Goal: Task Accomplishment & Management: Manage account settings

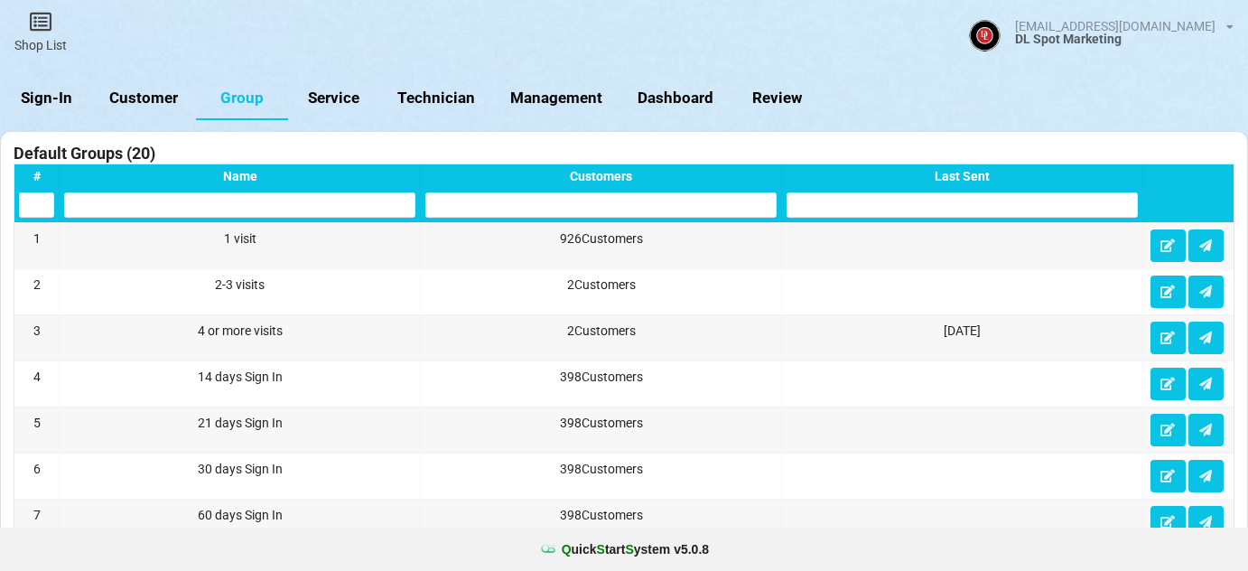
select select "25"
click at [50, 97] on link "Sign-In" at bounding box center [46, 98] width 92 height 43
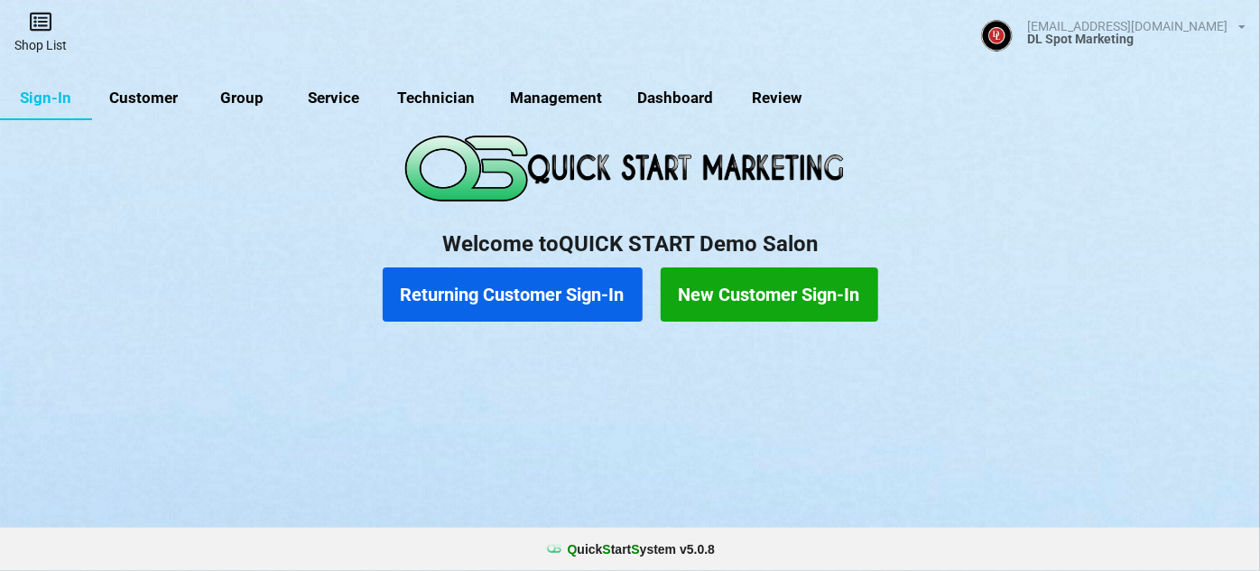
click at [43, 26] on icon at bounding box center [40, 22] width 25 height 22
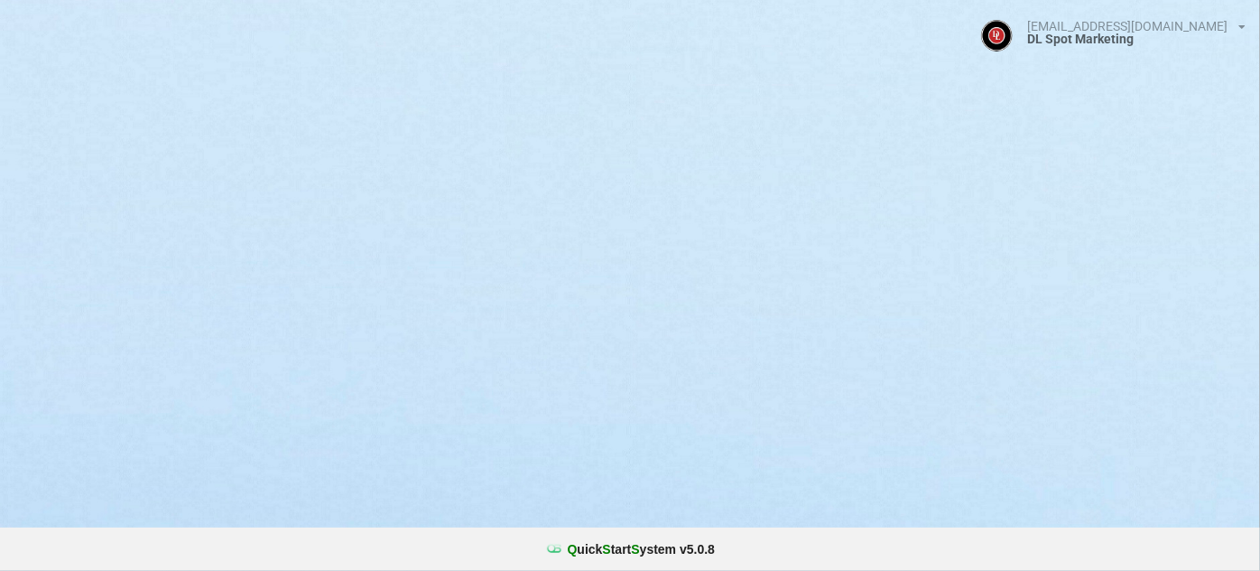
select select "25"
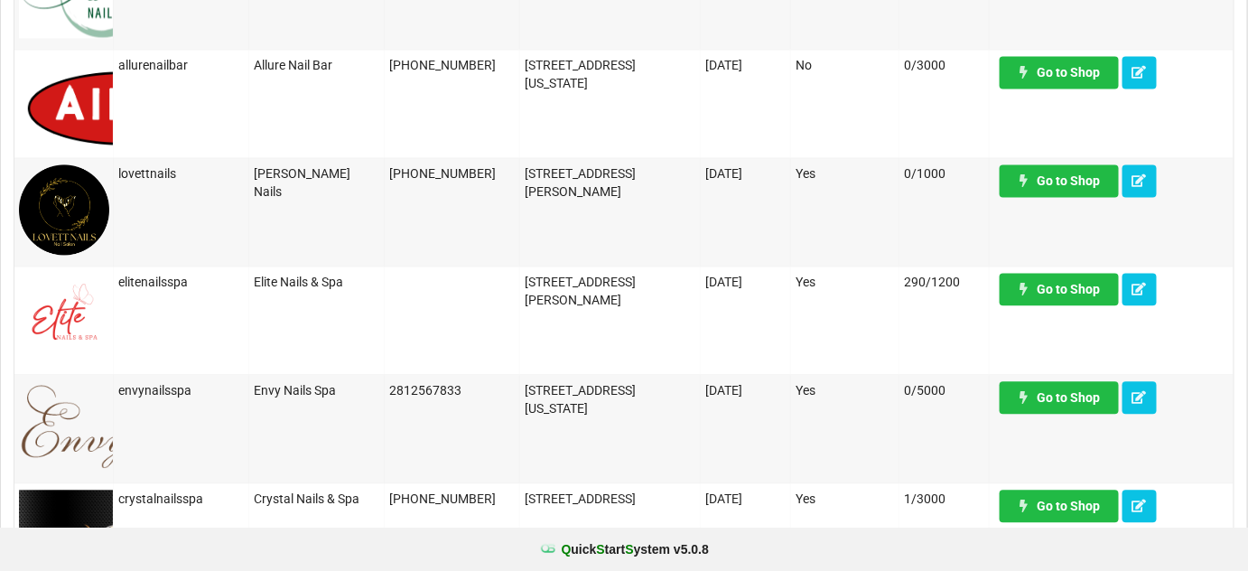
scroll to position [1204, 0]
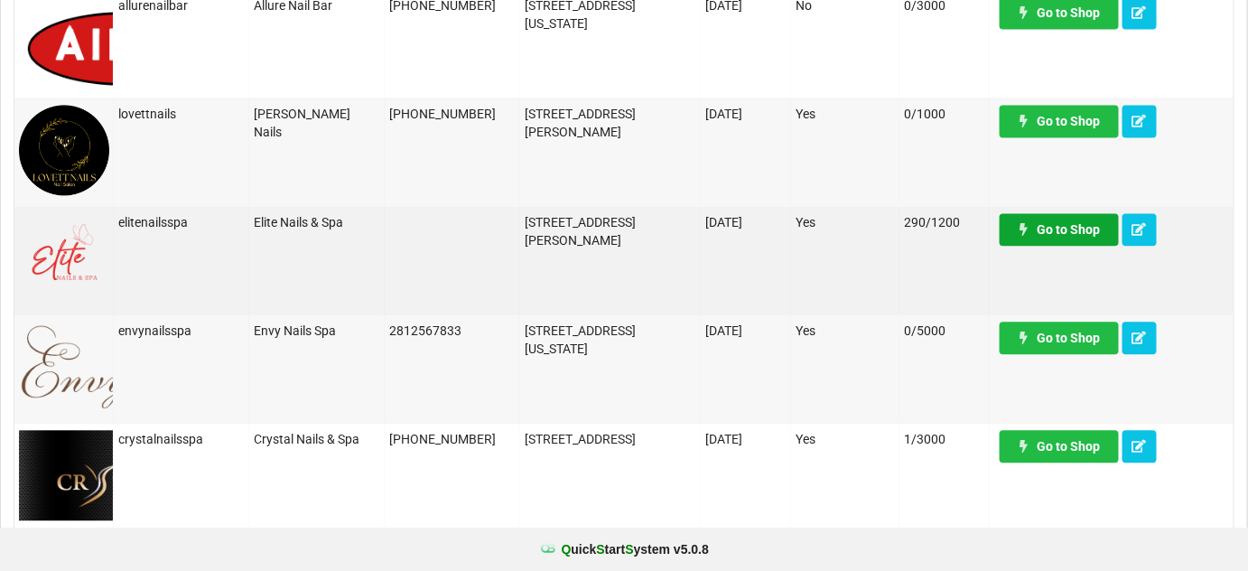
click at [1064, 234] on link "Go to Shop" at bounding box center [1058, 229] width 119 height 33
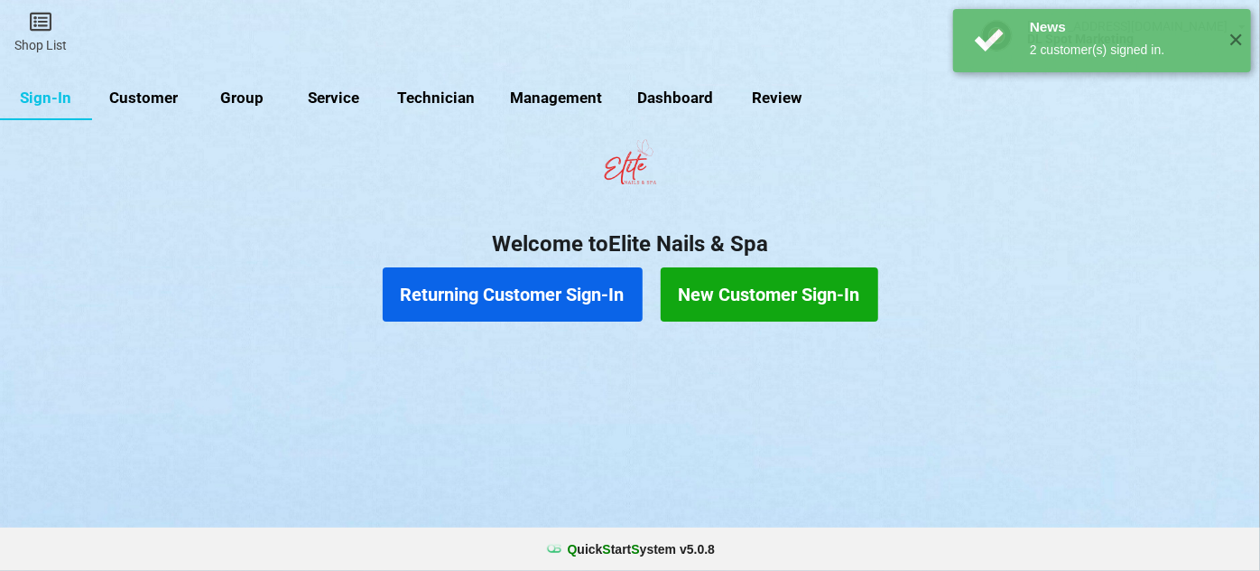
click at [236, 96] on link "Group" at bounding box center [242, 98] width 92 height 43
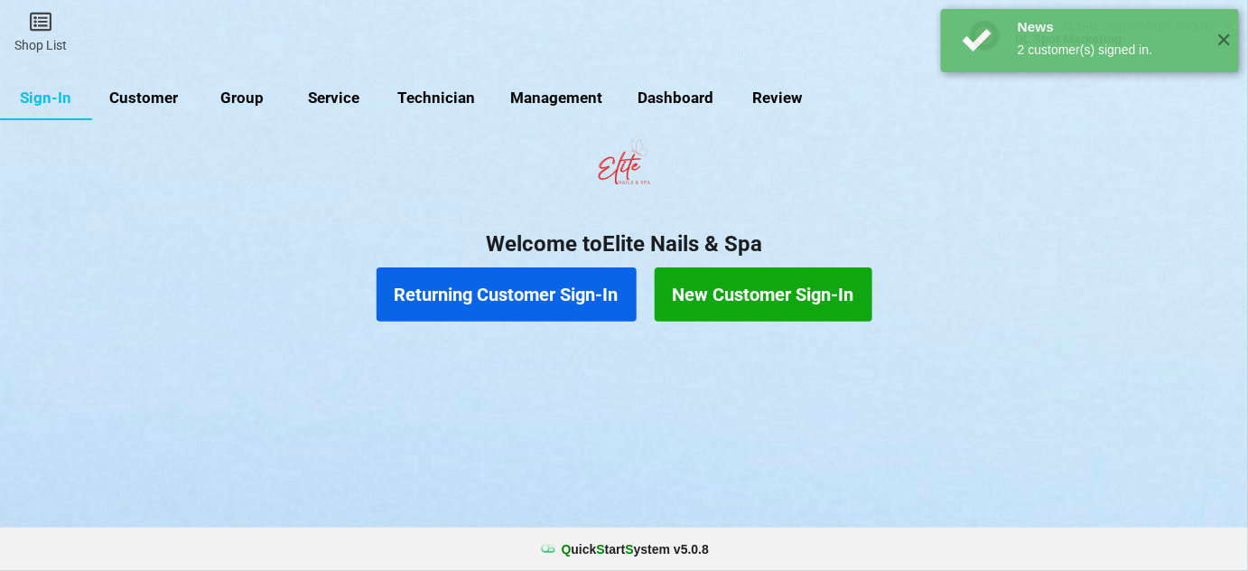
select select "25"
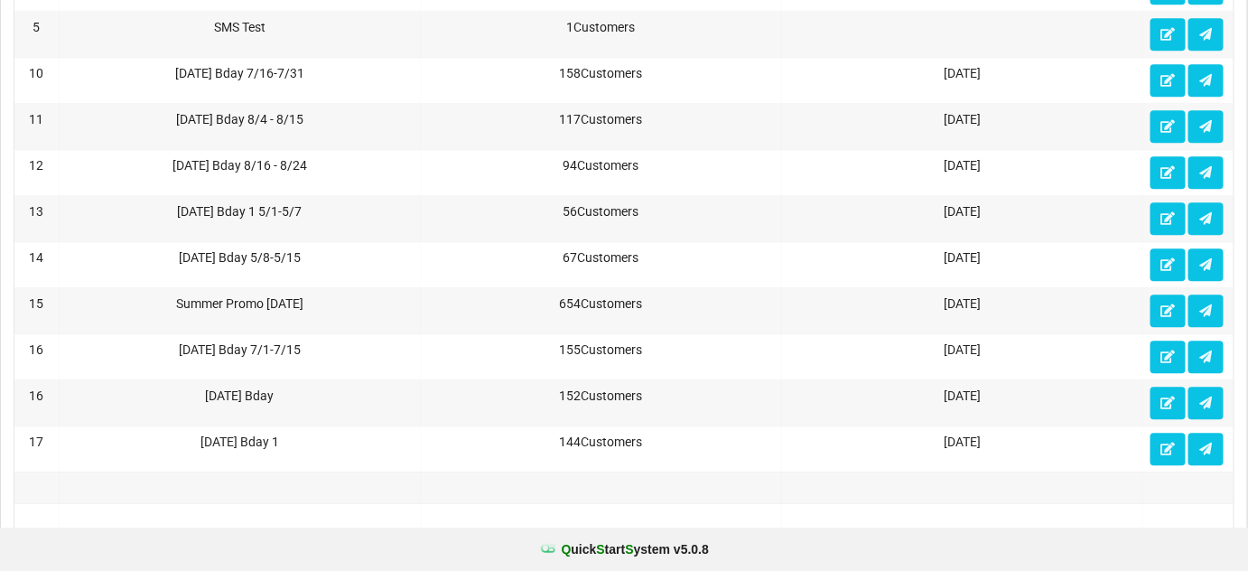
scroll to position [1531, 0]
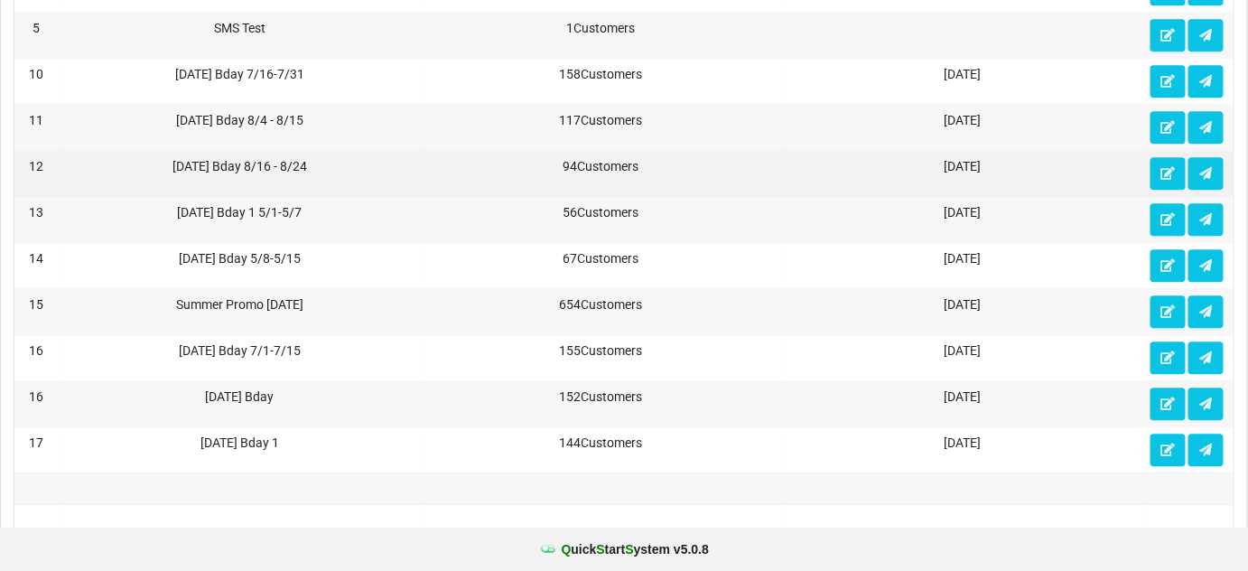
drag, startPoint x: 167, startPoint y: 152, endPoint x: 316, endPoint y: 152, distance: 149.0
click at [316, 157] on div "[DATE] Bday 8/16 - 8/24" at bounding box center [239, 166] width 351 height 18
copy div "[DATE] Bday 8/16 - 8/24"
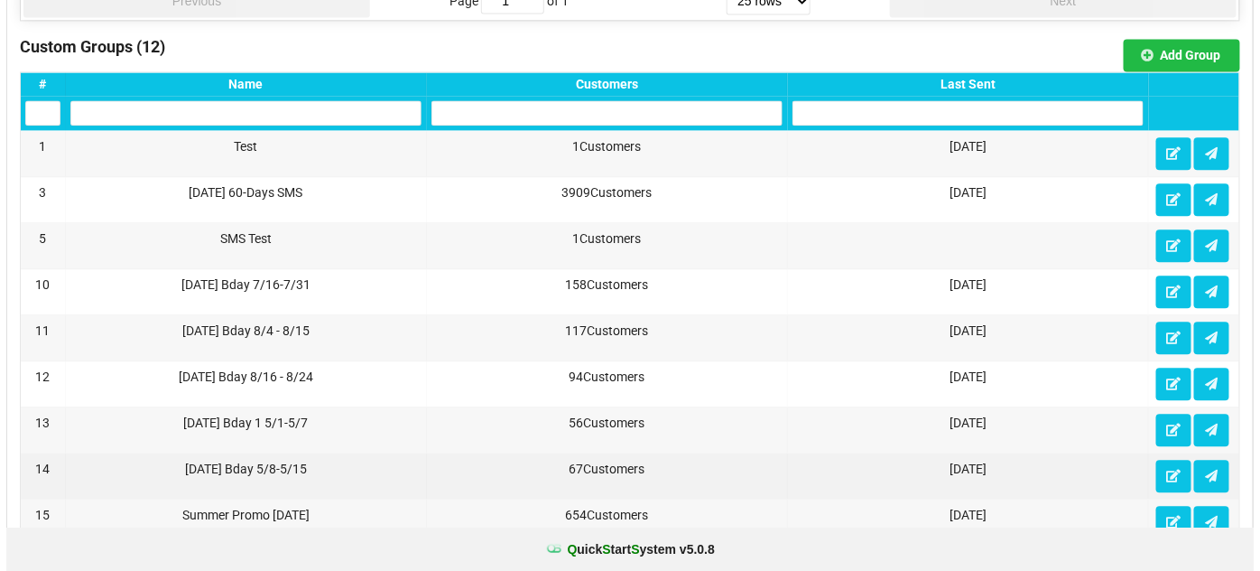
scroll to position [1313, 0]
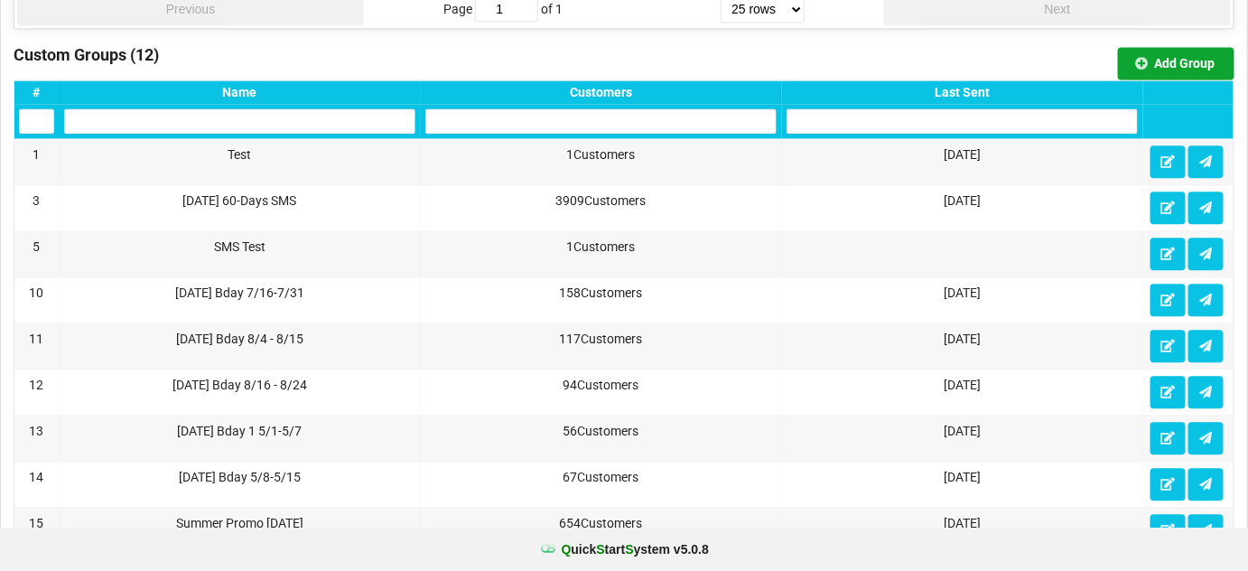
click at [1182, 50] on button "Add Group" at bounding box center [1176, 63] width 116 height 33
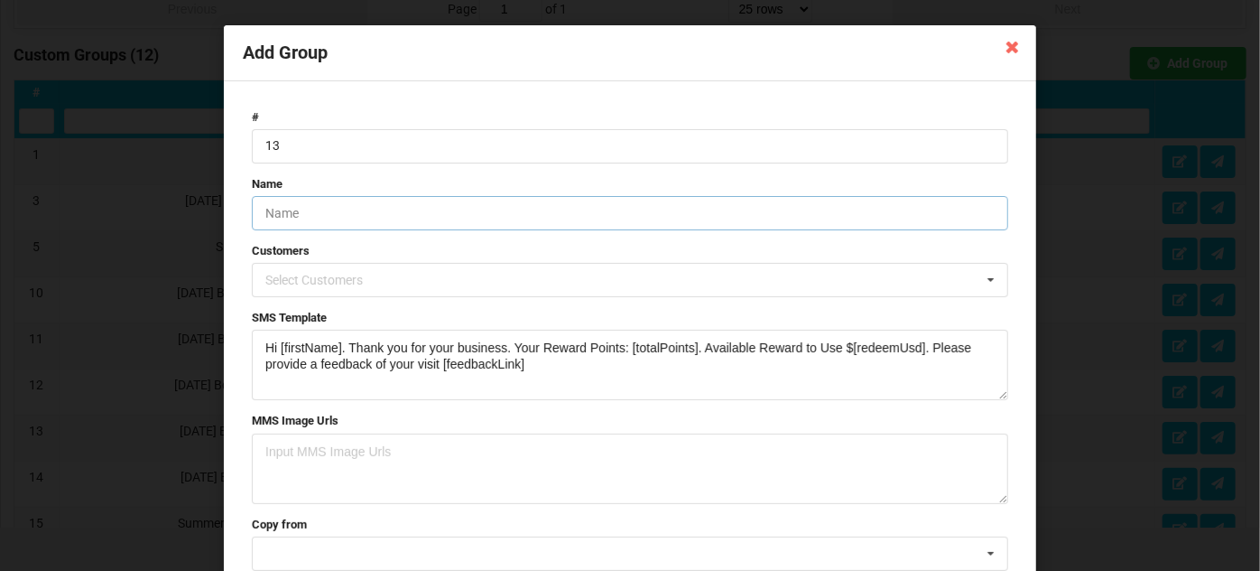
click at [288, 209] on input "text" at bounding box center [630, 213] width 757 height 34
paste input "[DATE] Bday 8/16 - 8/24"
type input "[DATE] Bday 8/25 - 8/31"
drag, startPoint x: 546, startPoint y: 364, endPoint x: 246, endPoint y: 349, distance: 300.1
click at [246, 349] on form "# 13 Name [DATE] Bday 8/25 - 8/31 Customers Select Customers [PERSON_NAME] - 12…" at bounding box center [630, 362] width 775 height 525
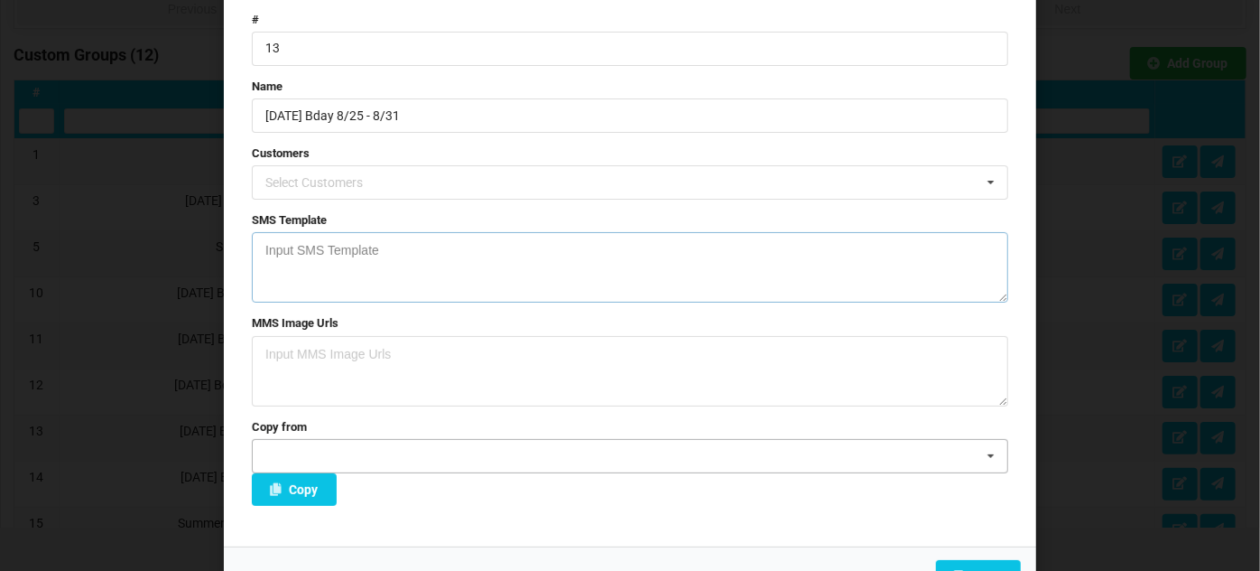
scroll to position [129, 0]
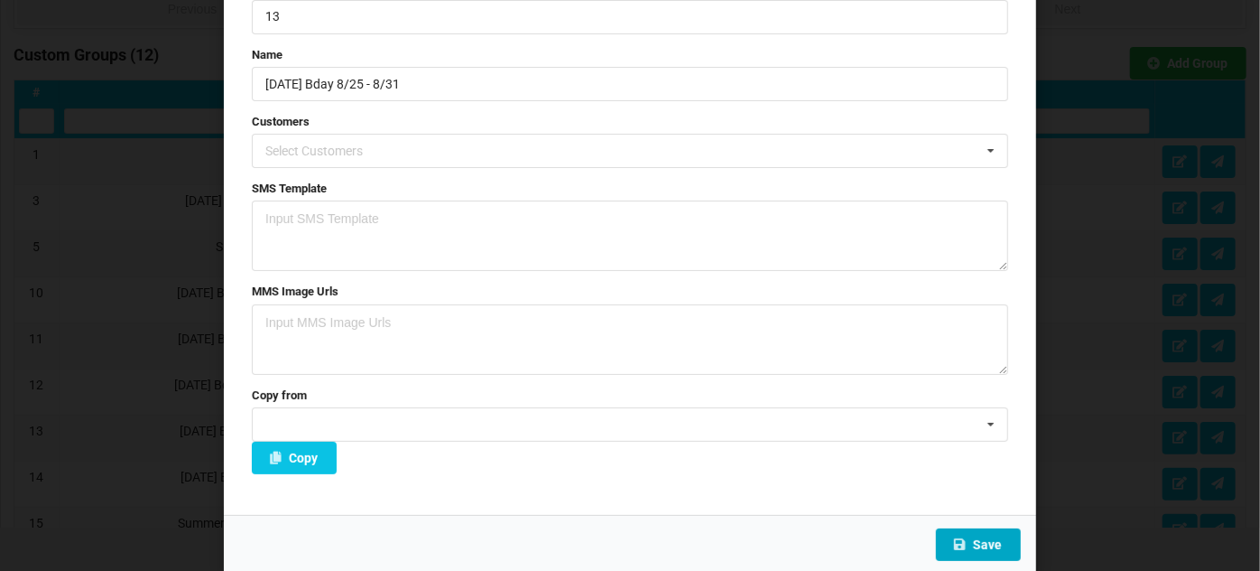
click at [989, 545] on button "Save" at bounding box center [978, 544] width 85 height 33
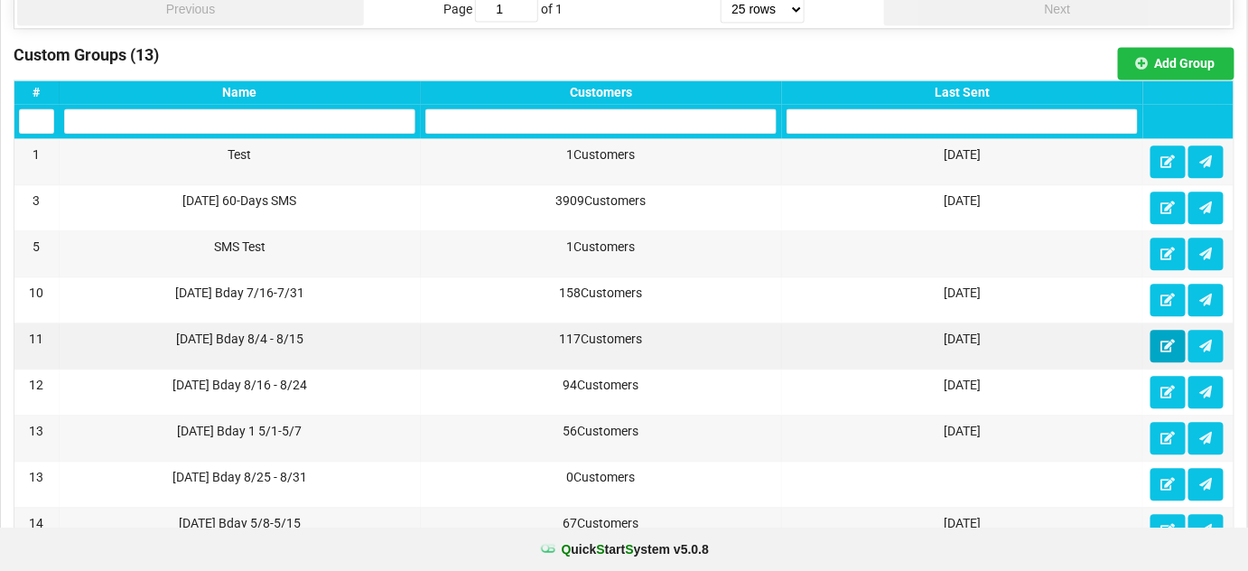
click at [1167, 339] on icon at bounding box center [1167, 344] width 15 height 11
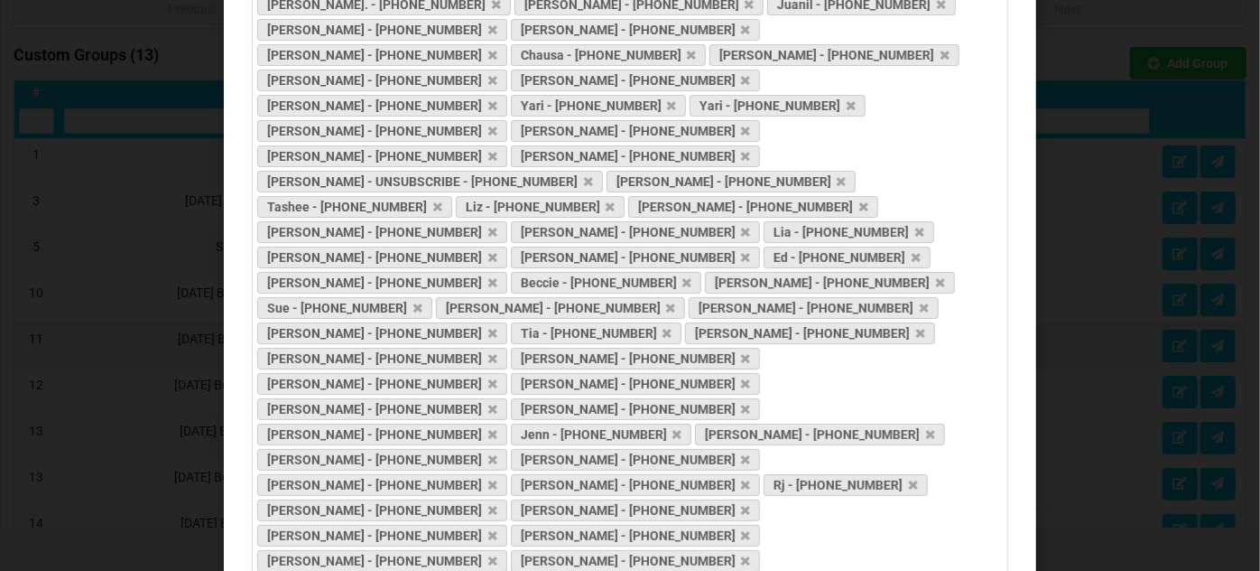
scroll to position [861, 0]
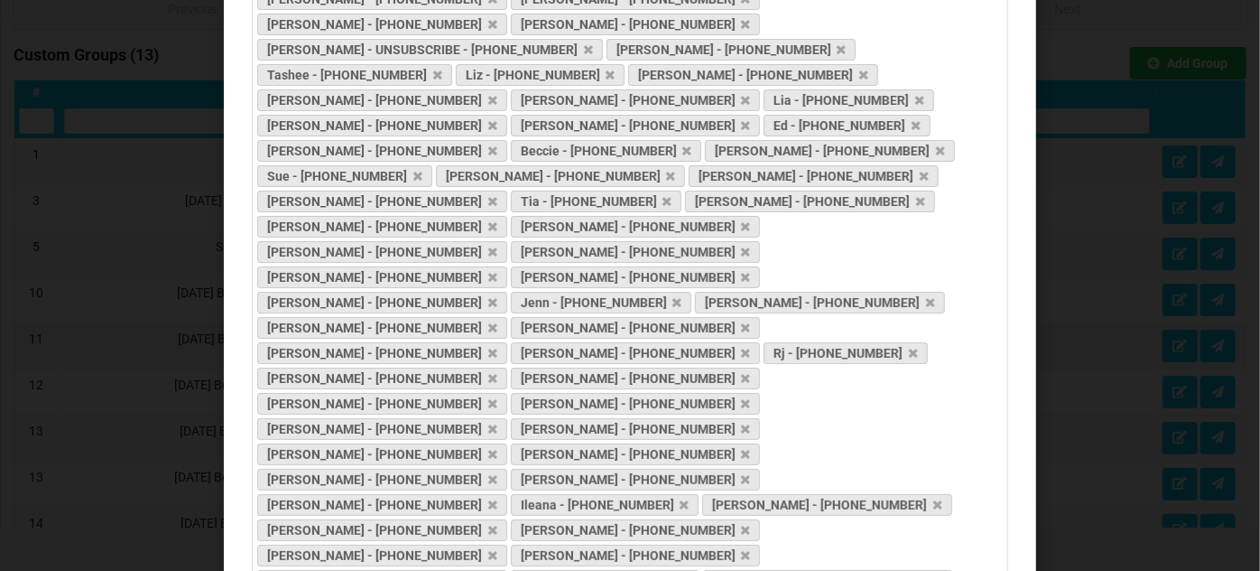
drag, startPoint x: 999, startPoint y: 266, endPoint x: 1001, endPoint y: 408, distance: 141.8
drag, startPoint x: 569, startPoint y: 249, endPoint x: 256, endPoint y: 220, distance: 313.7
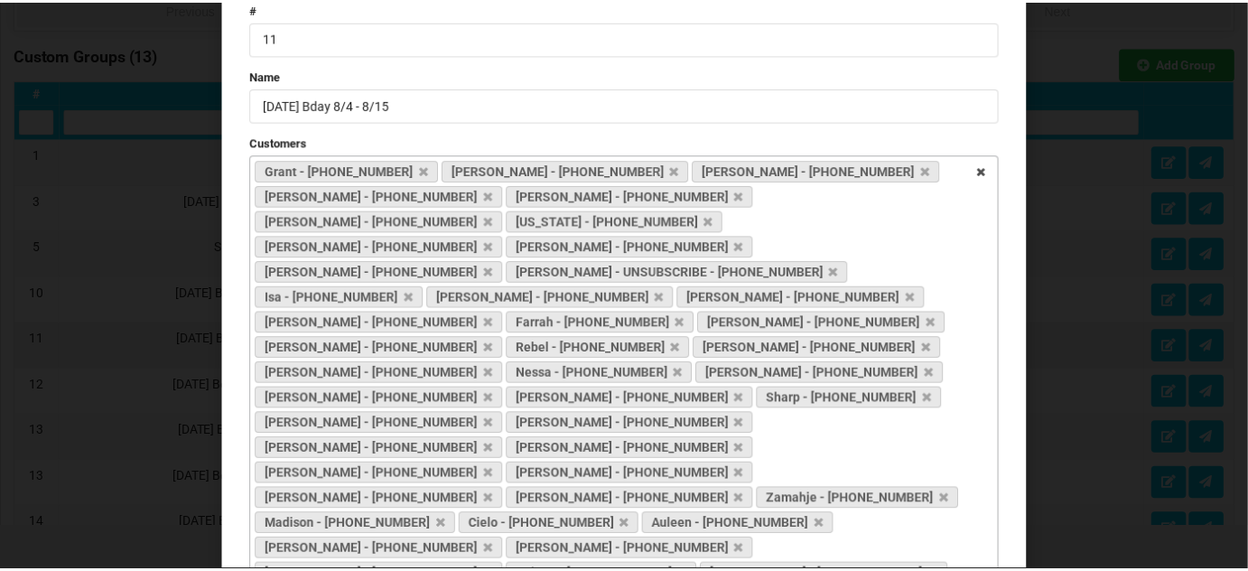
scroll to position [0, 0]
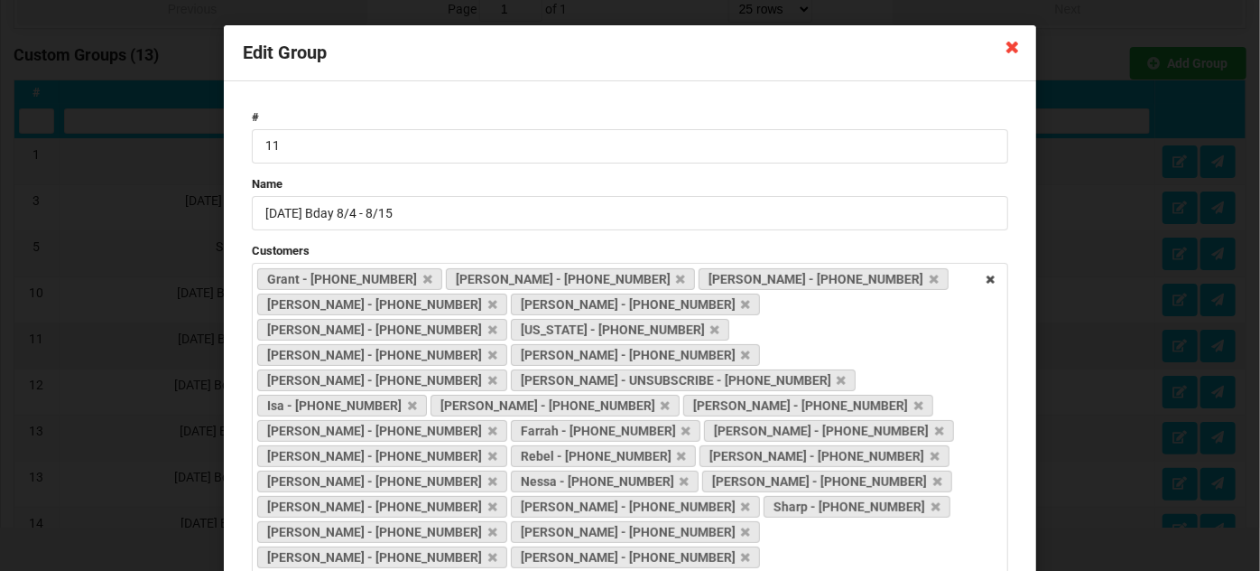
drag, startPoint x: 1008, startPoint y: 46, endPoint x: 1001, endPoint y: 77, distance: 31.3
click at [1008, 47] on icon at bounding box center [1013, 46] width 29 height 29
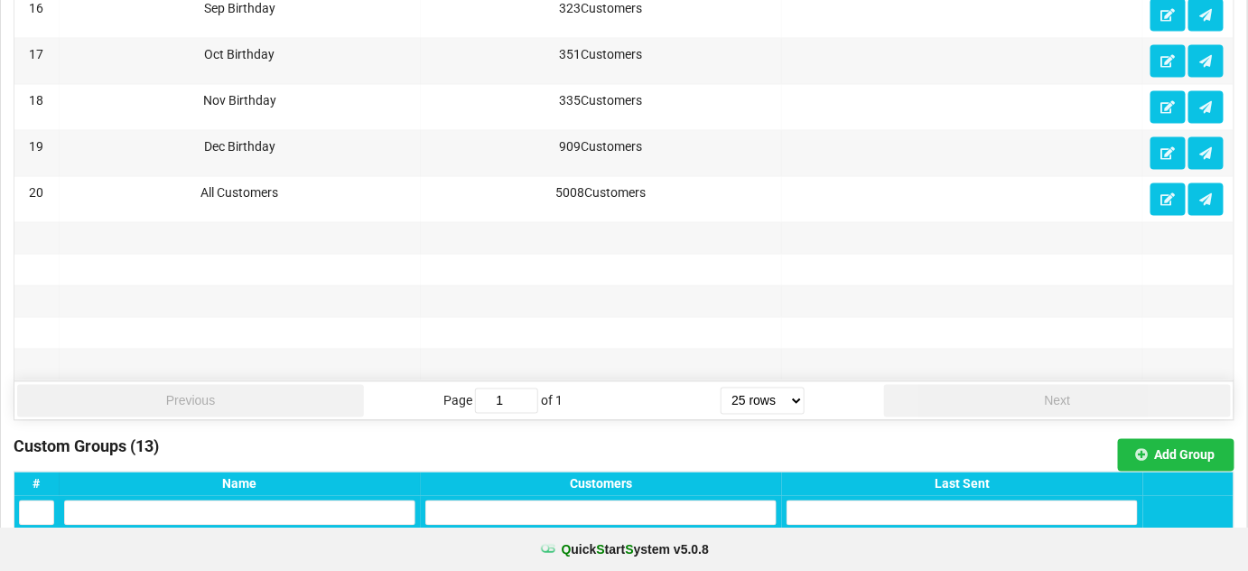
scroll to position [984, 0]
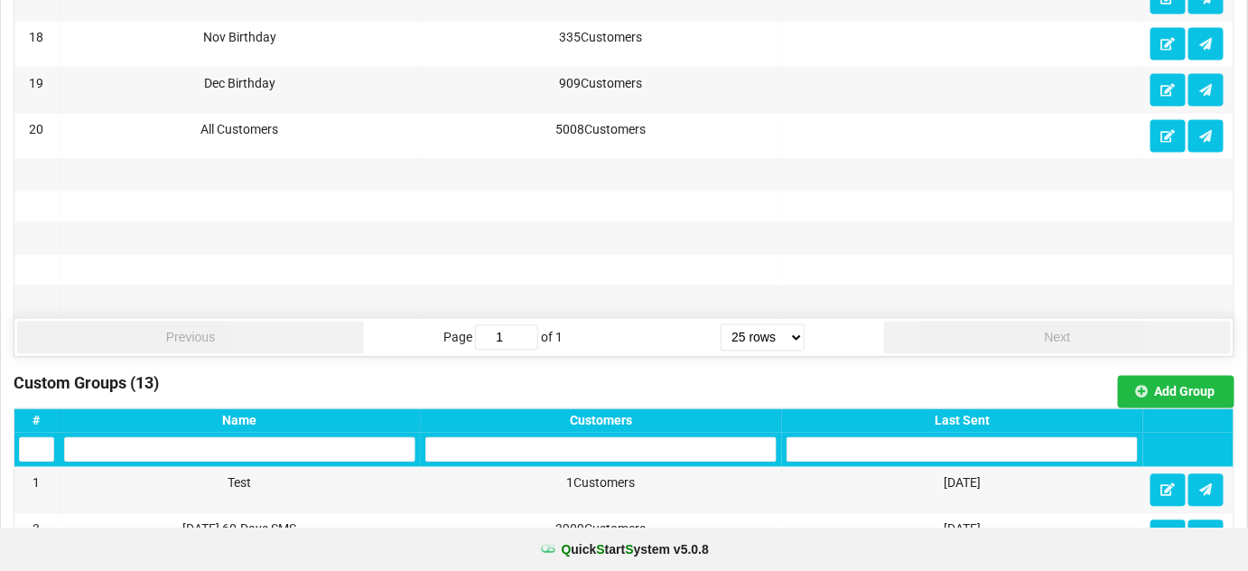
click at [975, 414] on div "Last Sent" at bounding box center [961, 421] width 351 height 14
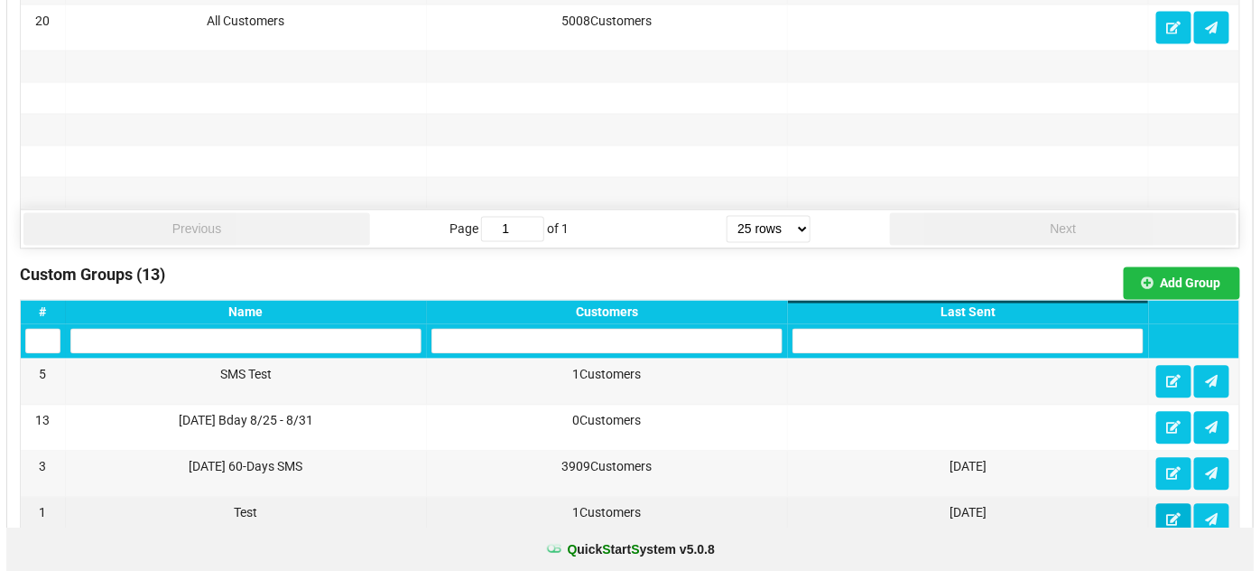
scroll to position [1094, 0]
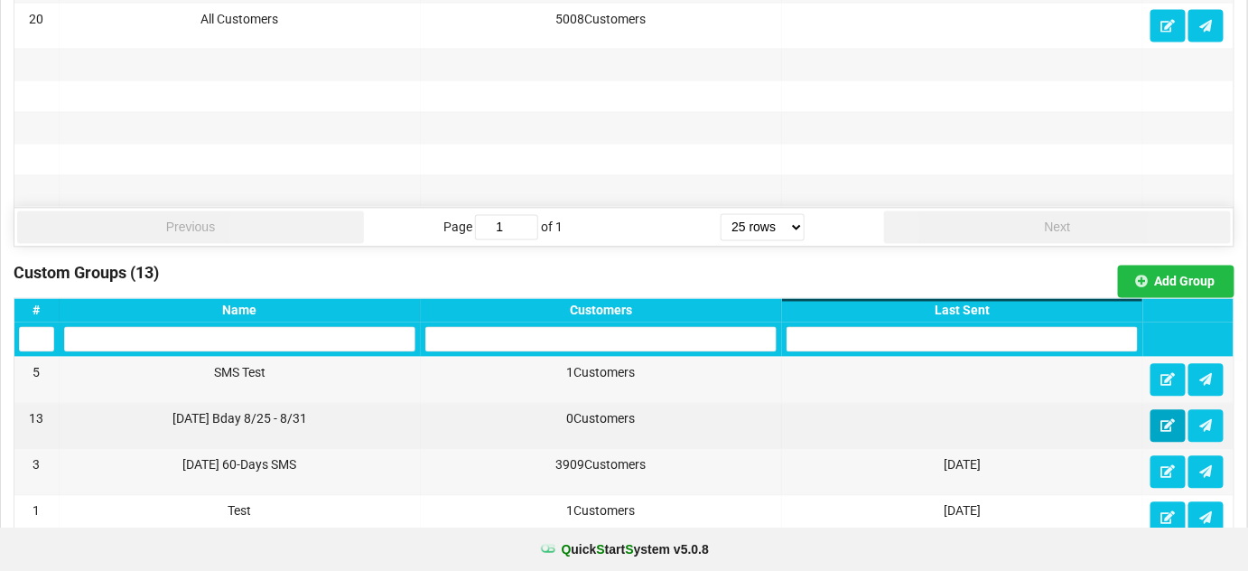
click at [1169, 420] on icon at bounding box center [1167, 425] width 15 height 11
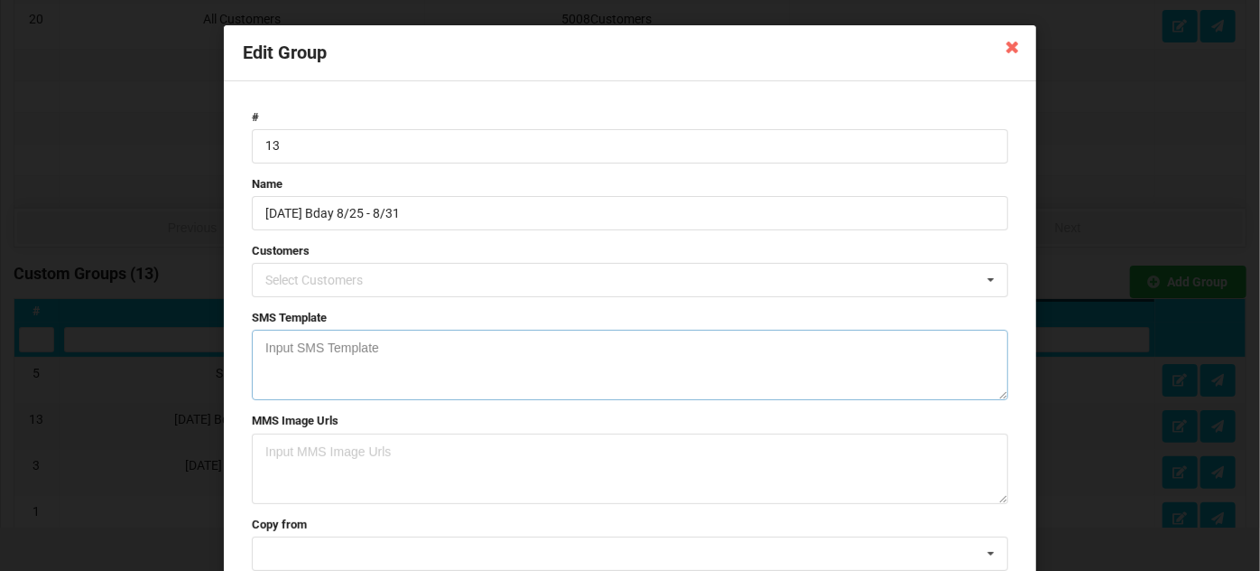
click at [292, 340] on textarea at bounding box center [630, 365] width 757 height 70
paste textarea "Happy Birthday [firstName] Show your ID get 10% off on your birthday week at El…"
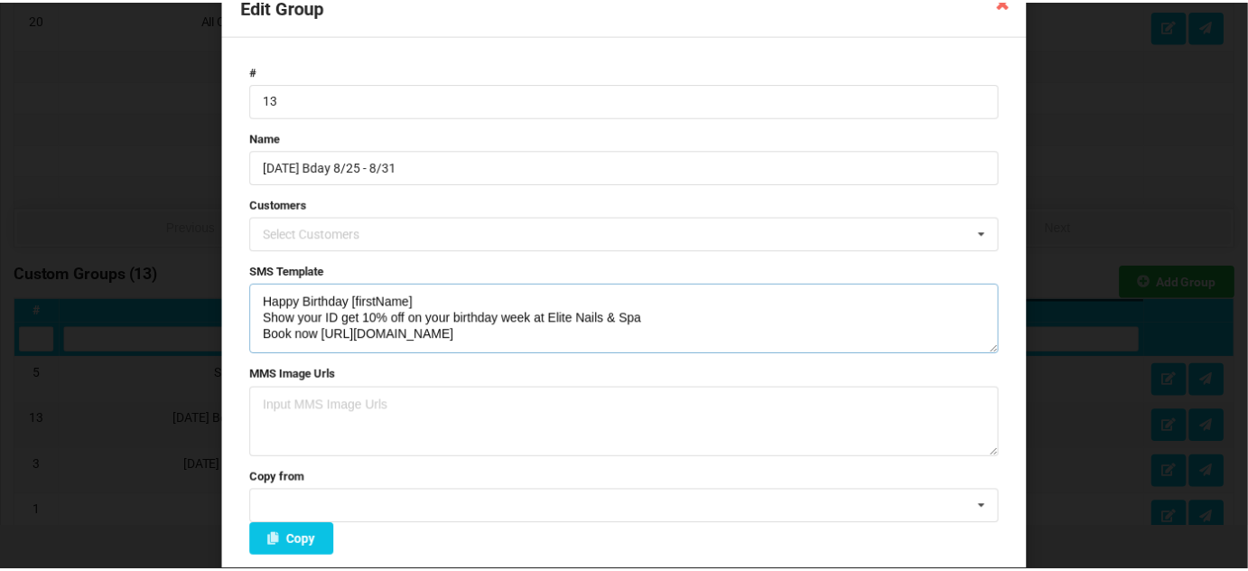
scroll to position [129, 0]
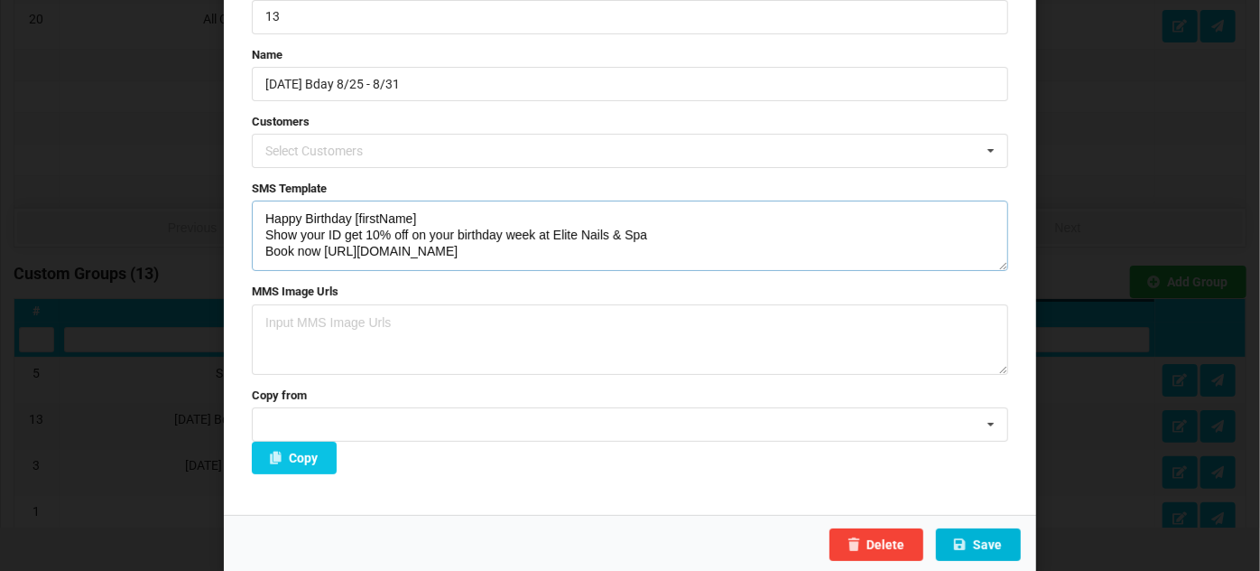
type textarea "Happy Birthday [firstName] Show your ID get 10% off on your birthday week at El…"
click at [996, 541] on button "Save" at bounding box center [978, 544] width 85 height 33
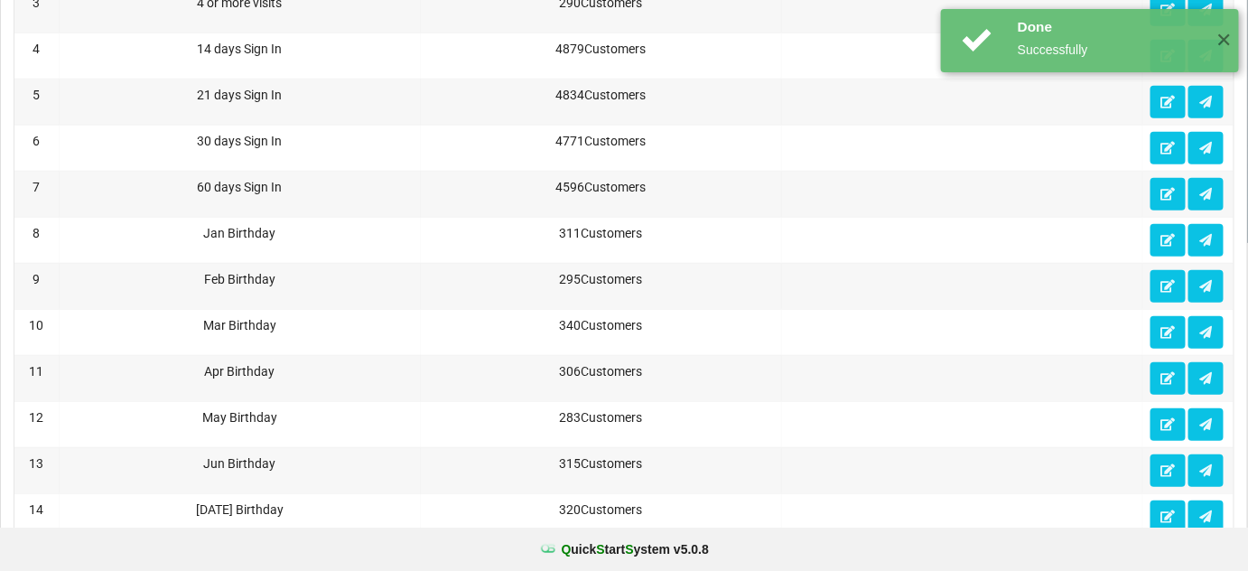
scroll to position [0, 0]
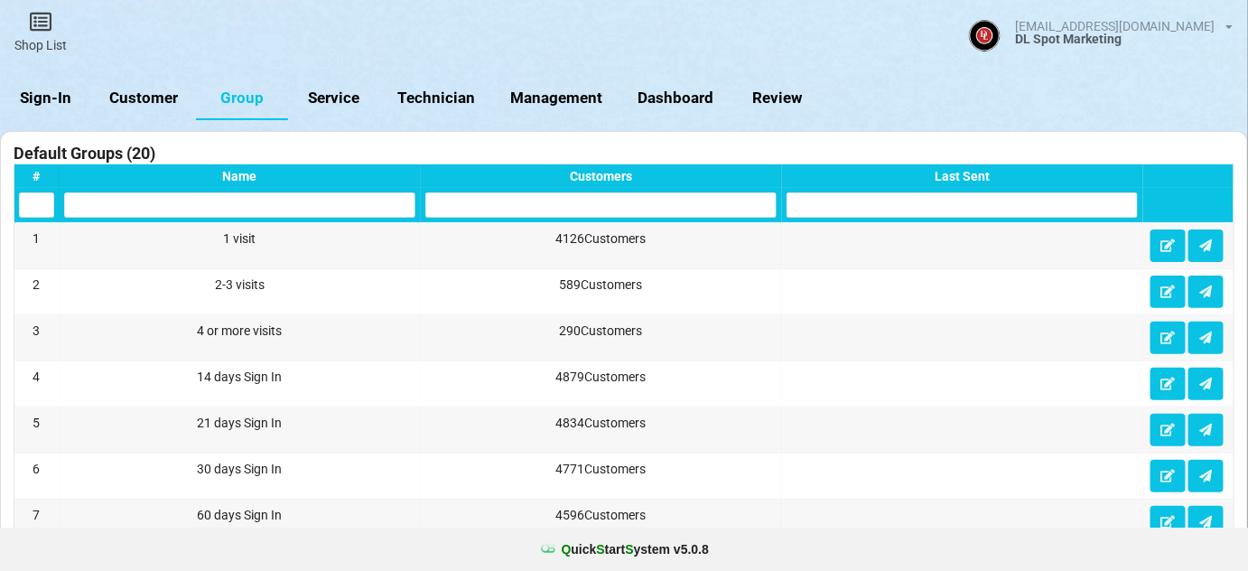
click at [150, 92] on link "Customer" at bounding box center [144, 98] width 104 height 43
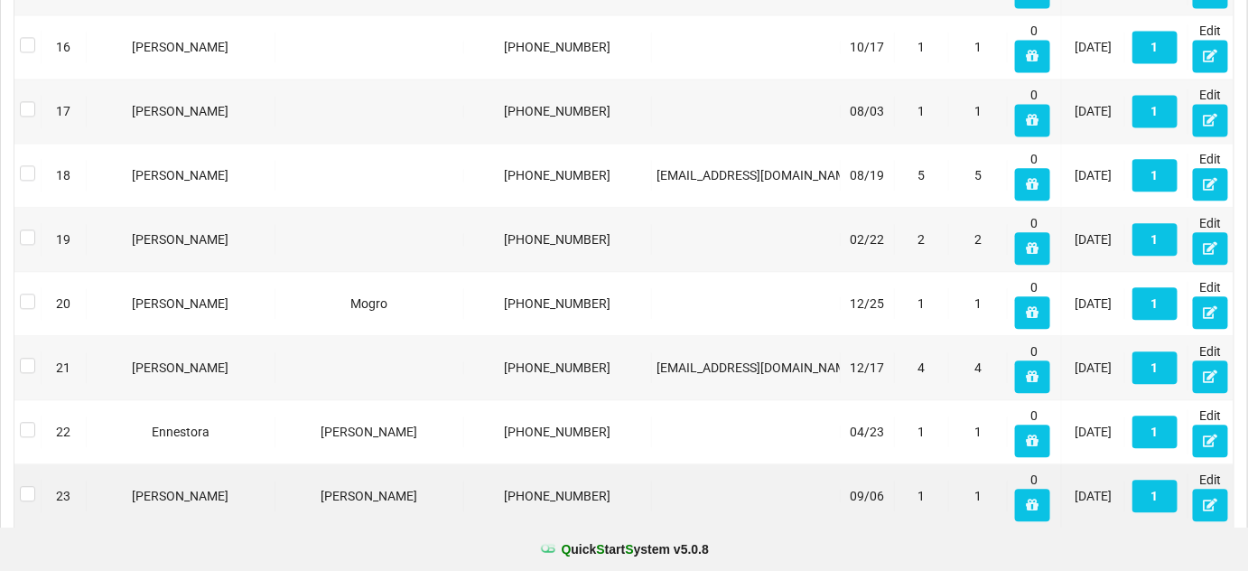
scroll to position [1461, 0]
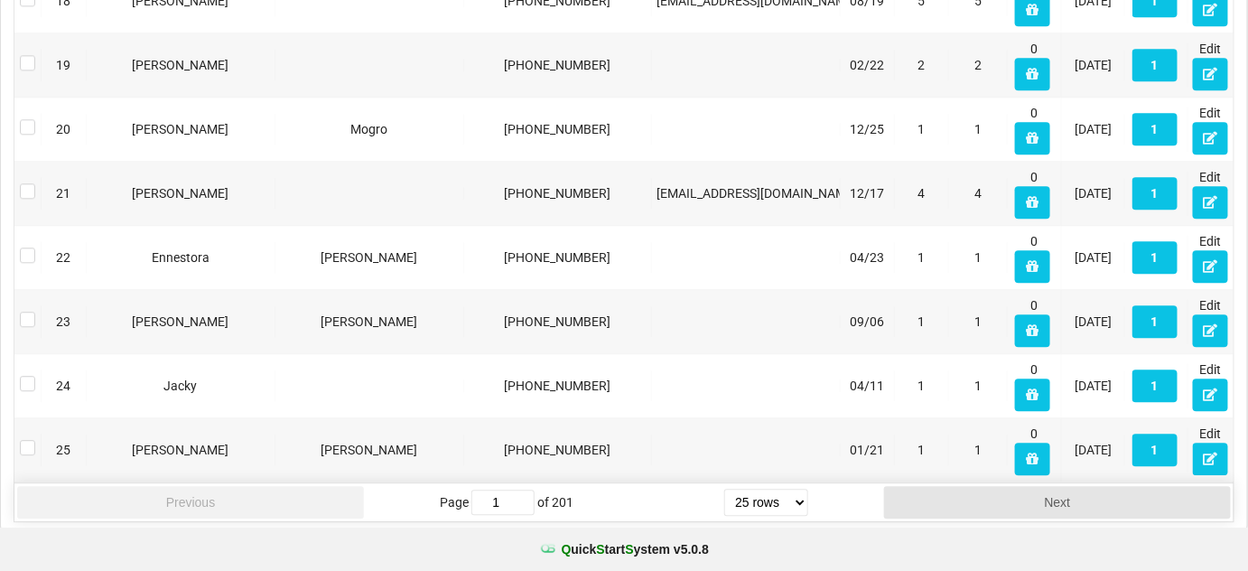
click at [797, 489] on select "5 rows 10 rows 20 rows 25 rows 50 rows 100 rows" at bounding box center [766, 501] width 84 height 27
select select "50"
click at [725, 516] on select "5 rows 10 rows 20 rows 25 rows 50 rows 100 rows" at bounding box center [766, 501] width 84 height 27
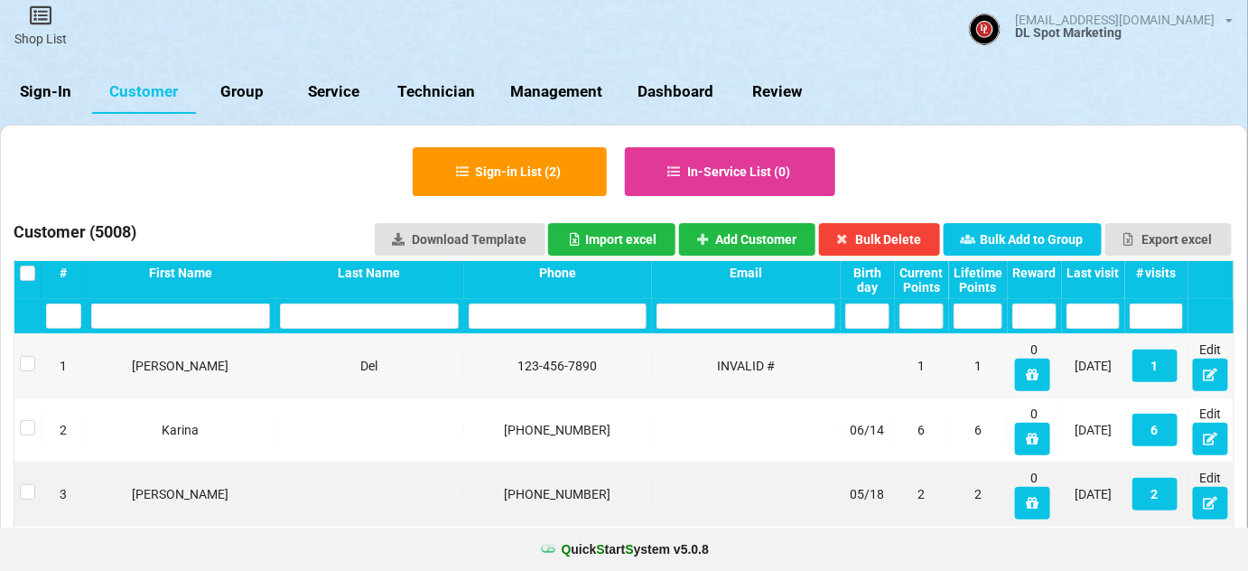
scroll to position [0, 0]
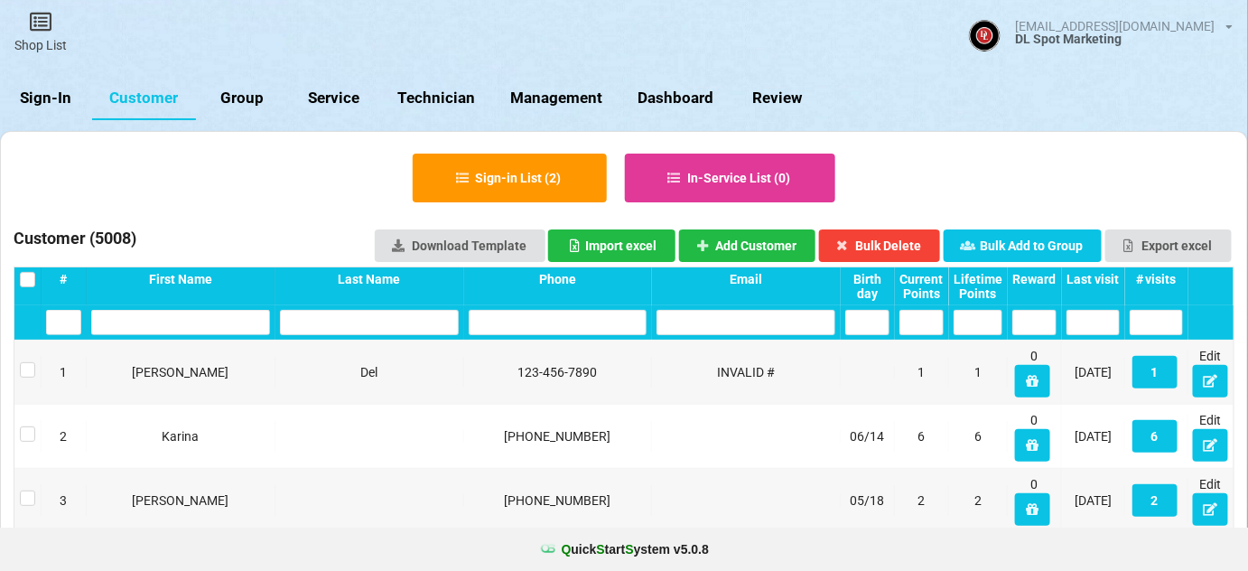
click at [873, 283] on div "Birth day" at bounding box center [867, 286] width 44 height 29
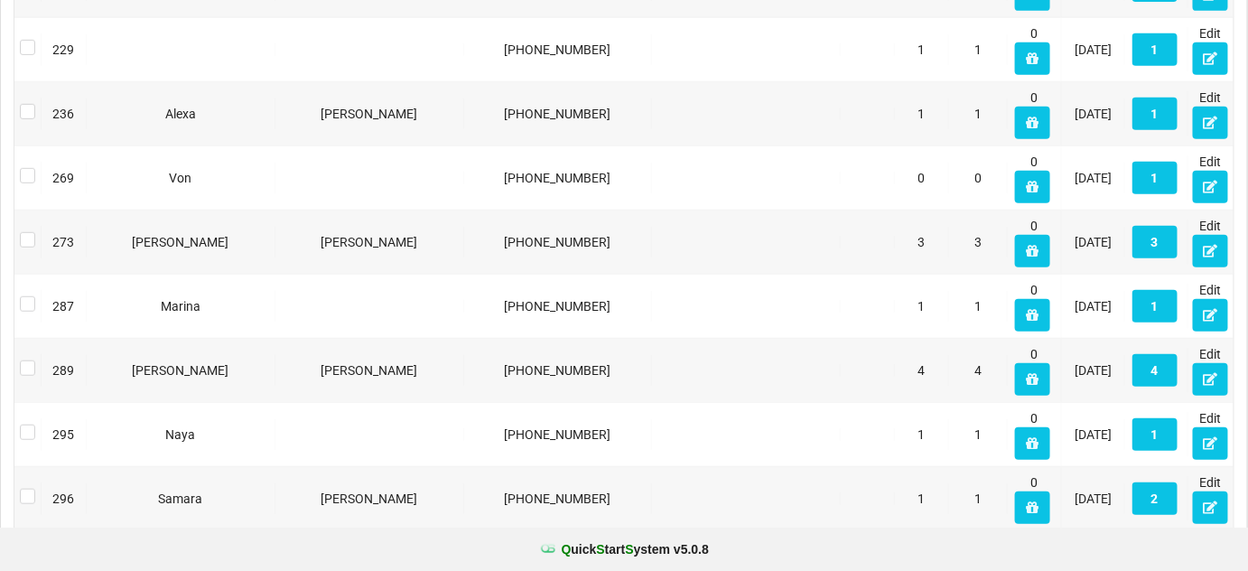
scroll to position [3058, 0]
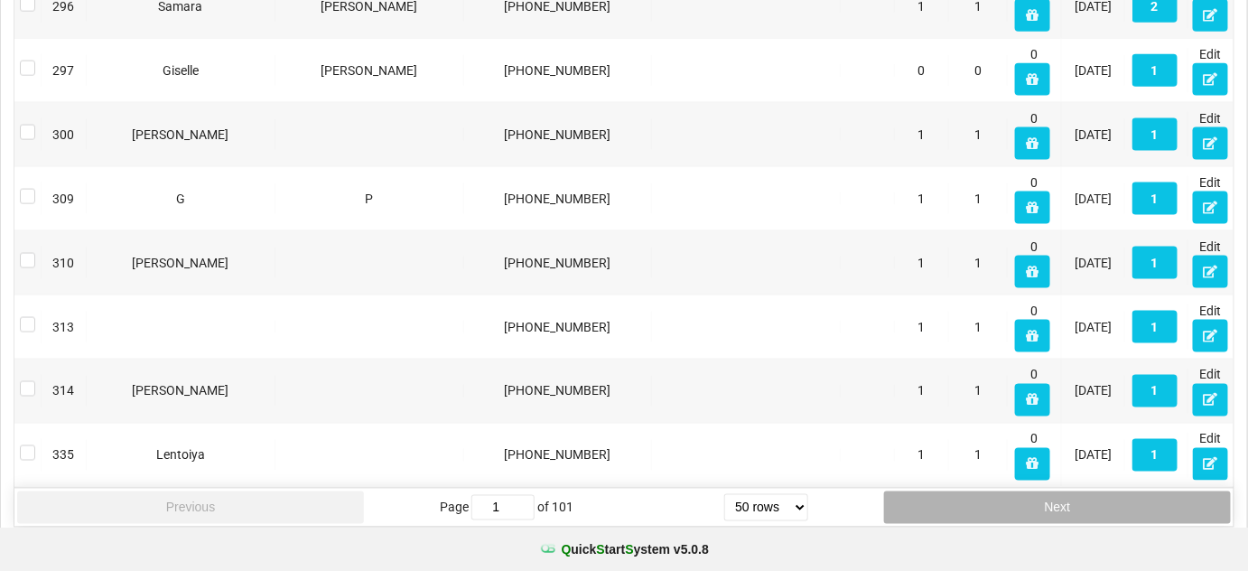
click at [1098, 498] on button "Next" at bounding box center [1057, 507] width 347 height 33
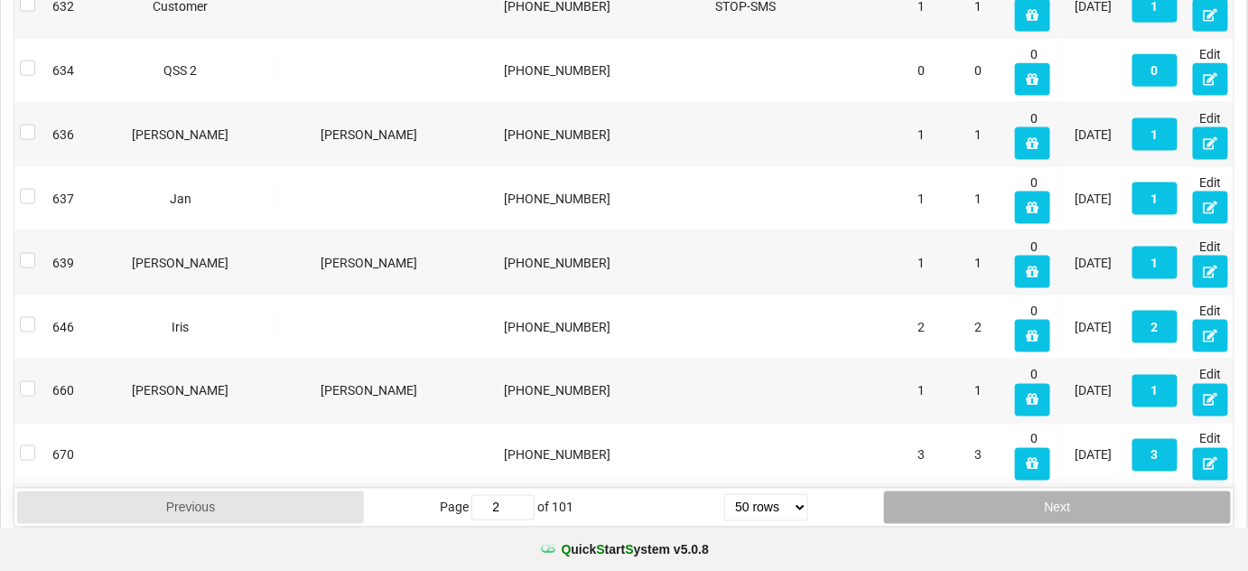
click at [1097, 499] on button "Next" at bounding box center [1057, 507] width 347 height 33
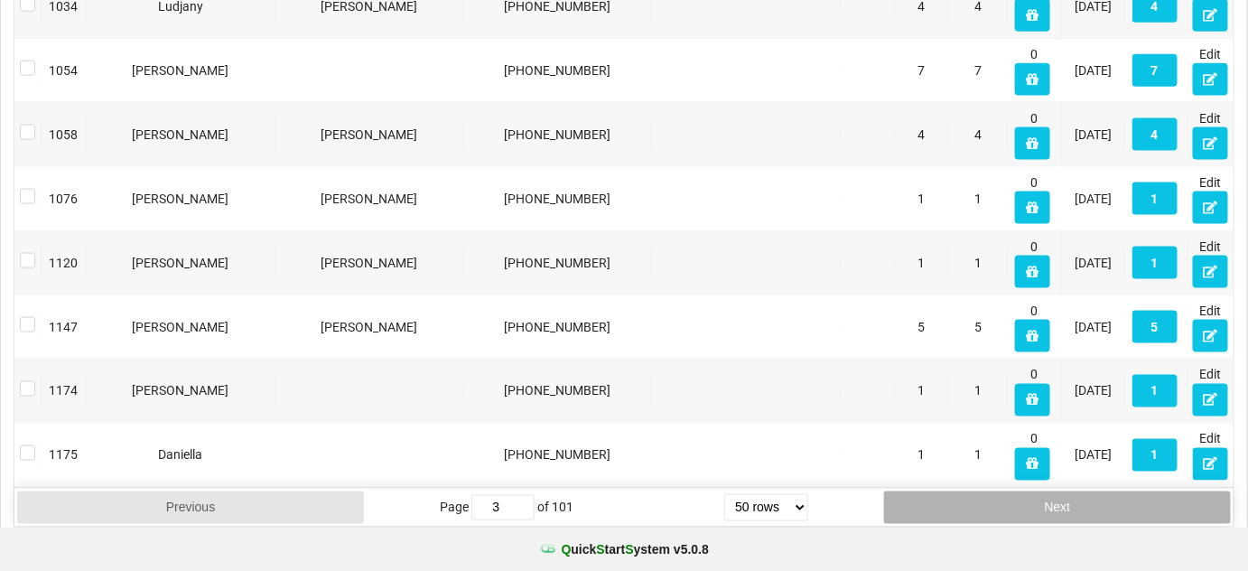
click at [1097, 499] on button "Next" at bounding box center [1057, 507] width 347 height 33
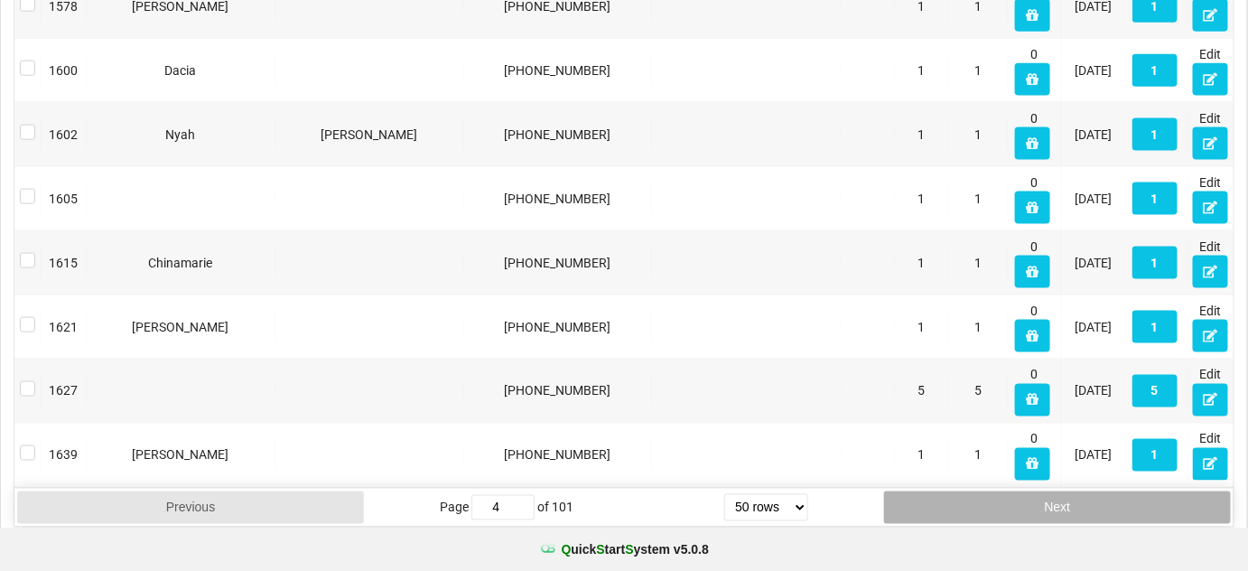
click at [1097, 499] on button "Next" at bounding box center [1057, 507] width 347 height 33
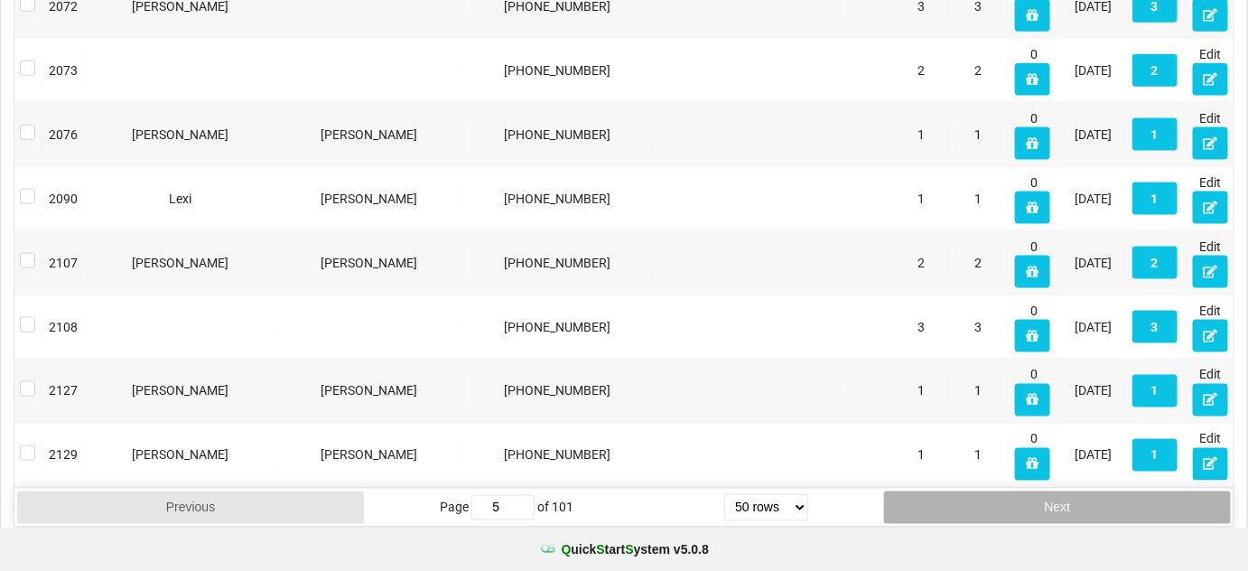
click at [1090, 491] on button "Next" at bounding box center [1057, 507] width 347 height 33
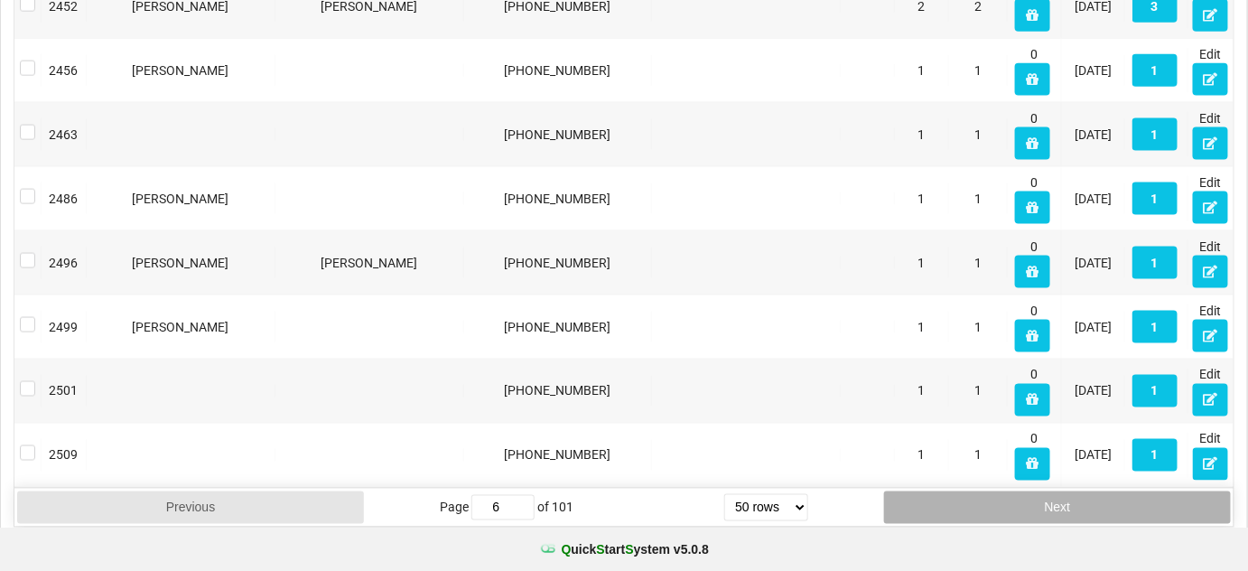
click at [1090, 491] on button "Next" at bounding box center [1057, 507] width 347 height 33
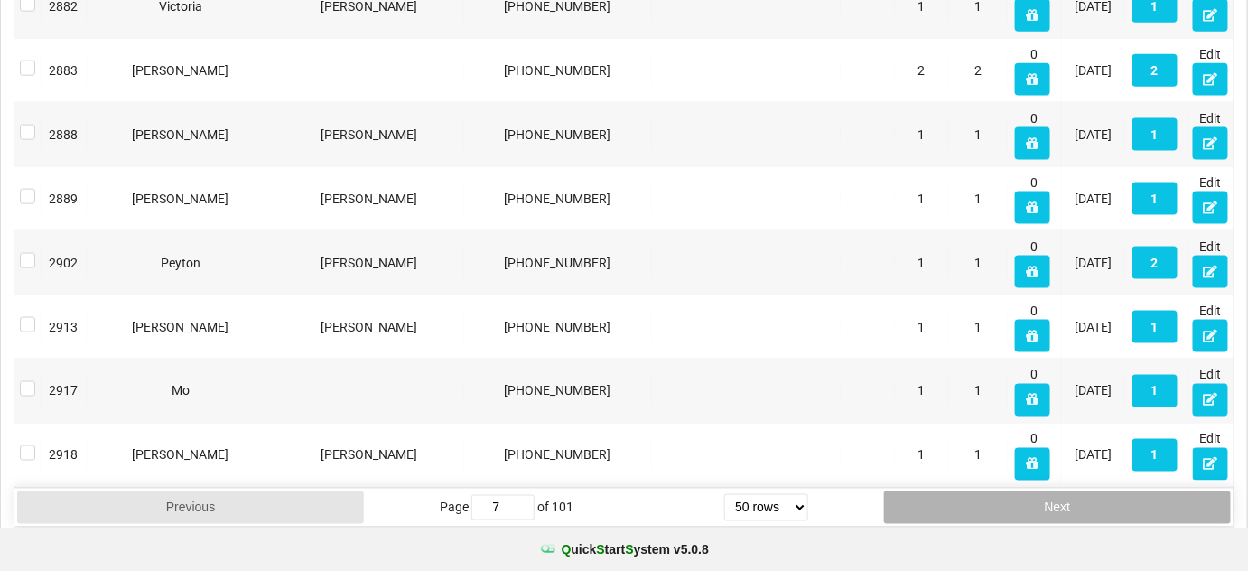
click at [1090, 491] on button "Next" at bounding box center [1057, 507] width 347 height 33
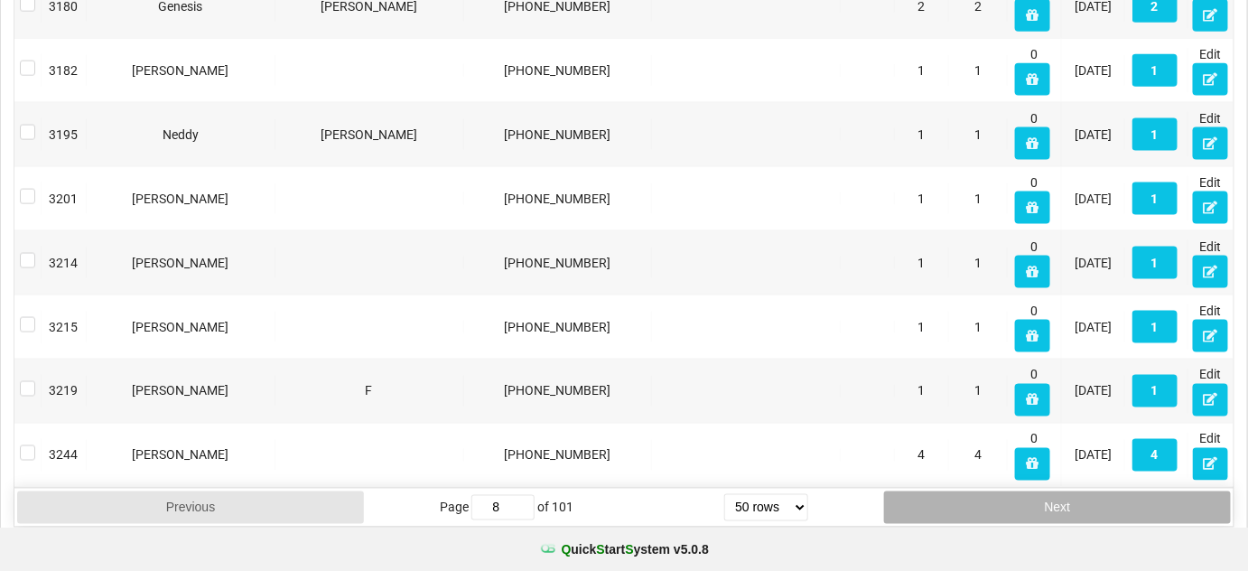
click at [1089, 491] on button "Next" at bounding box center [1057, 507] width 347 height 33
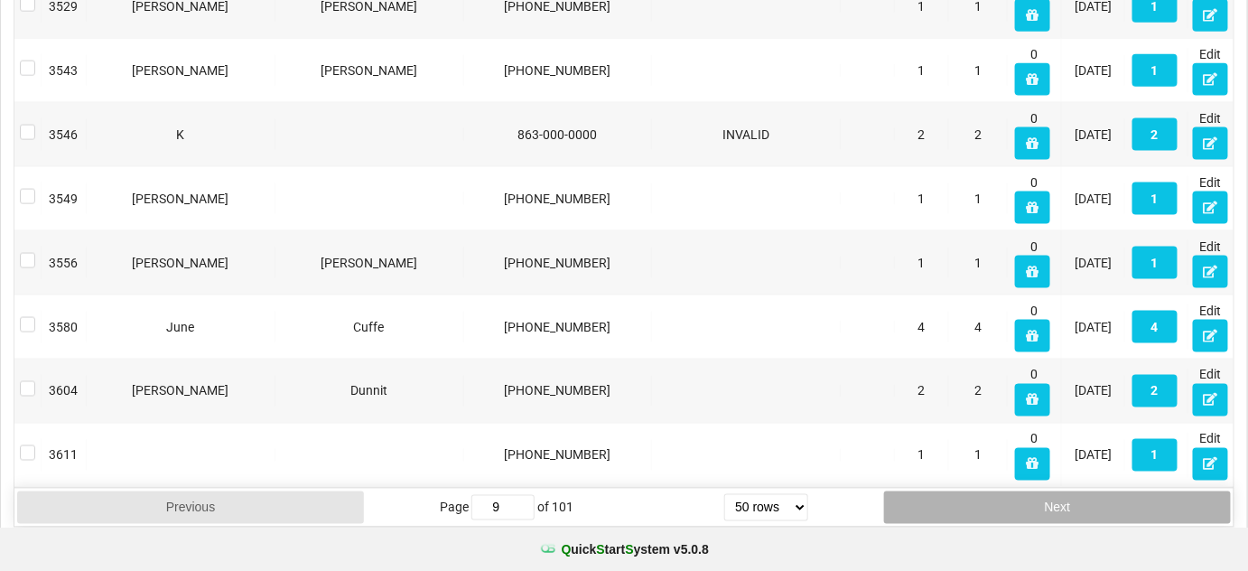
click at [1089, 491] on button "Next" at bounding box center [1057, 507] width 347 height 33
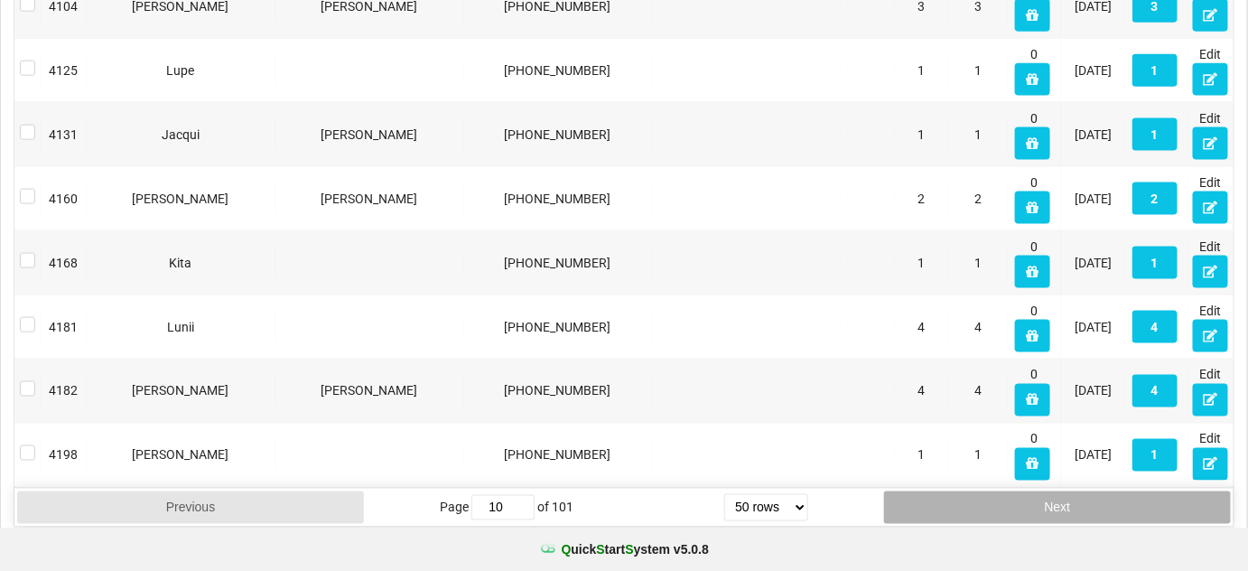
click at [1089, 491] on button "Next" at bounding box center [1057, 507] width 347 height 33
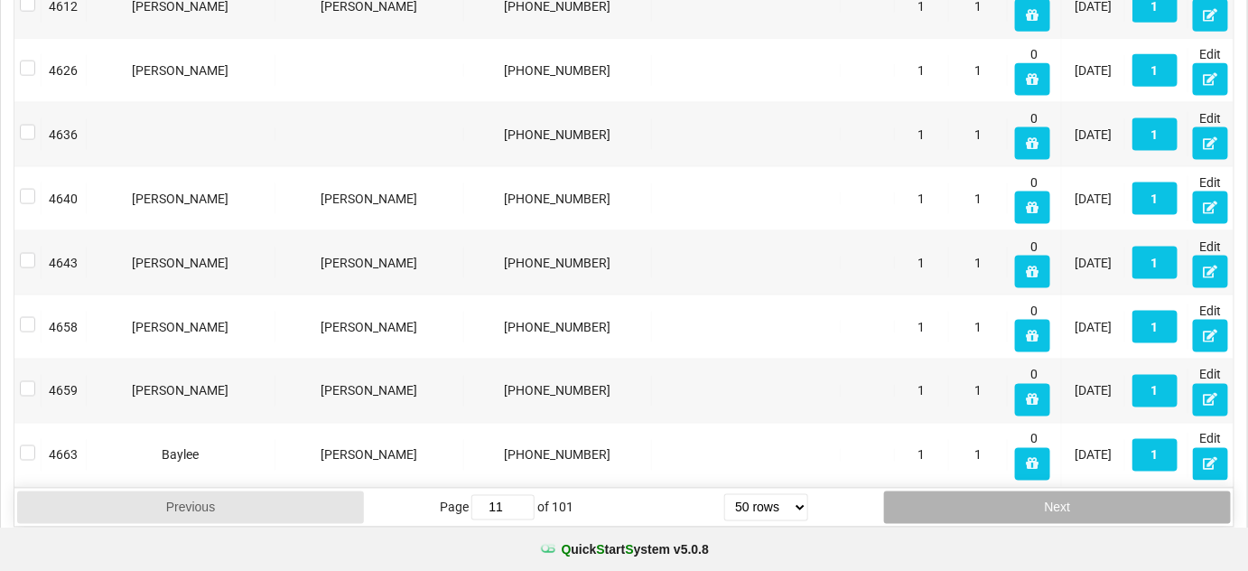
click at [1089, 491] on button "Next" at bounding box center [1057, 507] width 347 height 33
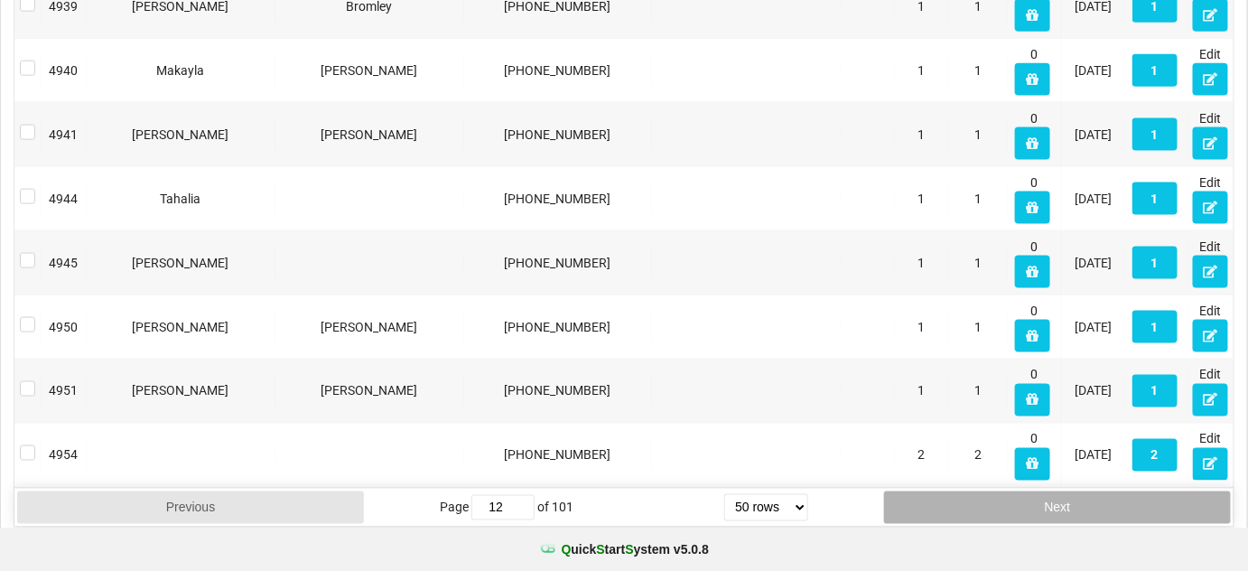
click at [1089, 491] on button "Next" at bounding box center [1057, 507] width 347 height 33
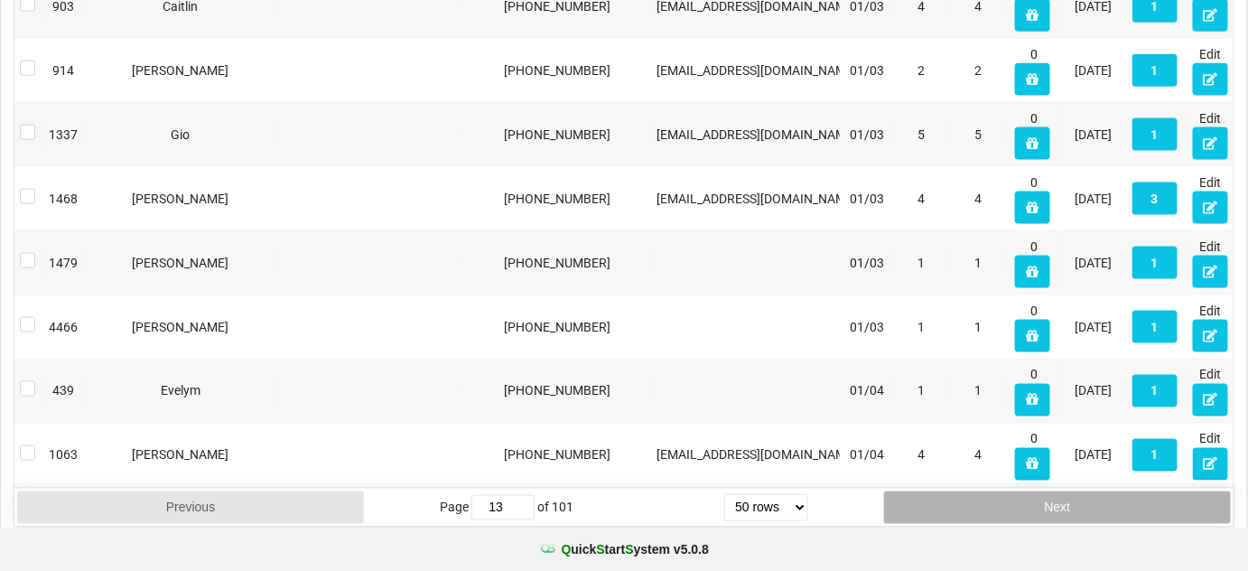
click at [1088, 491] on button "Next" at bounding box center [1057, 507] width 347 height 33
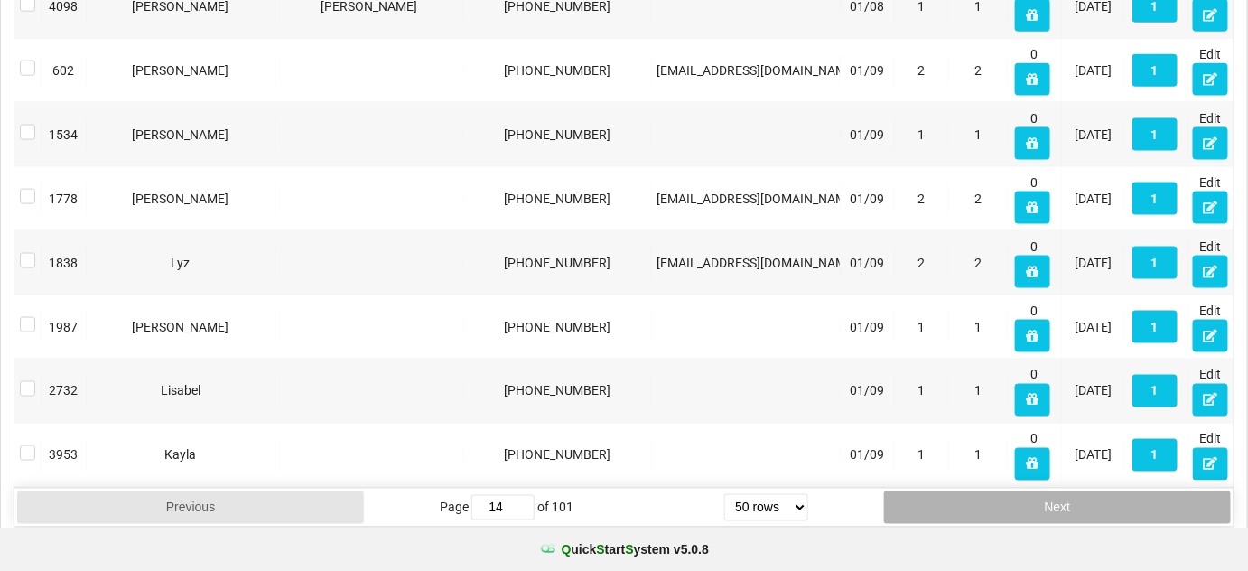
click at [1088, 491] on button "Next" at bounding box center [1057, 507] width 347 height 33
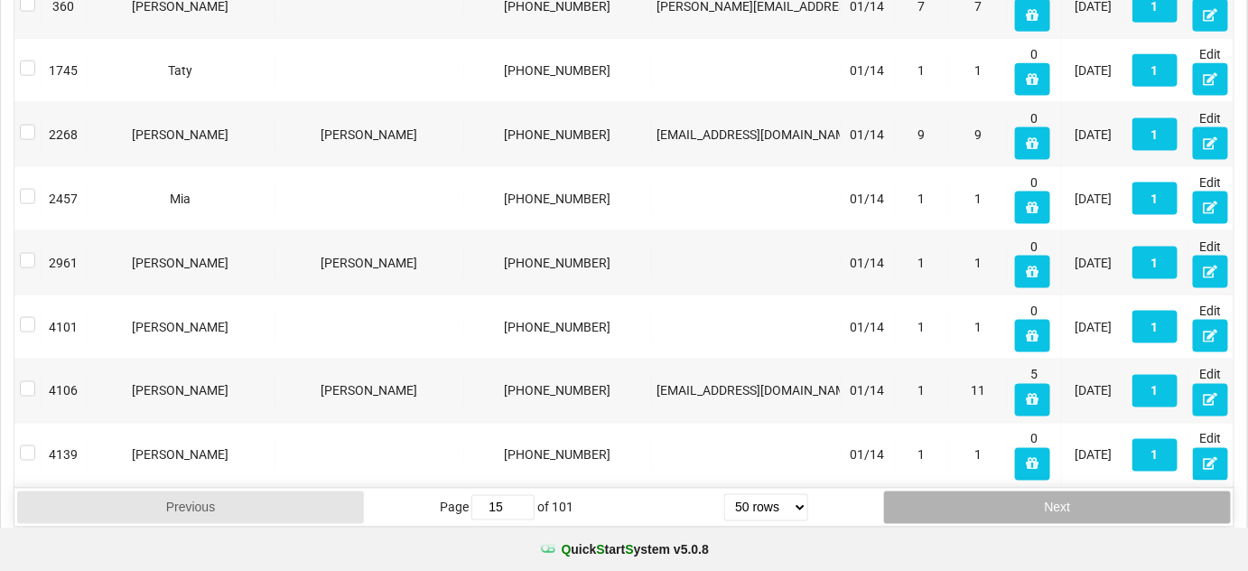
click at [1088, 491] on button "Next" at bounding box center [1057, 507] width 347 height 33
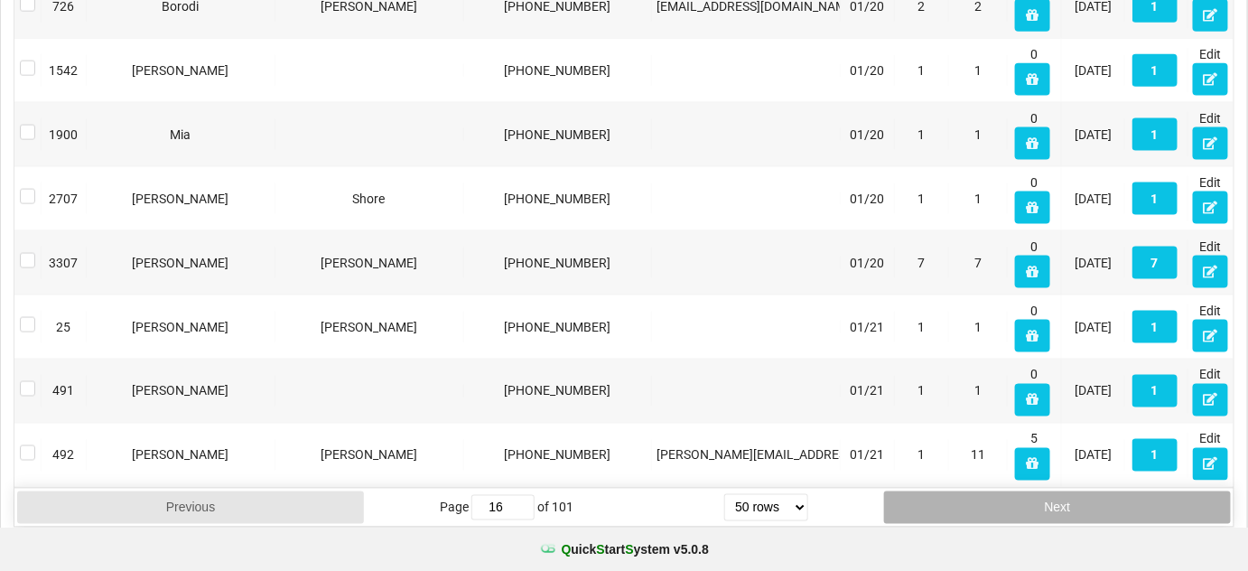
click at [1088, 491] on button "Next" at bounding box center [1057, 507] width 347 height 33
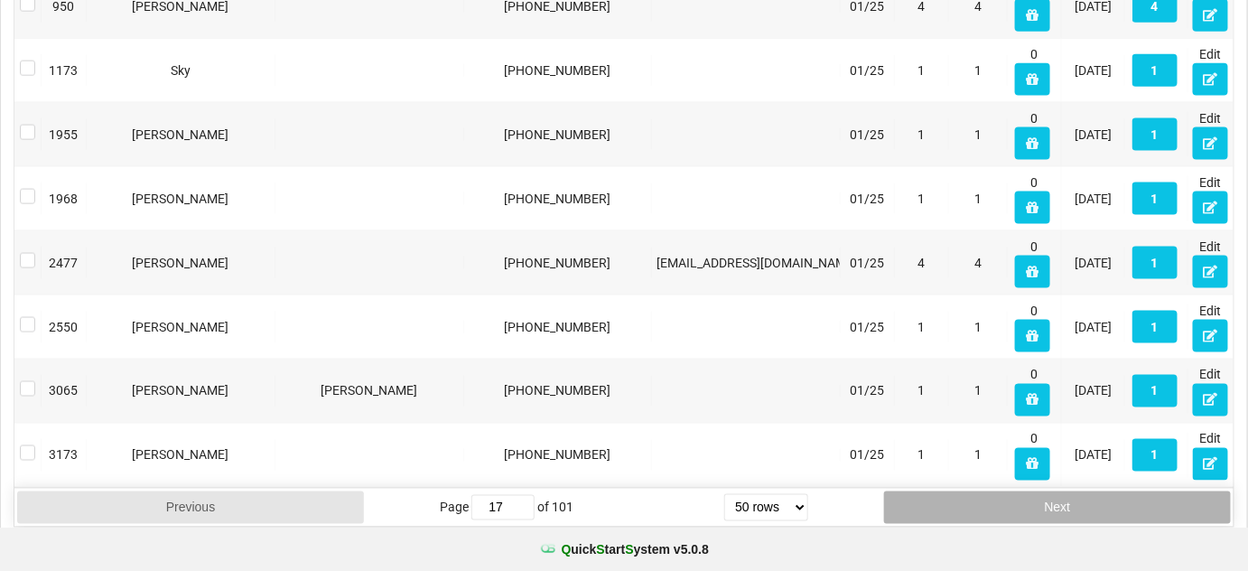
click at [1088, 491] on button "Next" at bounding box center [1057, 507] width 347 height 33
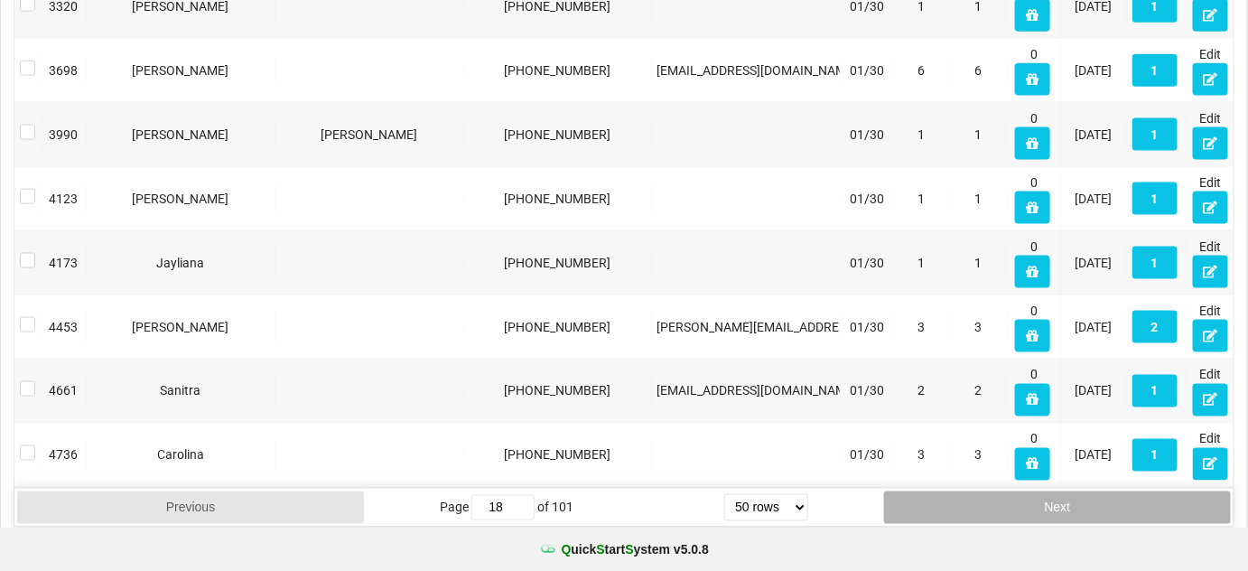
click at [1087, 491] on button "Next" at bounding box center [1057, 507] width 347 height 33
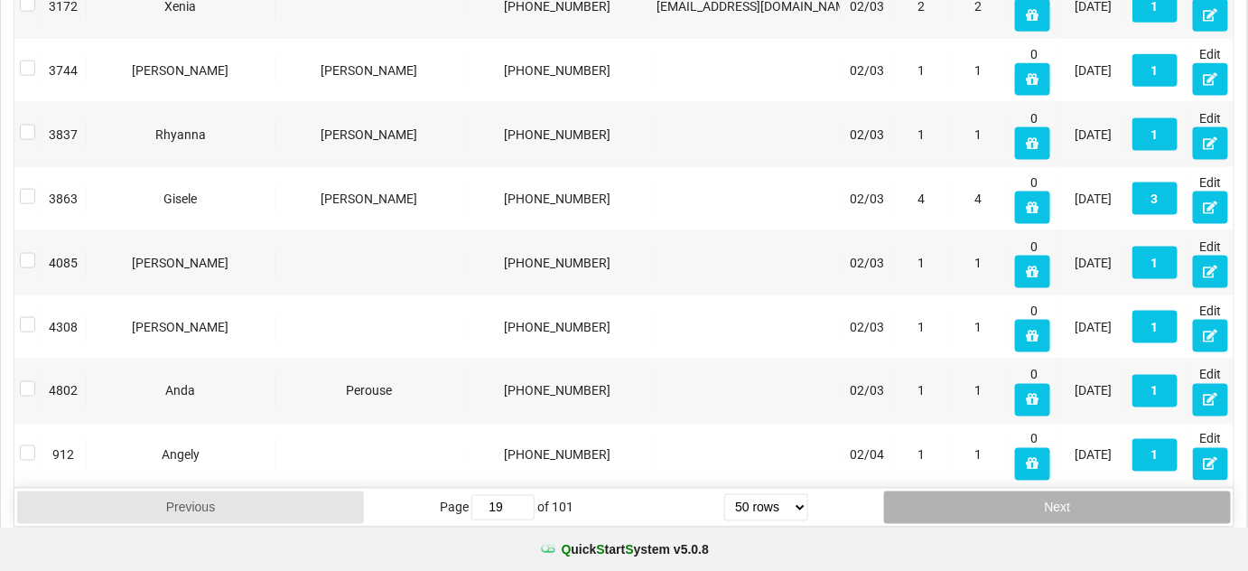
click at [1087, 491] on button "Next" at bounding box center [1057, 507] width 347 height 33
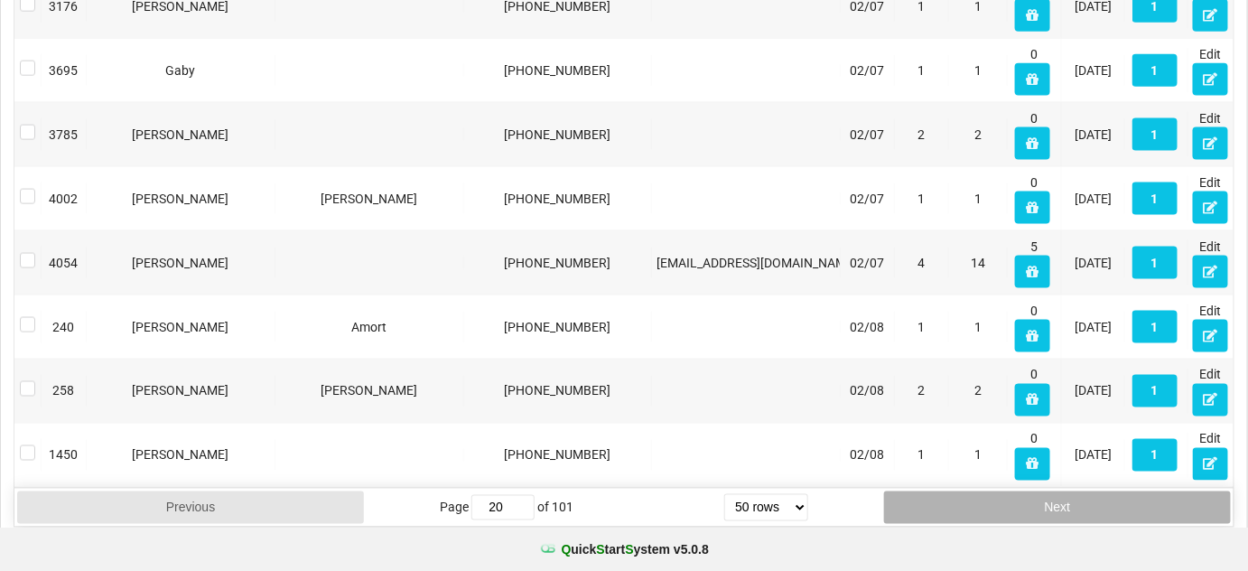
click at [1086, 491] on button "Next" at bounding box center [1057, 507] width 347 height 33
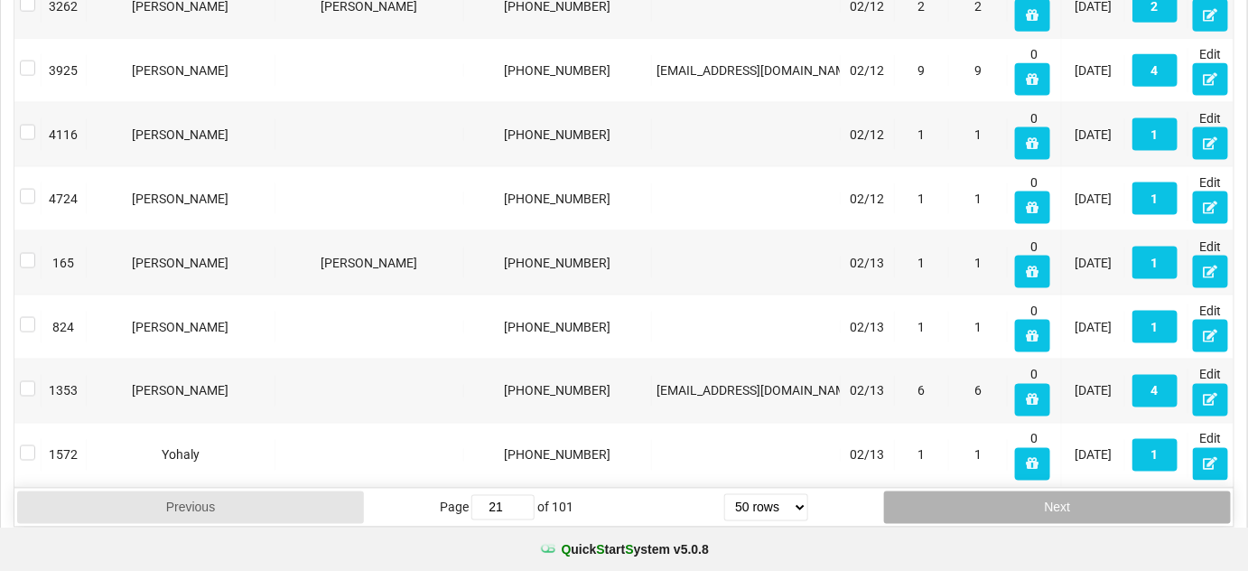
click at [1085, 491] on button "Next" at bounding box center [1057, 507] width 347 height 33
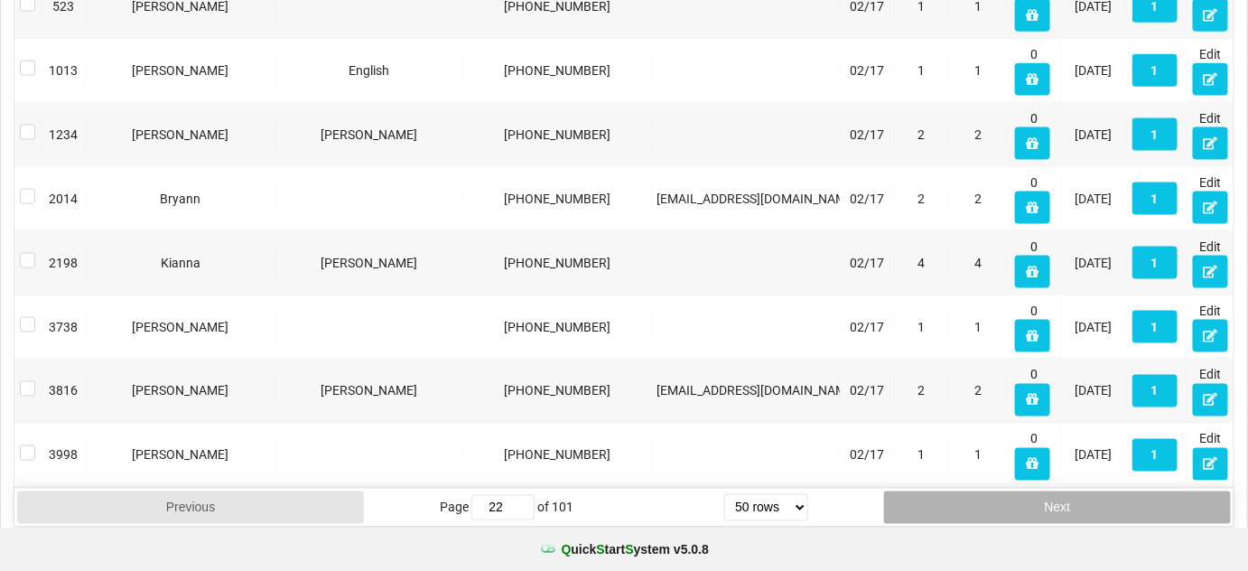
click at [1085, 491] on button "Next" at bounding box center [1057, 507] width 347 height 33
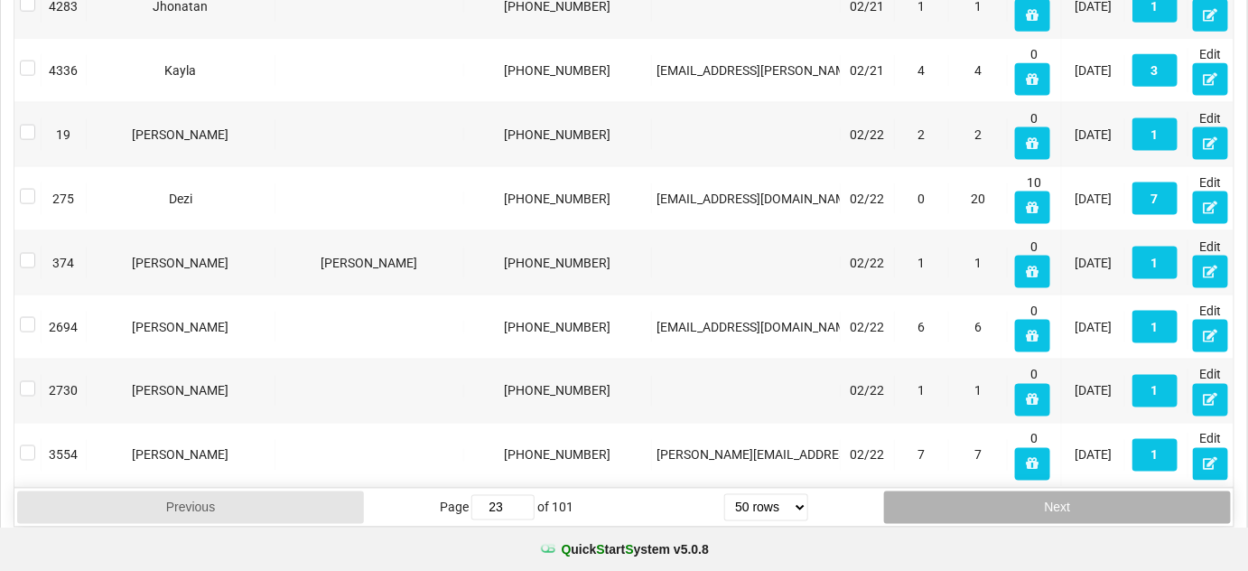
click at [1085, 491] on button "Next" at bounding box center [1057, 507] width 347 height 33
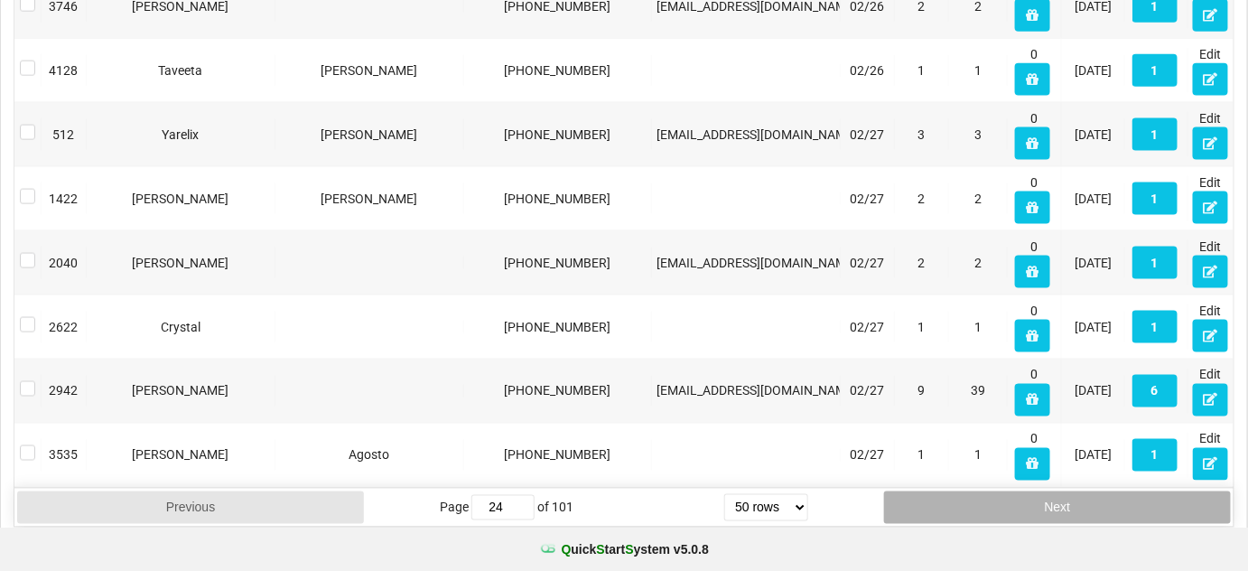
click at [1085, 491] on button "Next" at bounding box center [1057, 507] width 347 height 33
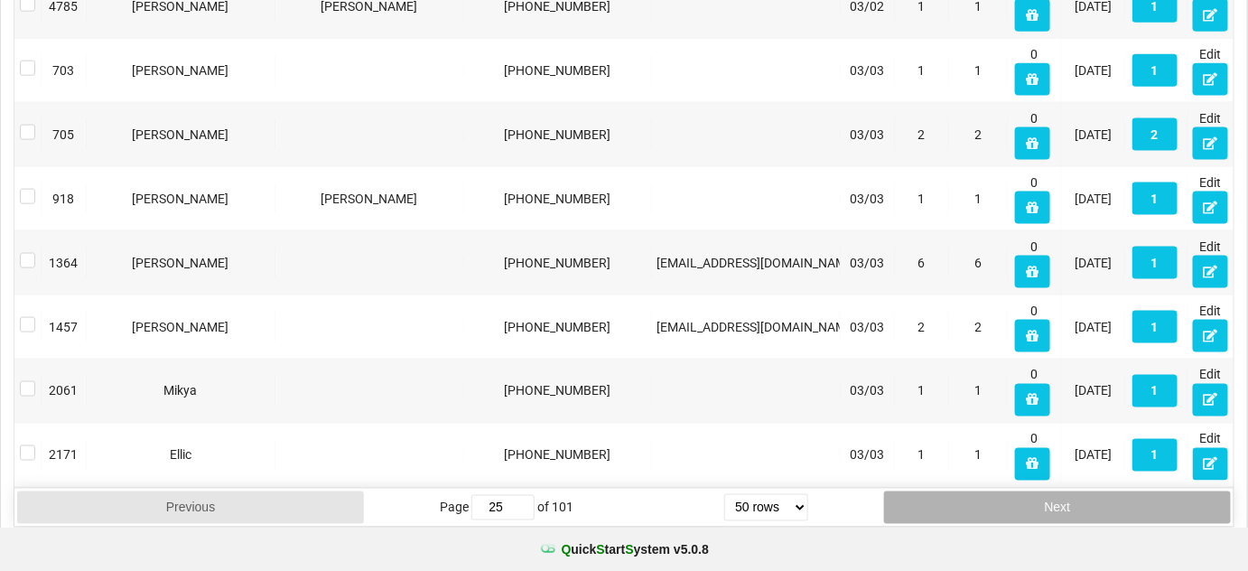
click at [1085, 491] on button "Next" at bounding box center [1057, 507] width 347 height 33
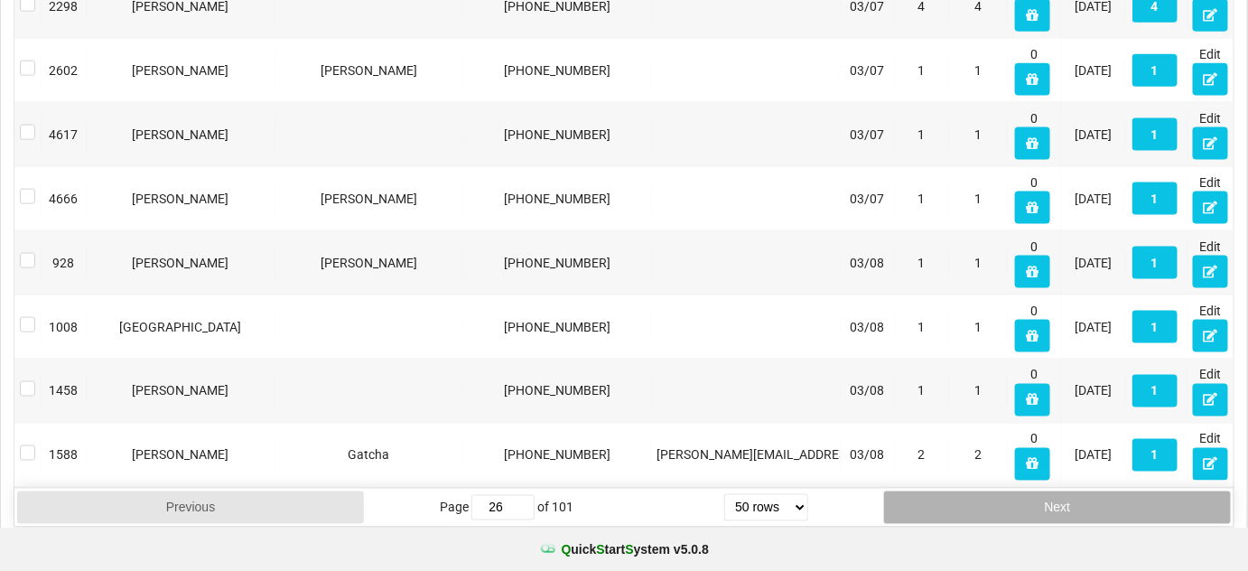
click at [1085, 491] on button "Next" at bounding box center [1057, 507] width 347 height 33
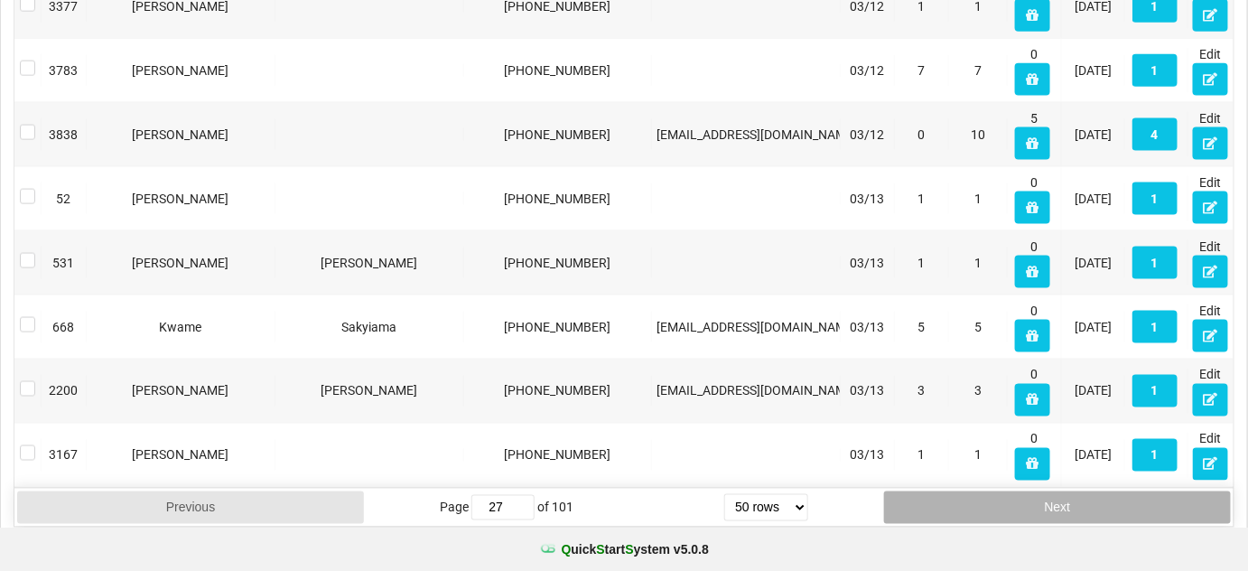
click at [1085, 491] on button "Next" at bounding box center [1057, 507] width 347 height 33
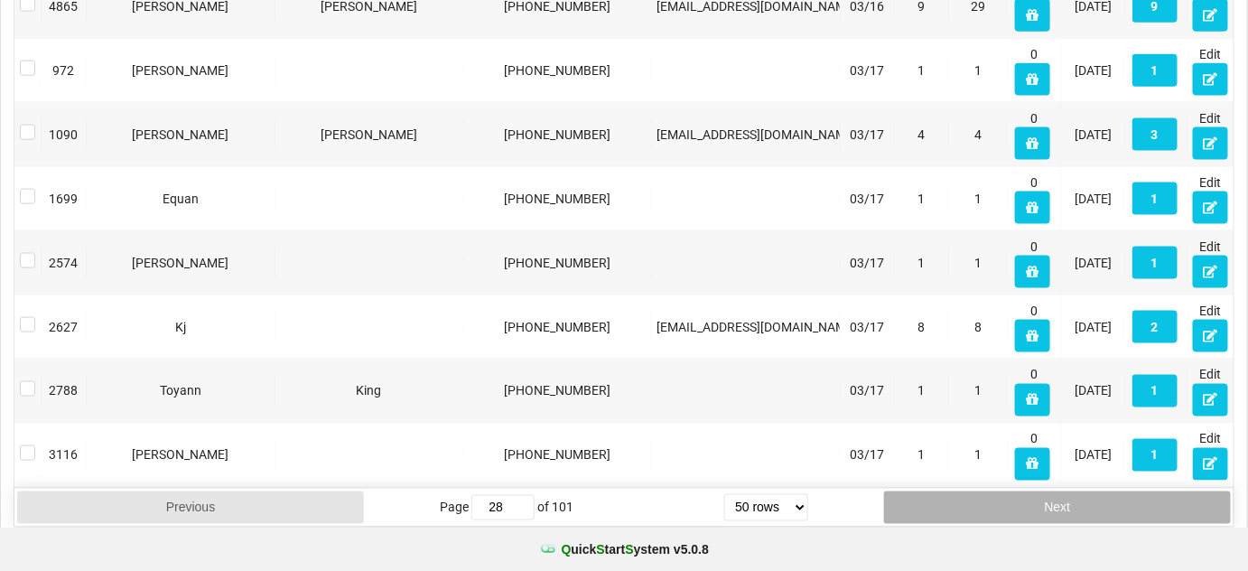
click at [1084, 491] on button "Next" at bounding box center [1057, 507] width 347 height 33
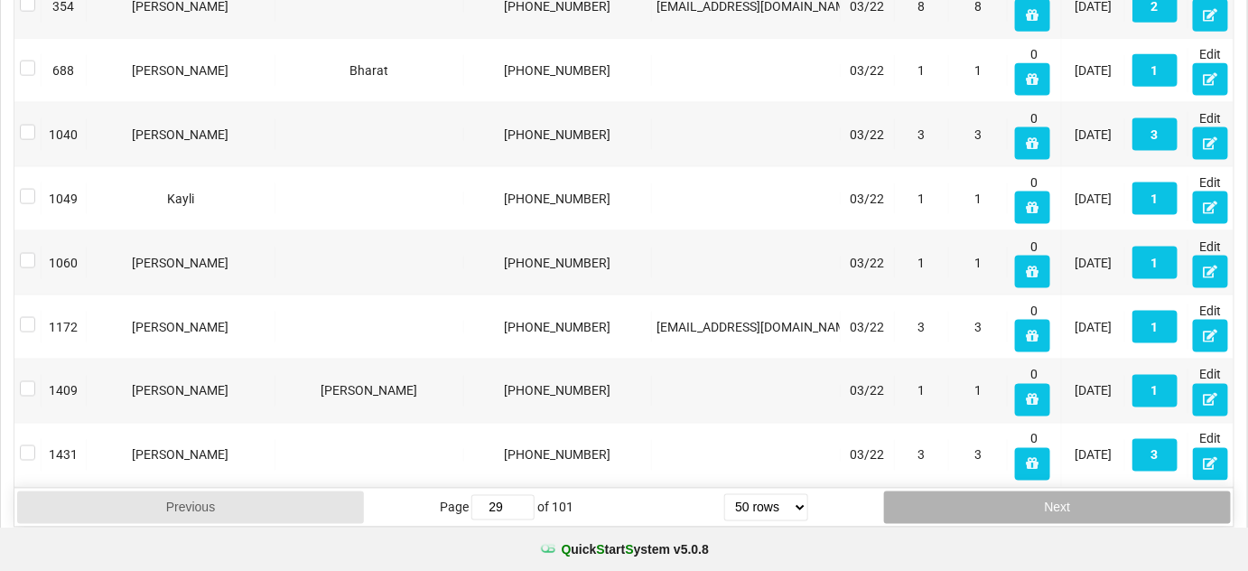
click at [1083, 491] on button "Next" at bounding box center [1057, 507] width 347 height 33
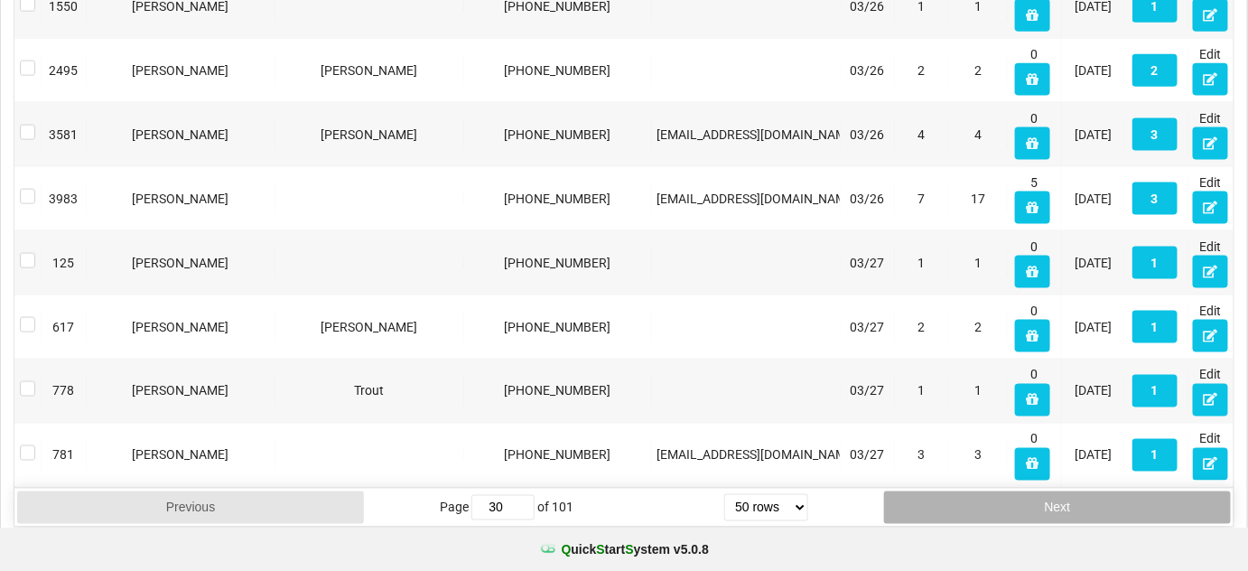
click at [1083, 491] on button "Next" at bounding box center [1057, 507] width 347 height 33
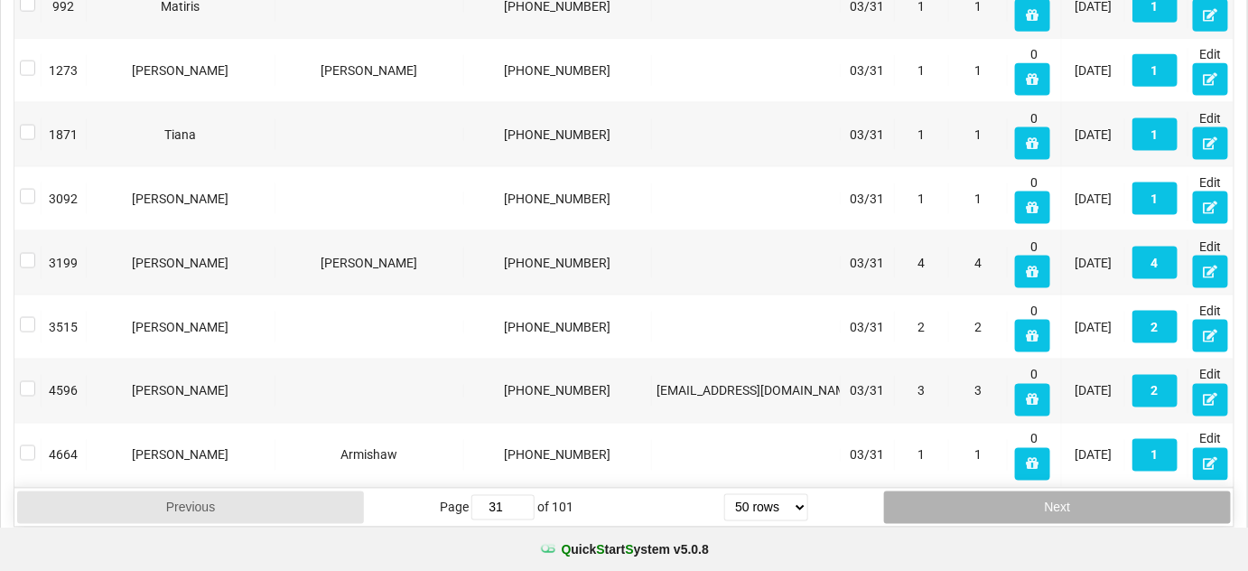
click at [1083, 491] on button "Next" at bounding box center [1057, 507] width 347 height 33
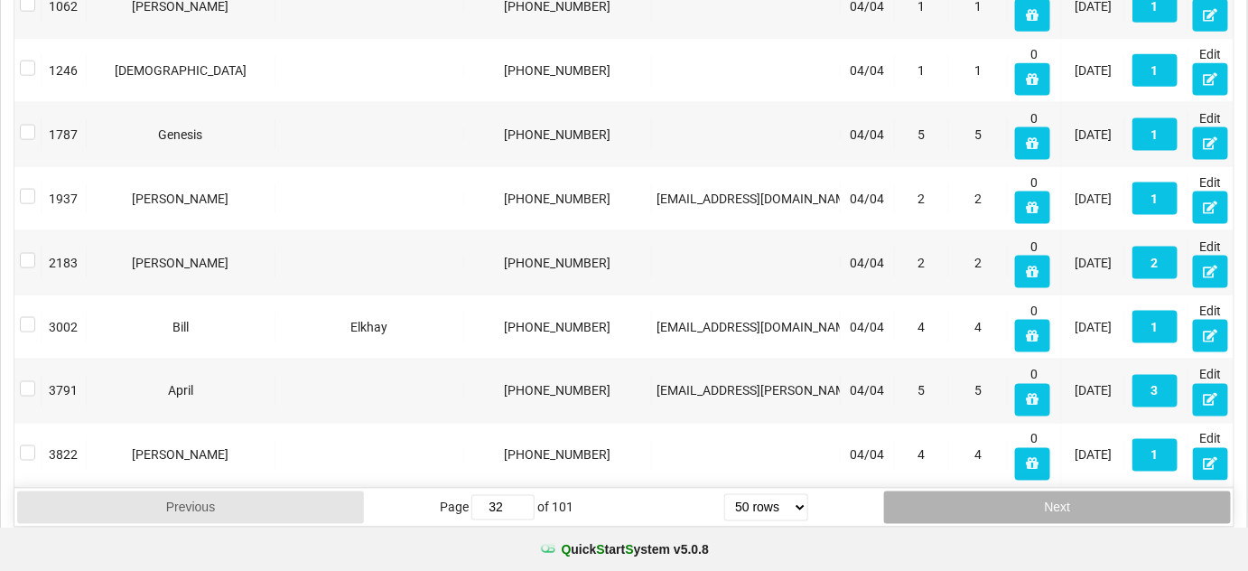
click at [1083, 491] on button "Next" at bounding box center [1057, 507] width 347 height 33
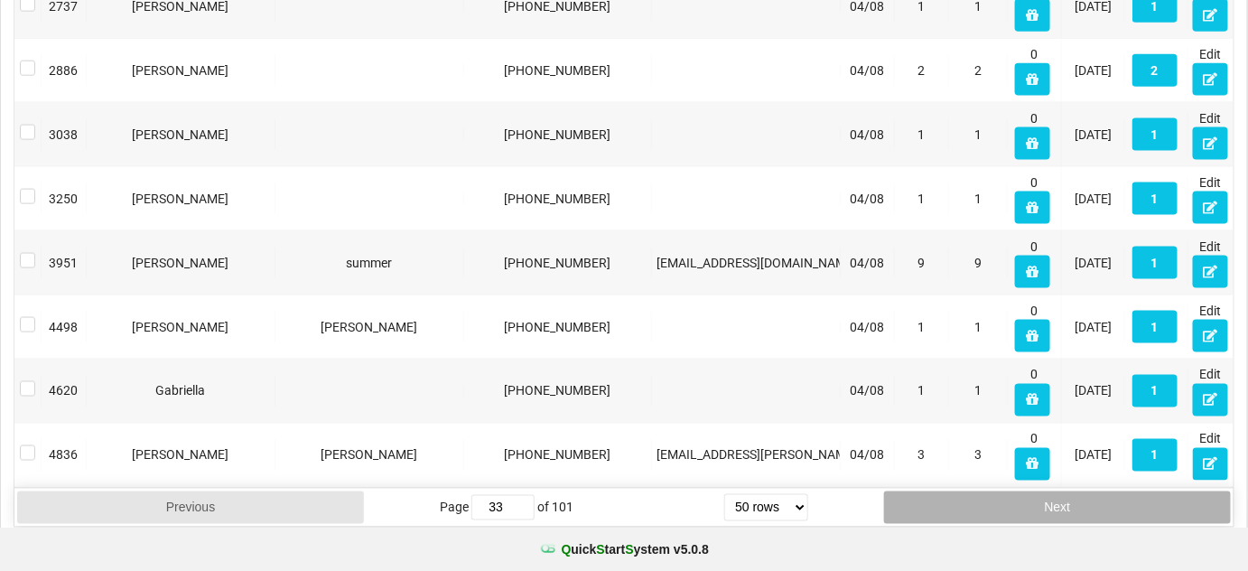
click at [1083, 491] on button "Next" at bounding box center [1057, 507] width 347 height 33
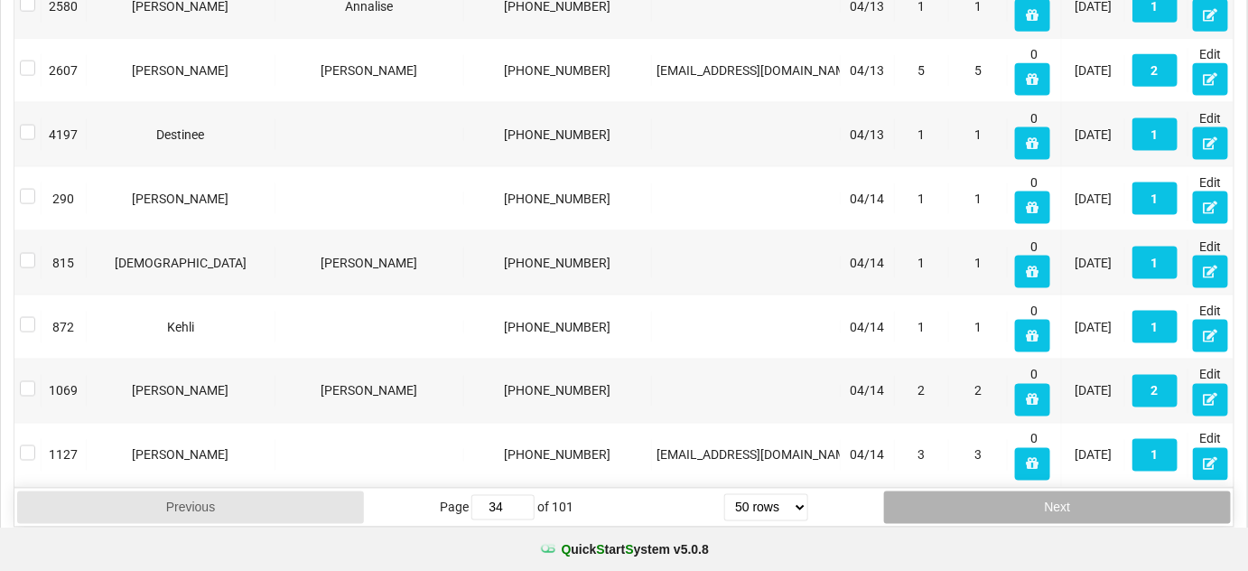
click at [1083, 491] on button "Next" at bounding box center [1057, 507] width 347 height 33
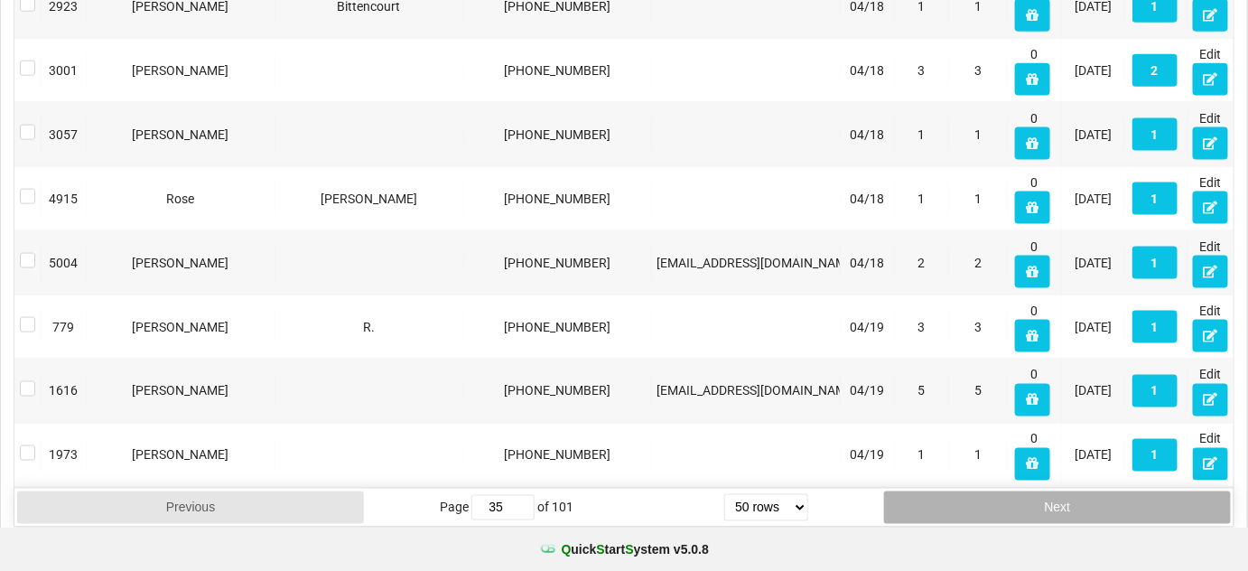
click at [1083, 491] on button "Next" at bounding box center [1057, 507] width 347 height 33
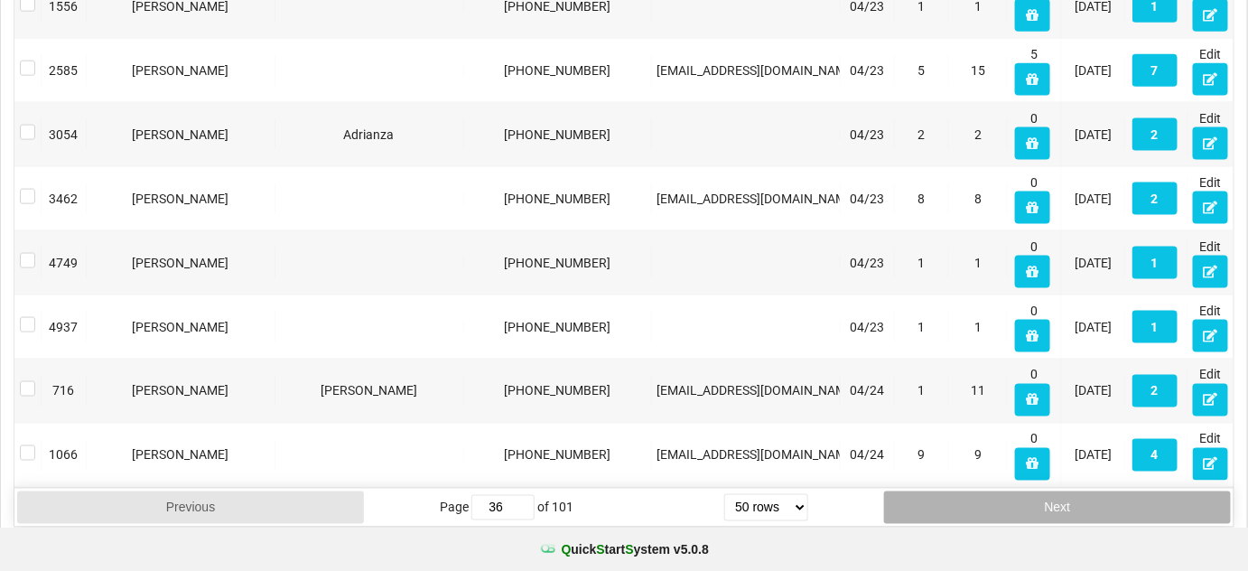
click at [1083, 491] on button "Next" at bounding box center [1057, 507] width 347 height 33
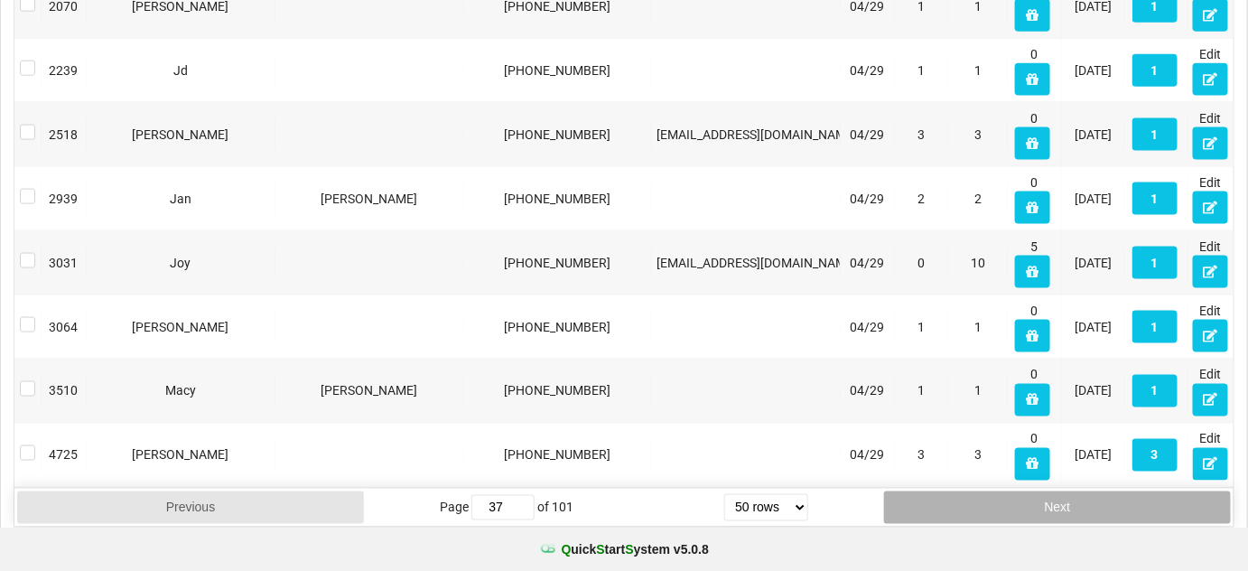
click at [1083, 491] on button "Next" at bounding box center [1057, 507] width 347 height 33
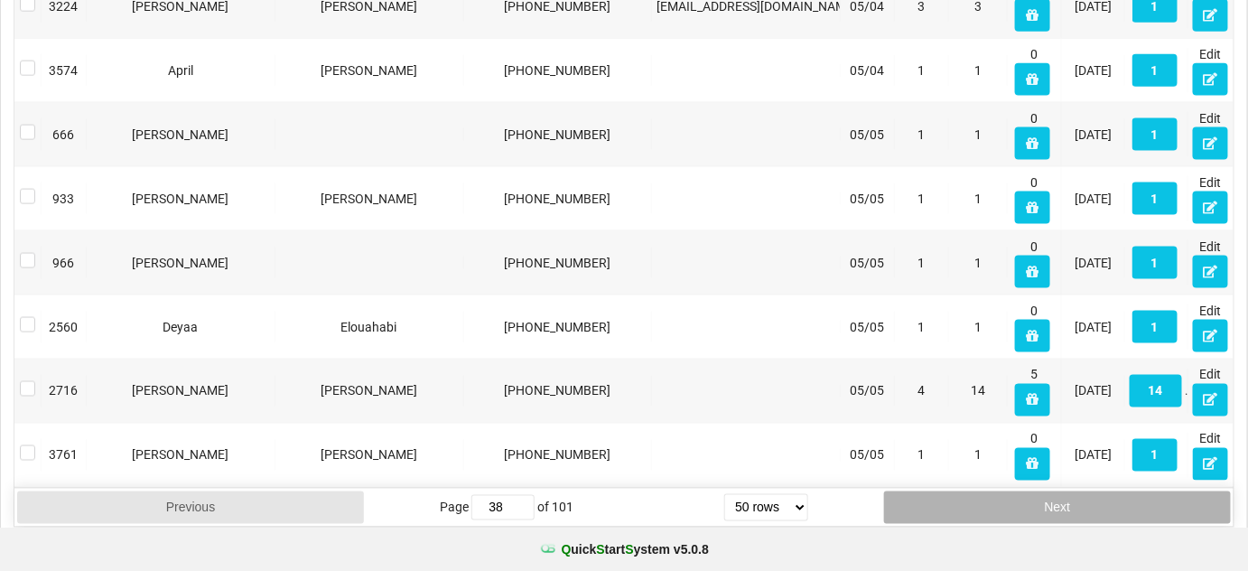
click at [1083, 491] on button "Next" at bounding box center [1057, 507] width 347 height 33
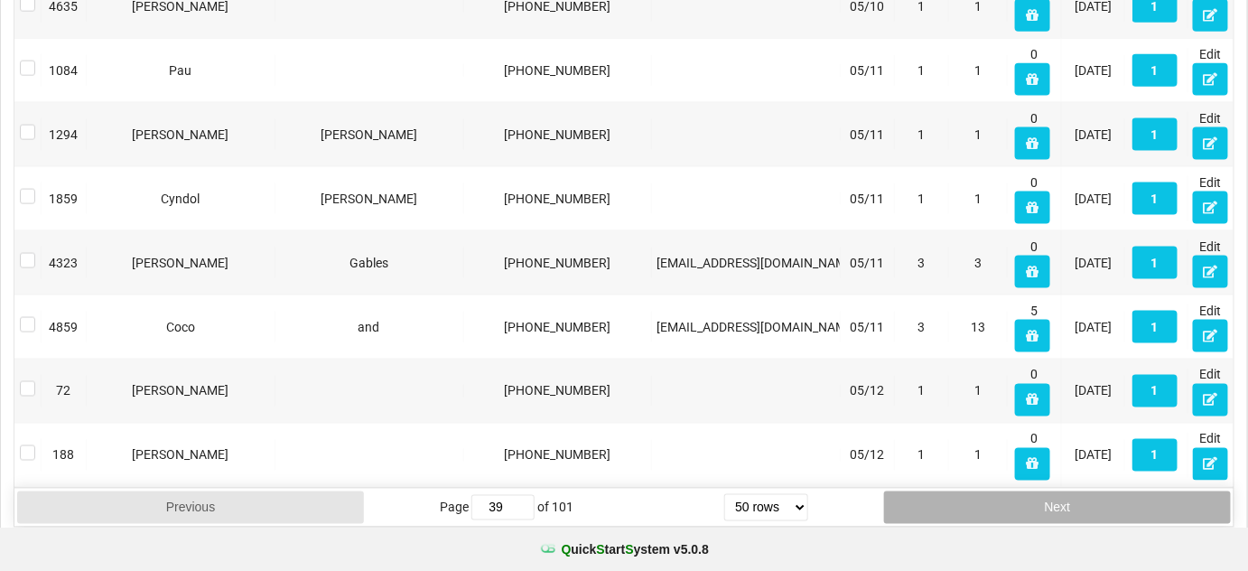
click at [1083, 491] on button "Next" at bounding box center [1057, 507] width 347 height 33
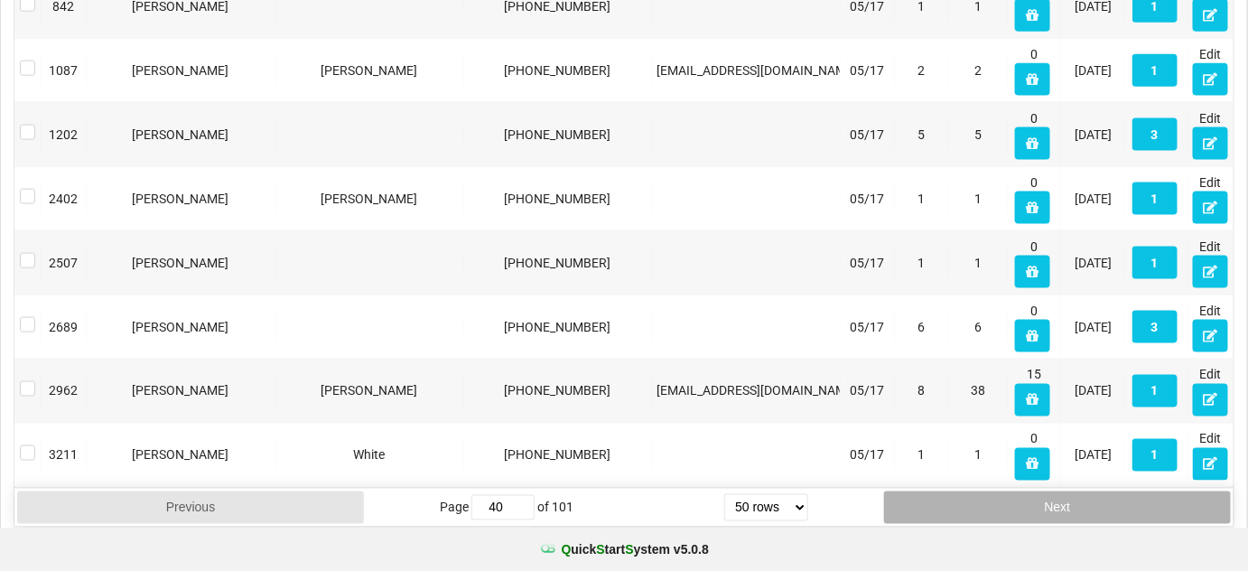
click at [1083, 491] on button "Next" at bounding box center [1057, 507] width 347 height 33
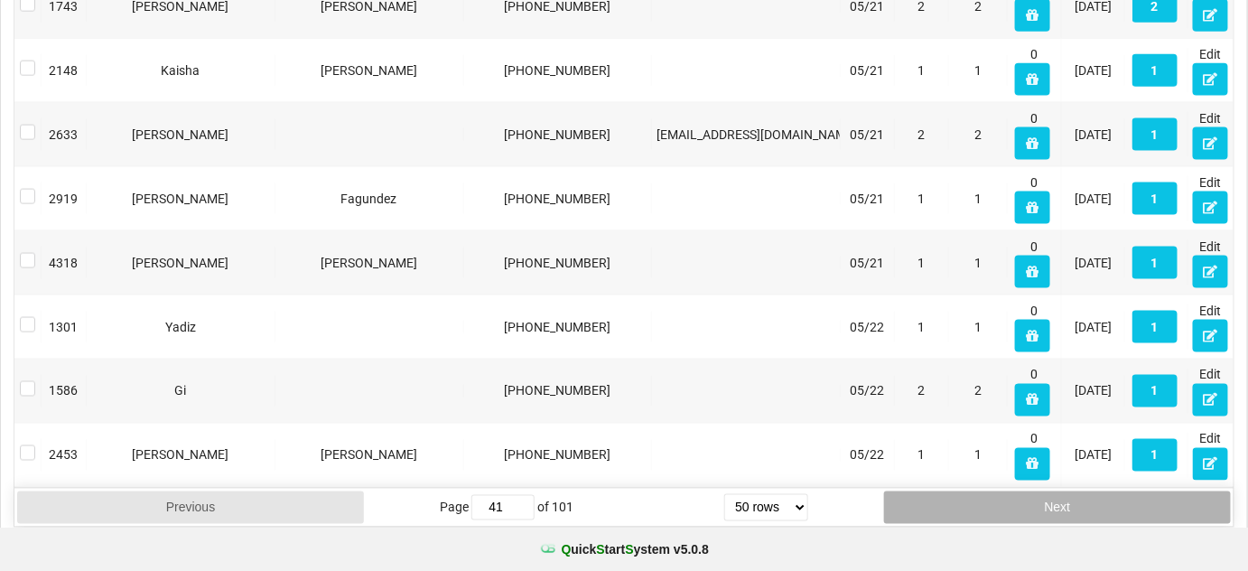
click at [1082, 491] on button "Next" at bounding box center [1057, 507] width 347 height 33
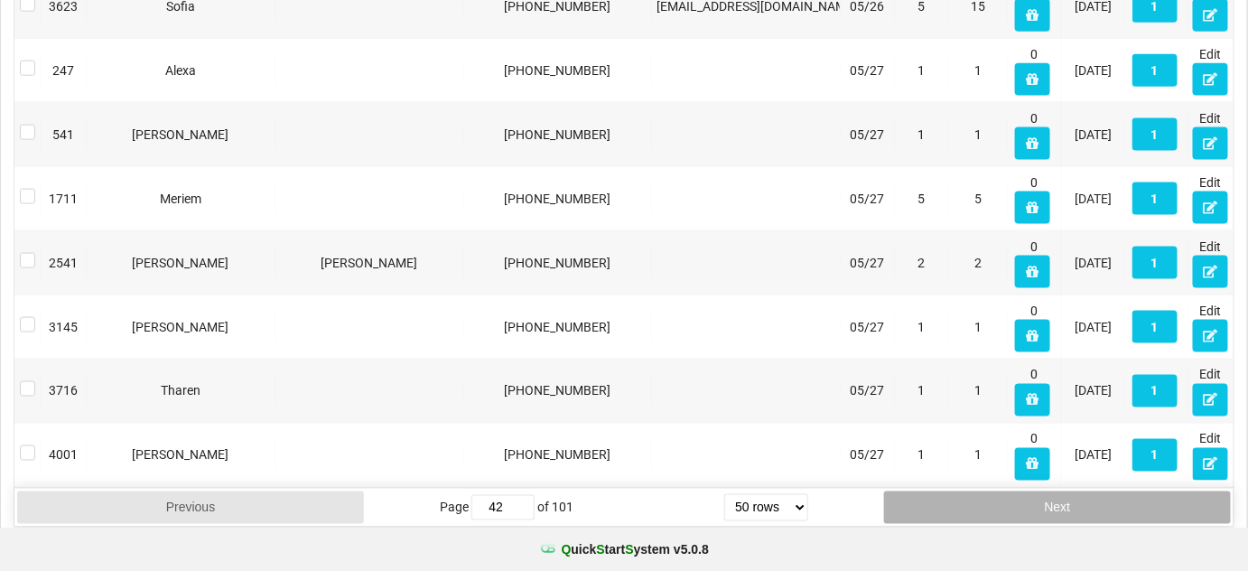
click at [1082, 491] on button "Next" at bounding box center [1057, 507] width 347 height 33
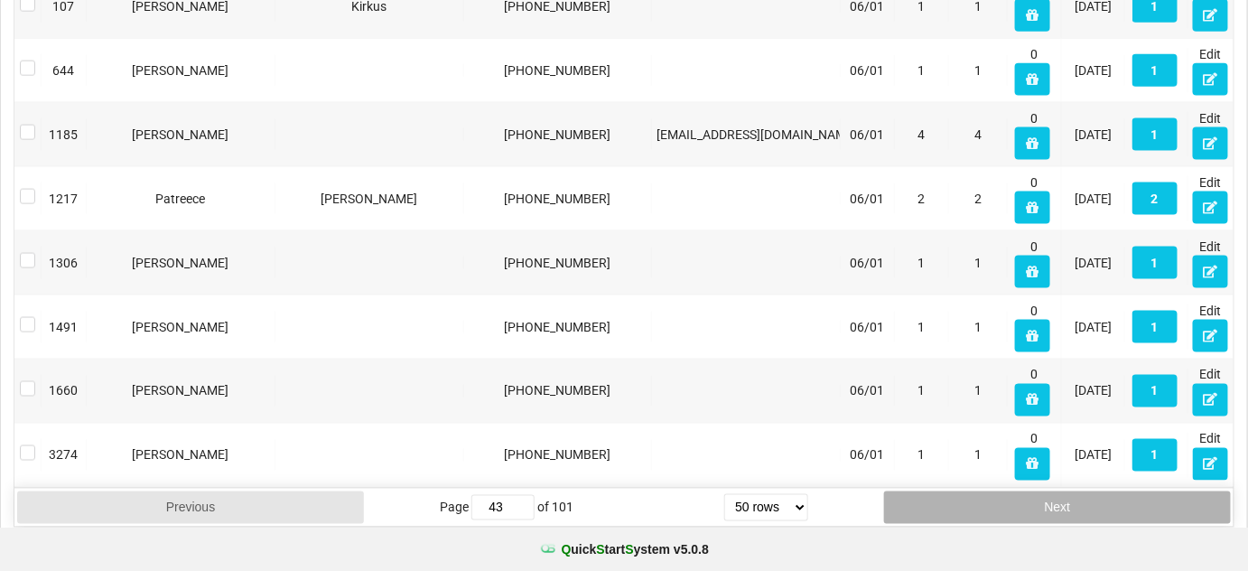
click at [1082, 491] on button "Next" at bounding box center [1057, 507] width 347 height 33
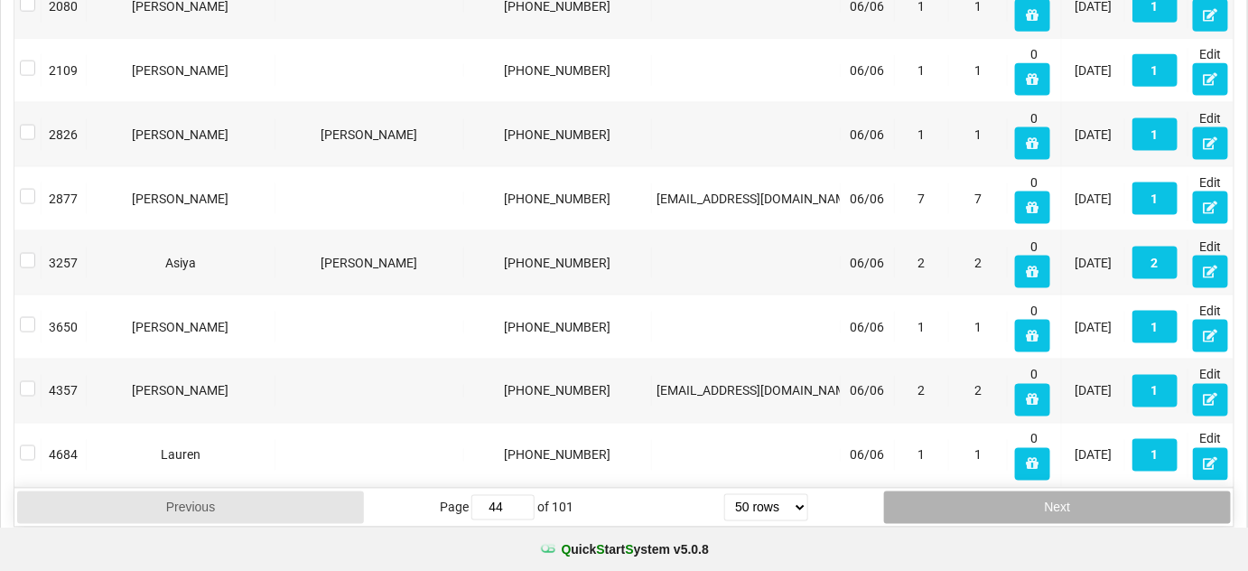
click at [1082, 491] on button "Next" at bounding box center [1057, 507] width 347 height 33
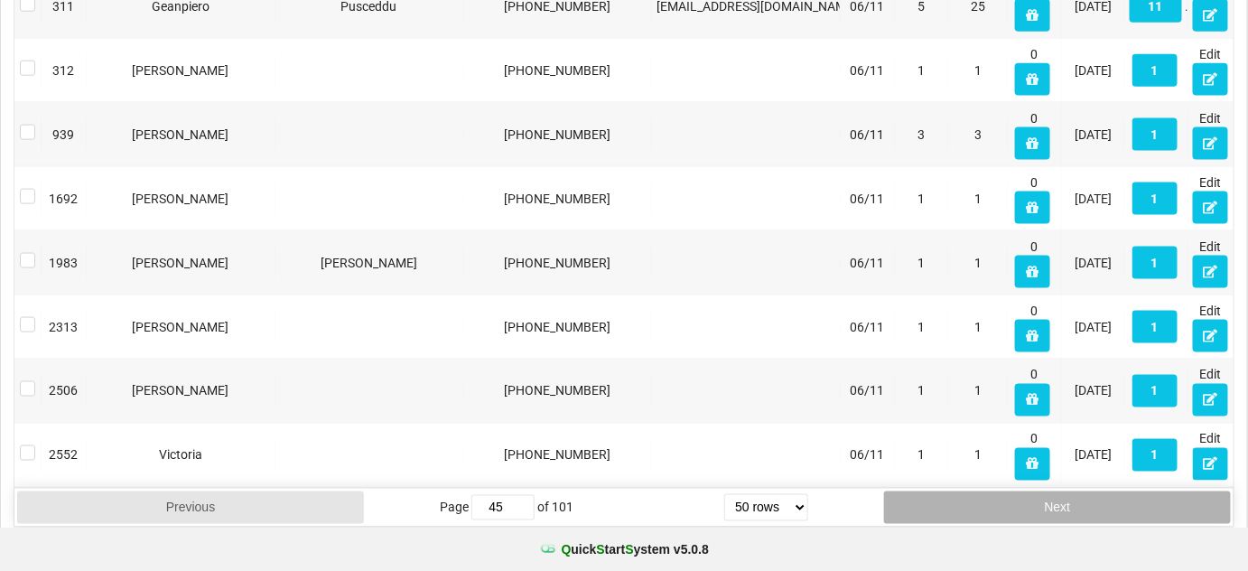
click at [1081, 491] on button "Next" at bounding box center [1057, 507] width 347 height 33
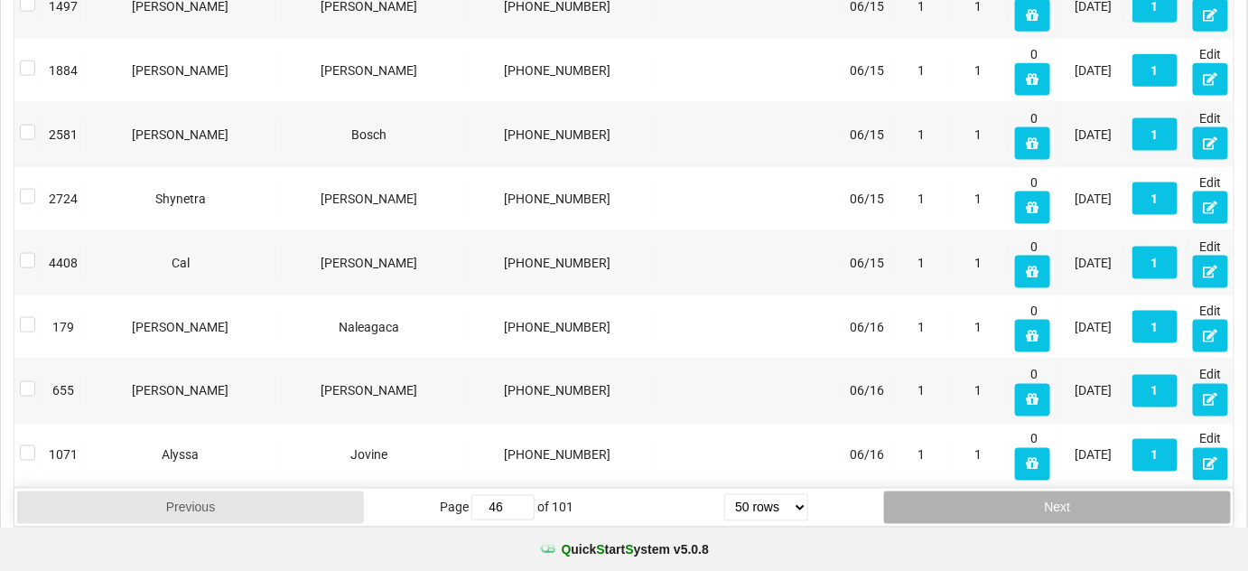
click at [1081, 491] on button "Next" at bounding box center [1057, 507] width 347 height 33
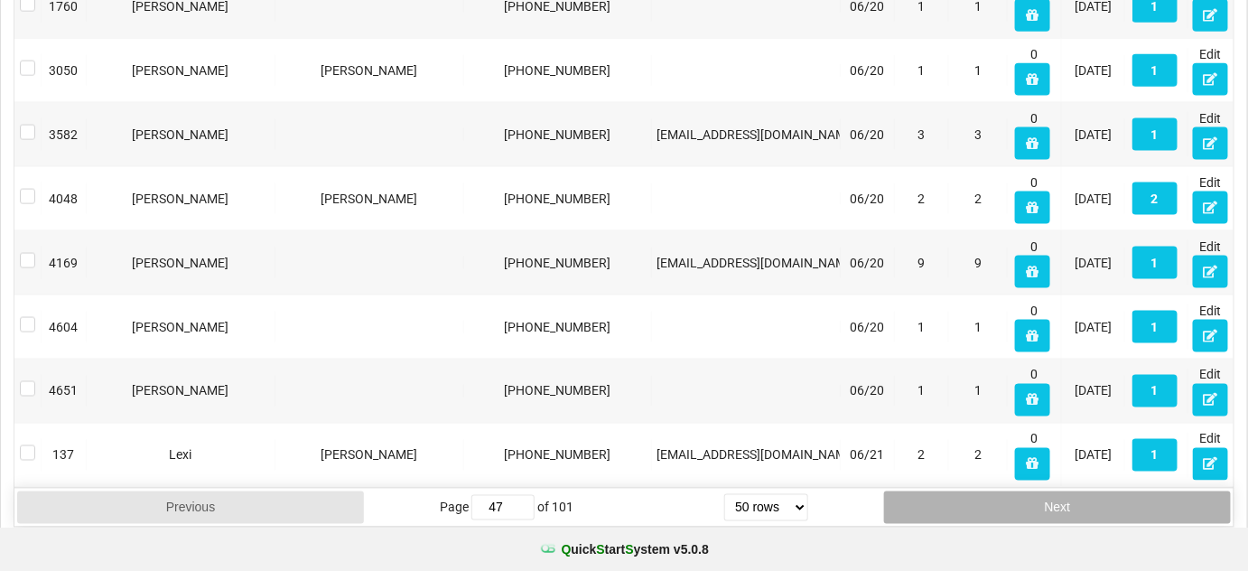
click at [1081, 491] on button "Next" at bounding box center [1057, 507] width 347 height 33
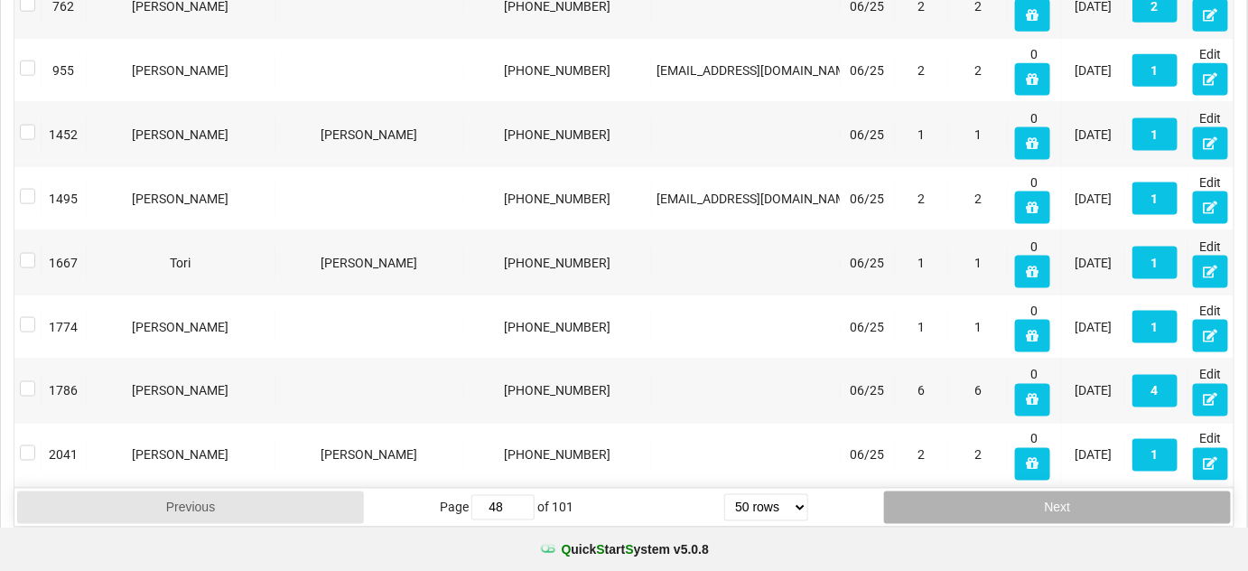
click at [1081, 491] on button "Next" at bounding box center [1057, 507] width 347 height 33
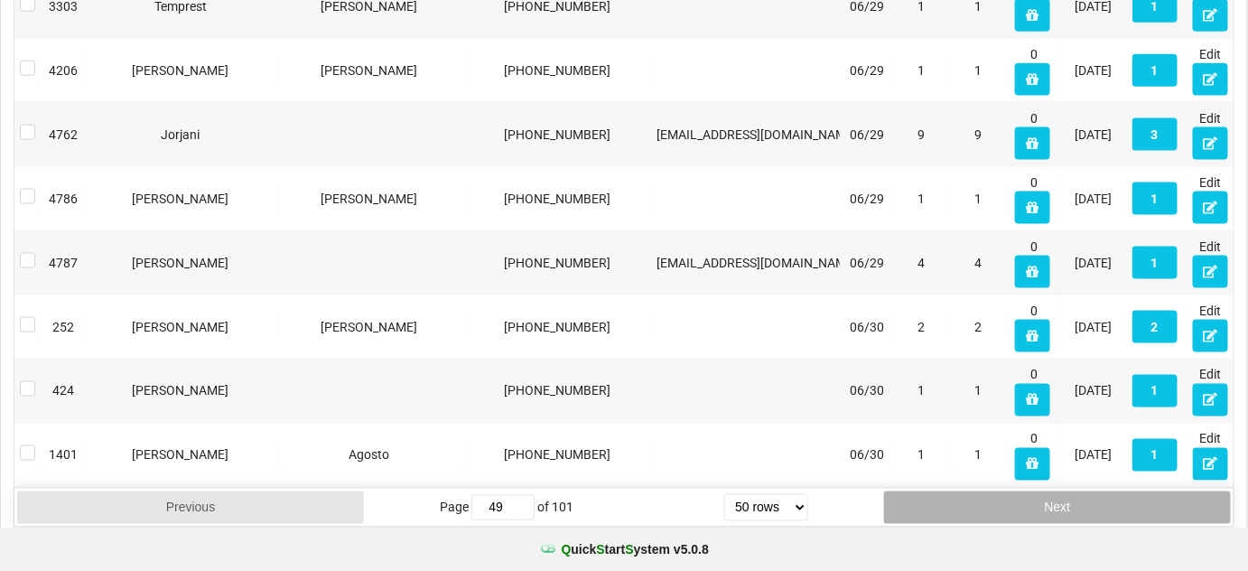
click at [1081, 491] on button "Next" at bounding box center [1057, 507] width 347 height 33
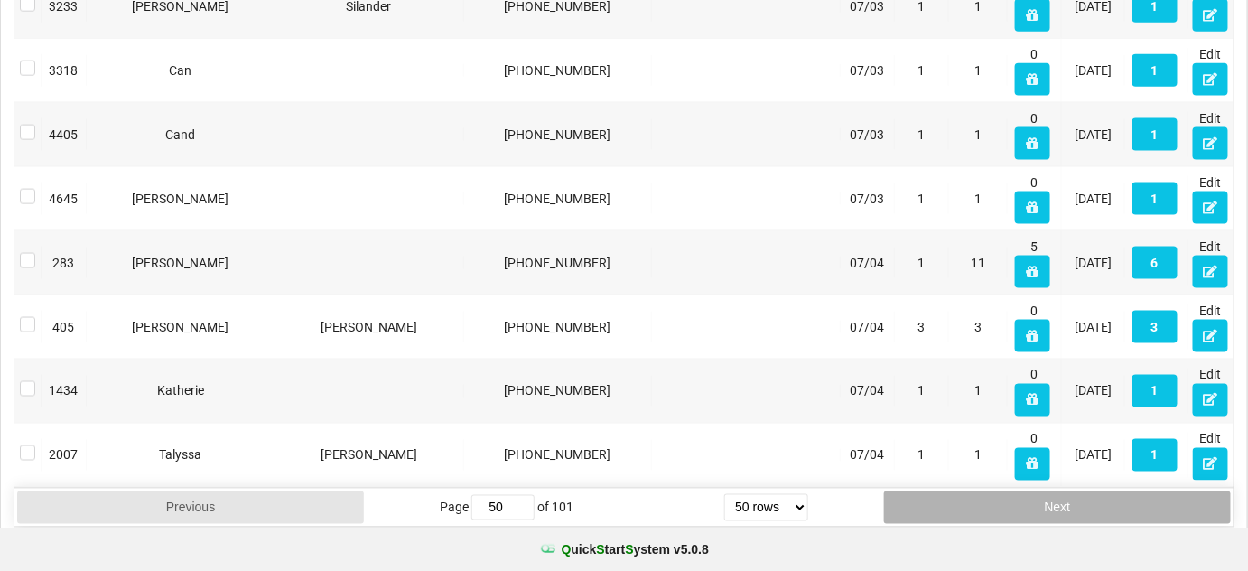
click at [1081, 491] on button "Next" at bounding box center [1057, 507] width 347 height 33
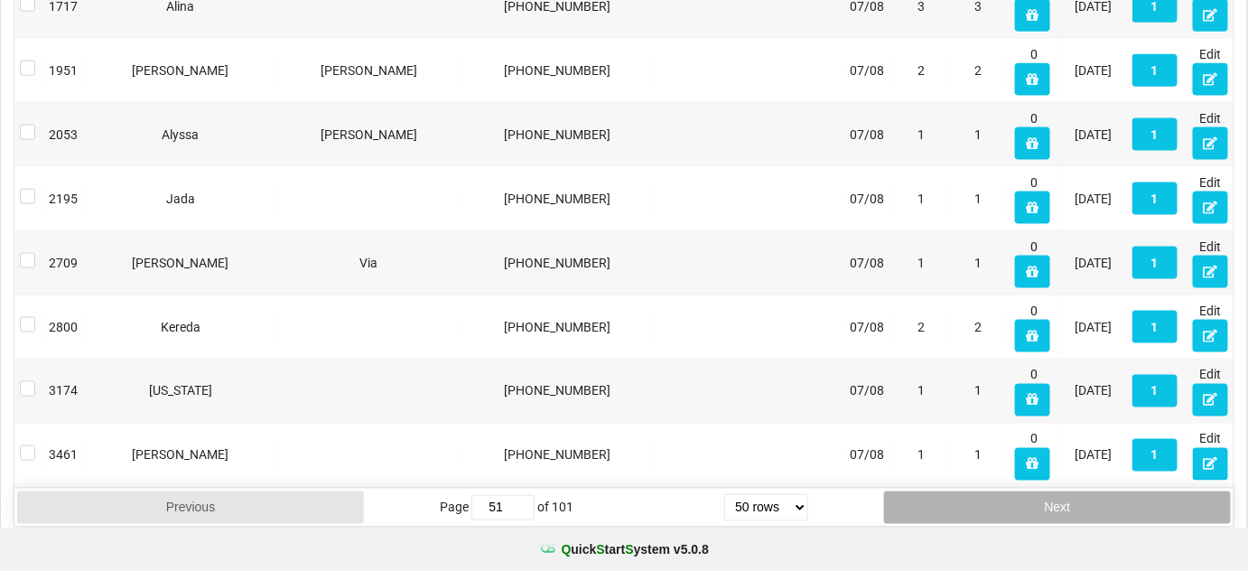
click at [1081, 491] on button "Next" at bounding box center [1057, 507] width 347 height 33
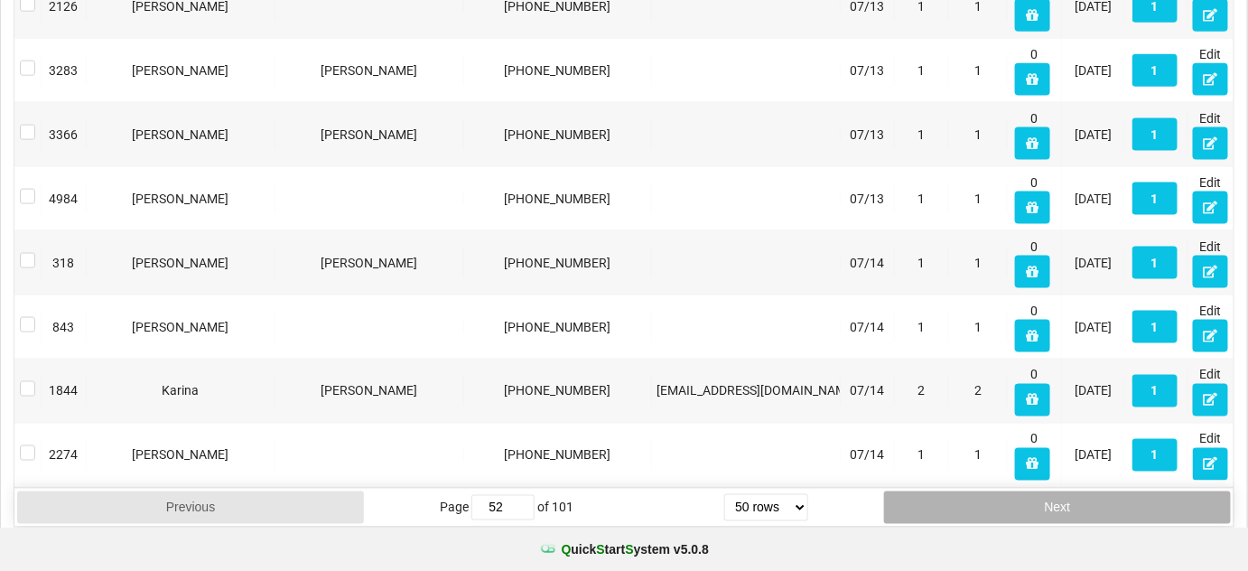
click at [1081, 491] on button "Next" at bounding box center [1057, 507] width 347 height 33
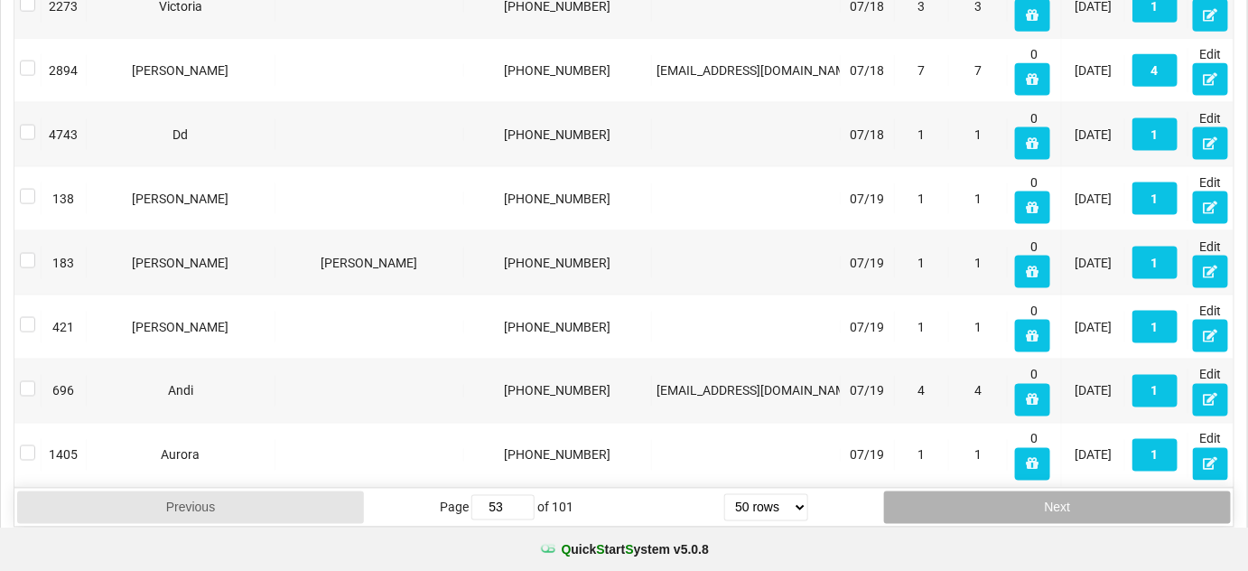
click at [1081, 491] on button "Next" at bounding box center [1057, 507] width 347 height 33
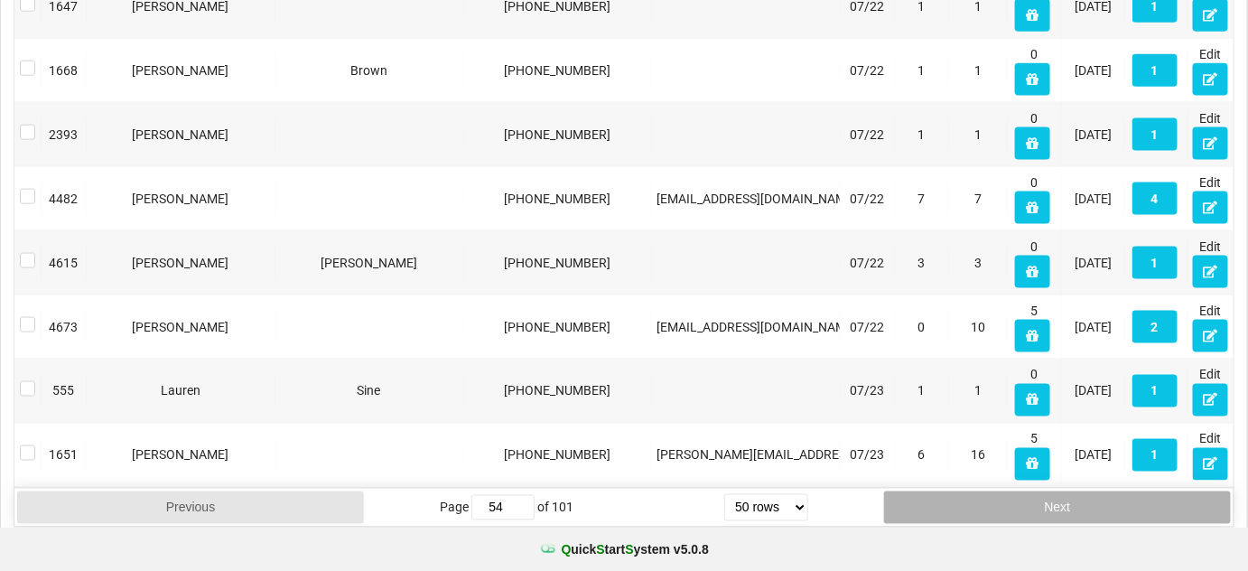
click at [1081, 491] on button "Next" at bounding box center [1057, 507] width 347 height 33
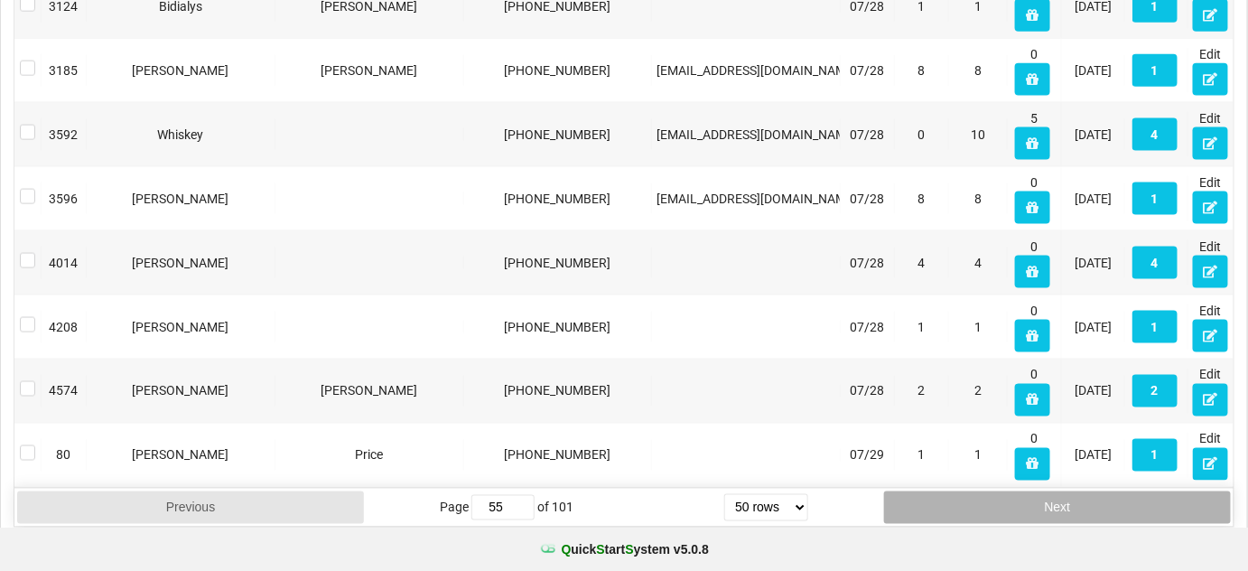
click at [1081, 491] on button "Next" at bounding box center [1057, 507] width 347 height 33
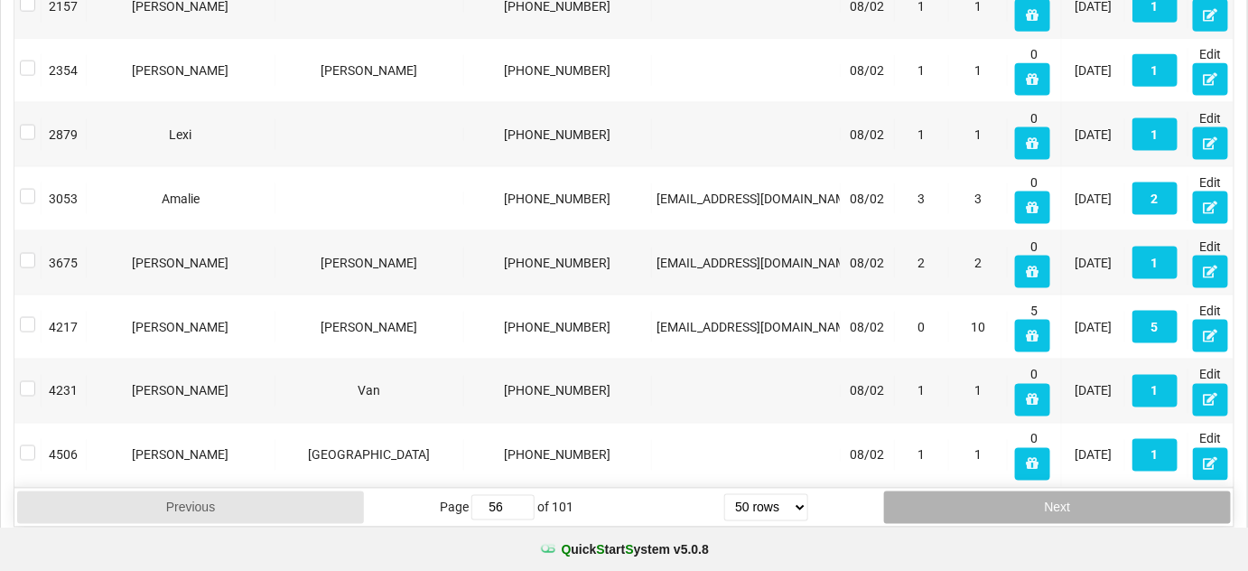
click at [1081, 491] on button "Next" at bounding box center [1057, 507] width 347 height 33
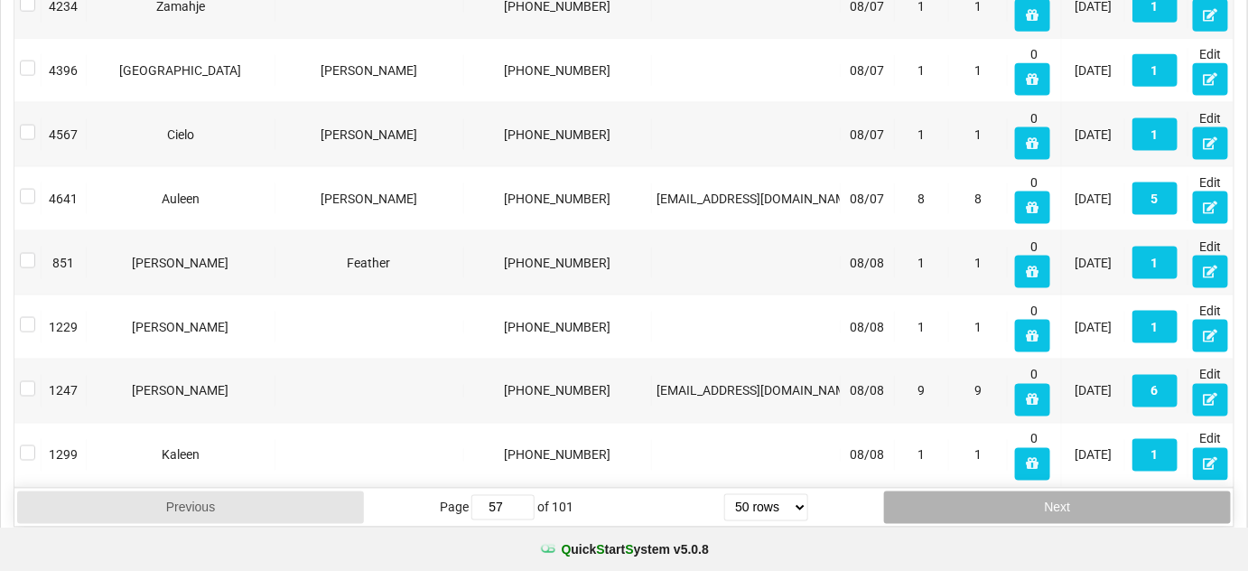
click at [1081, 491] on button "Next" at bounding box center [1057, 507] width 347 height 33
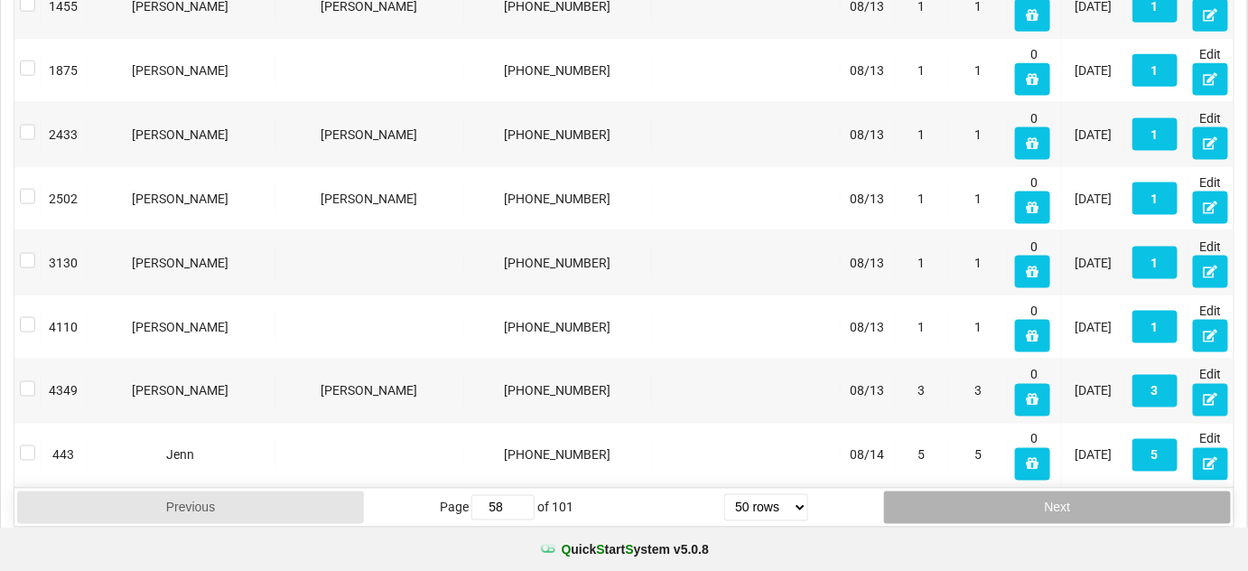
click at [1081, 491] on button "Next" at bounding box center [1057, 507] width 347 height 33
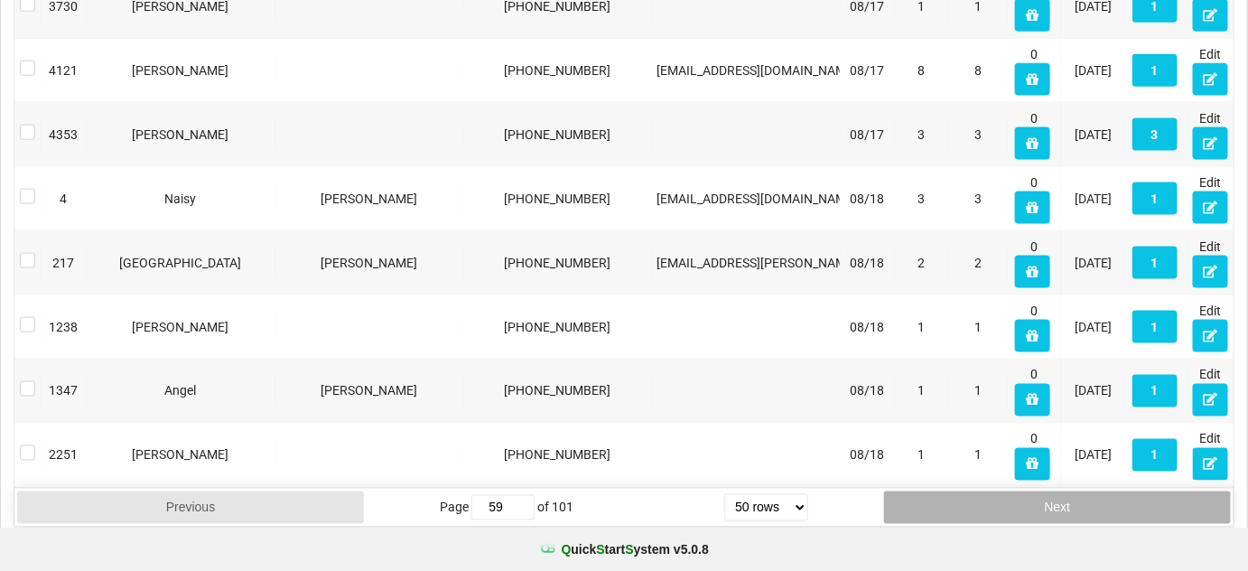
click at [1081, 491] on button "Next" at bounding box center [1057, 507] width 347 height 33
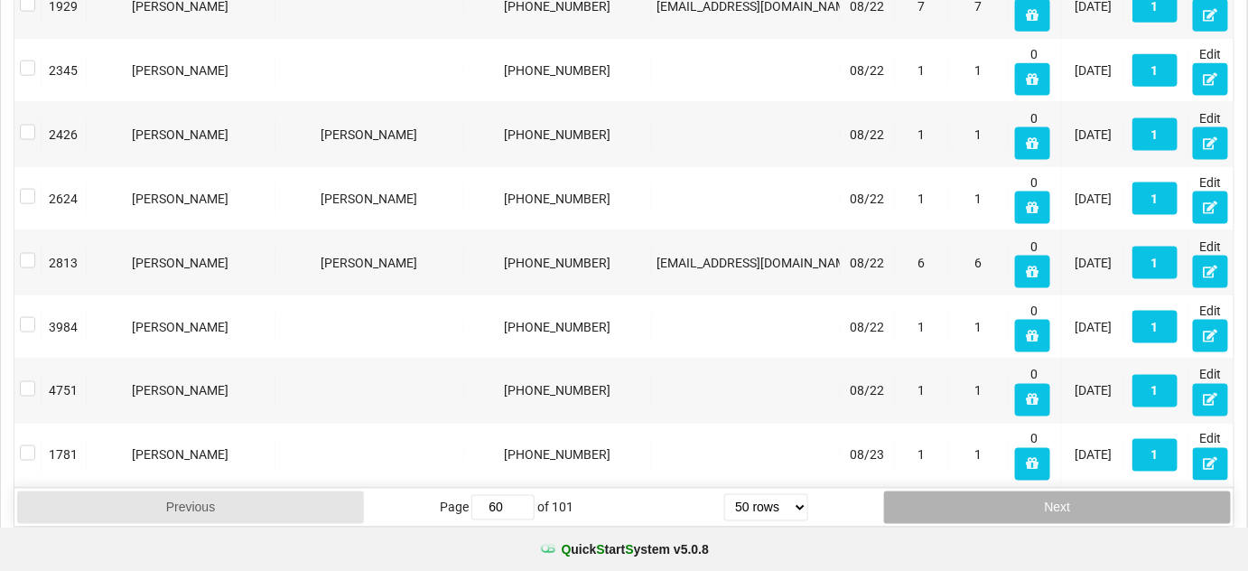
click at [1081, 491] on button "Next" at bounding box center [1057, 507] width 347 height 33
type input "61"
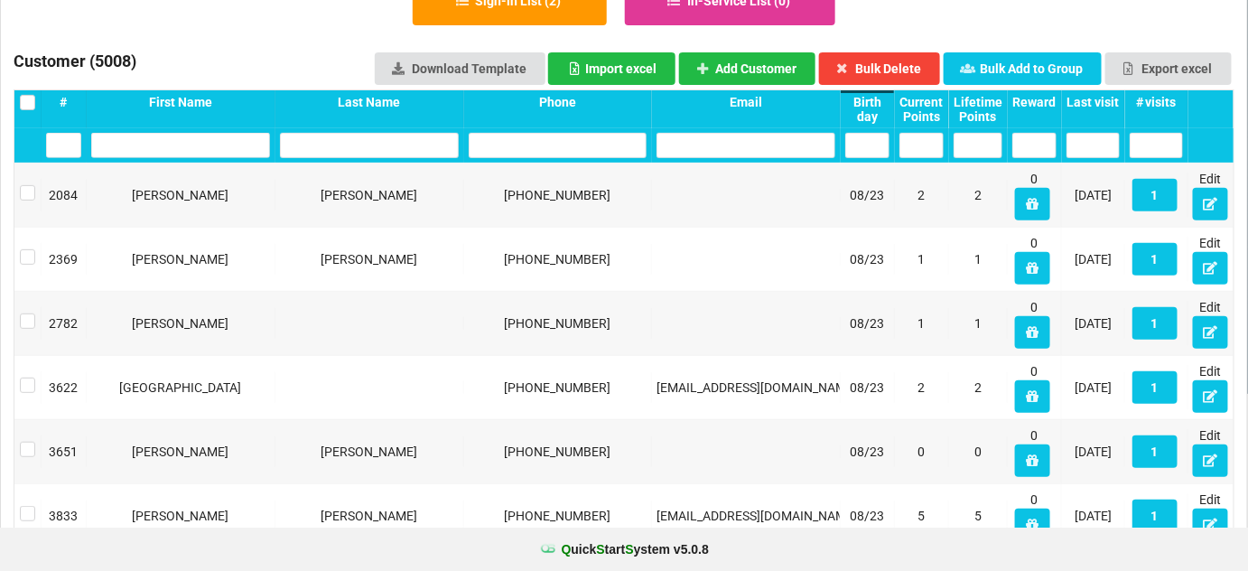
scroll to position [172, 0]
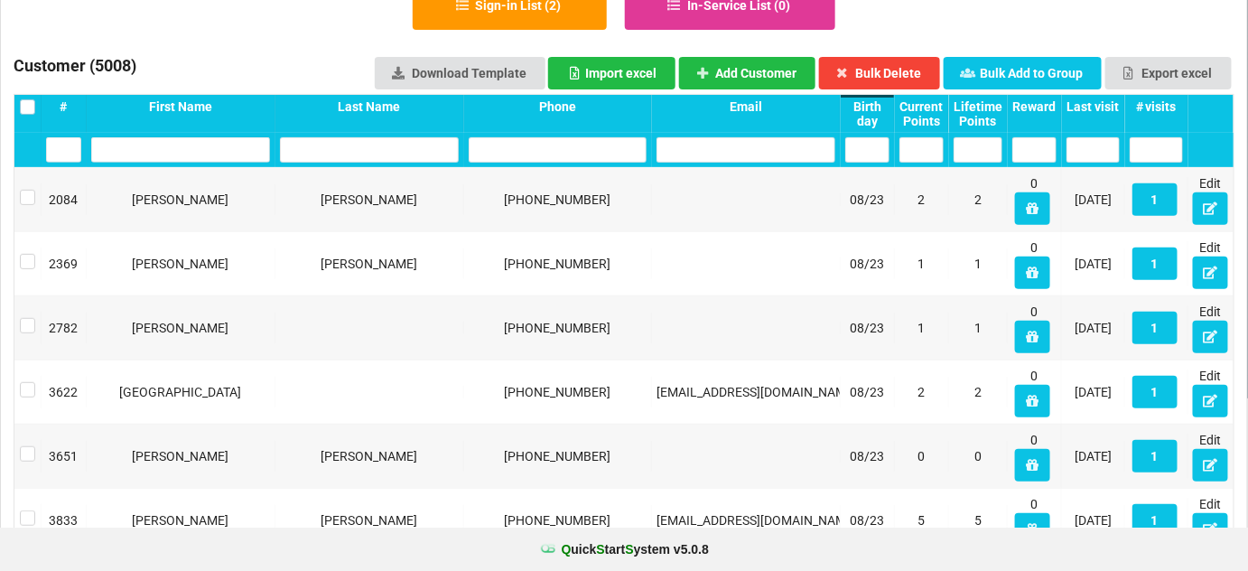
click at [26, 99] on label at bounding box center [27, 99] width 15 height 0
click at [23, 190] on label at bounding box center [27, 190] width 15 height 0
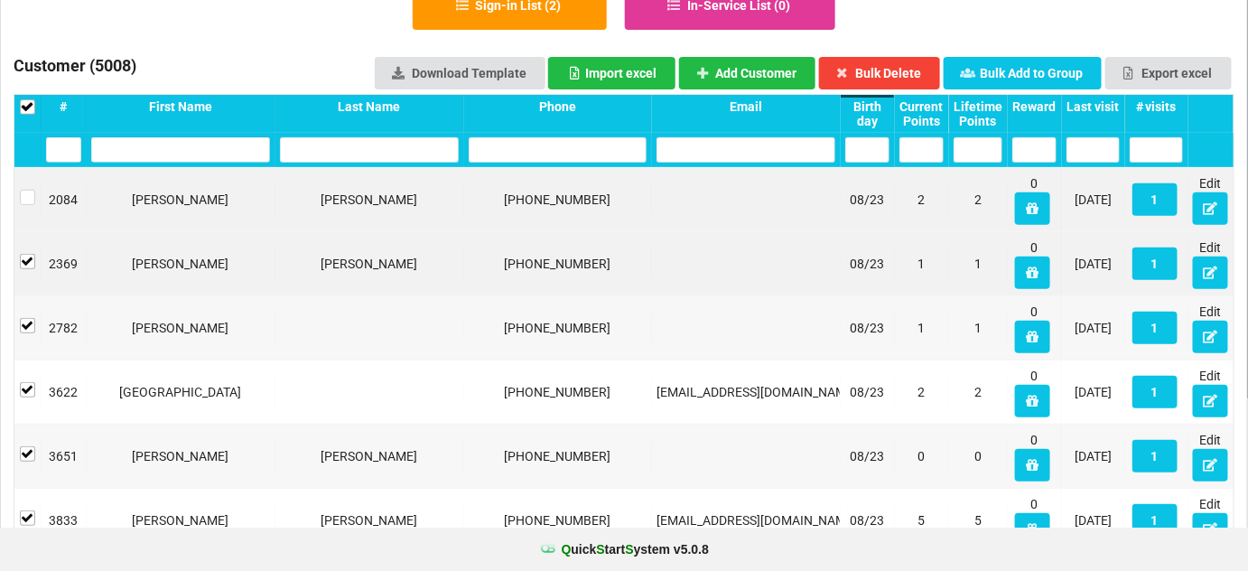
click at [23, 255] on div at bounding box center [27, 263] width 27 height 33
click at [25, 254] on label at bounding box center [27, 254] width 15 height 0
click at [26, 318] on label at bounding box center [27, 318] width 15 height 0
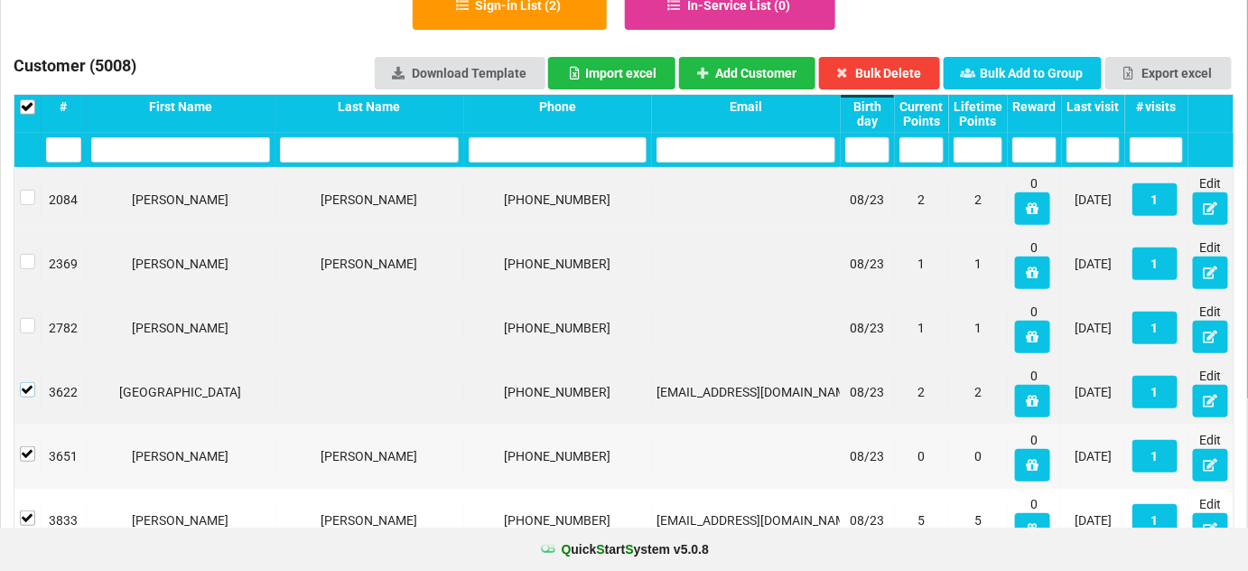
click at [24, 382] on label at bounding box center [27, 382] width 15 height 0
click at [23, 446] on label at bounding box center [27, 446] width 15 height 0
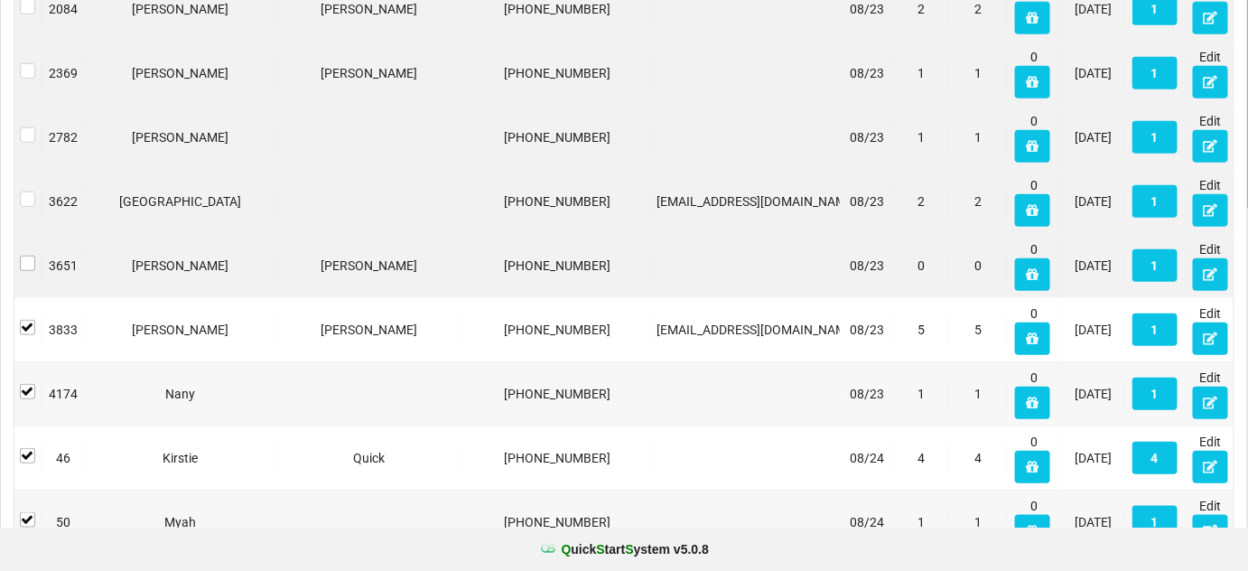
scroll to position [392, 0]
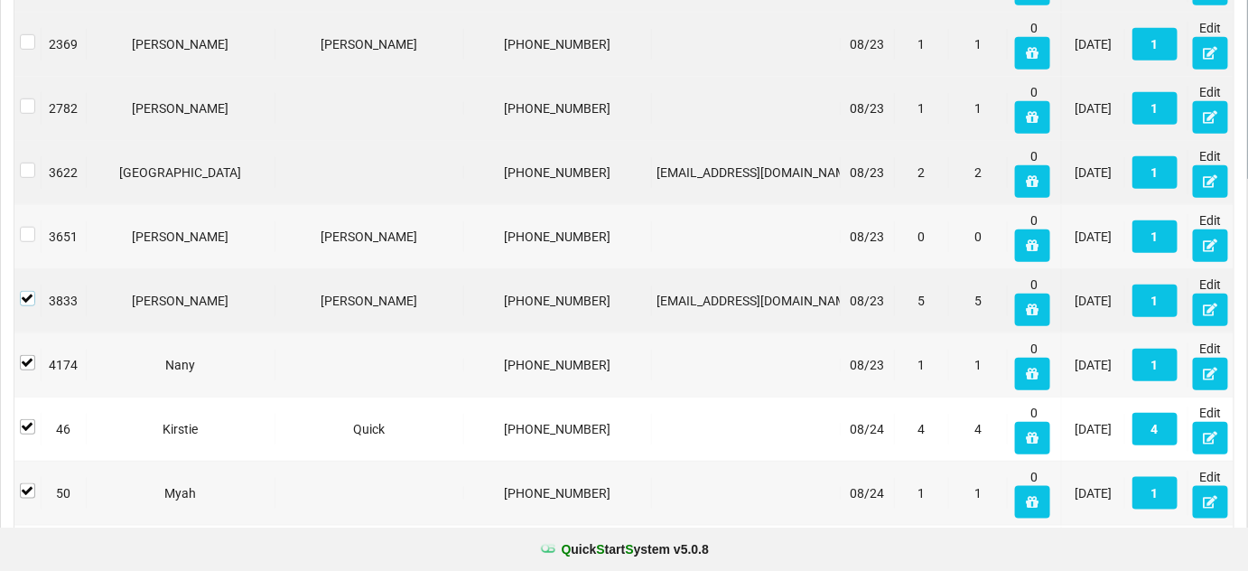
click at [33, 291] on label at bounding box center [27, 291] width 15 height 0
click at [24, 355] on label at bounding box center [27, 355] width 15 height 0
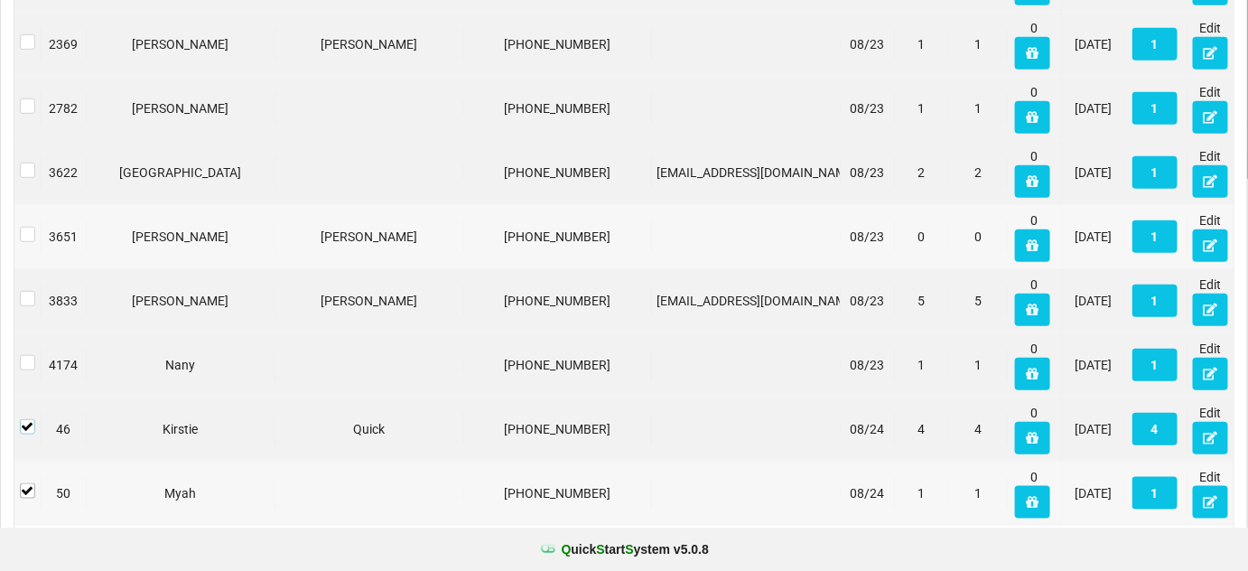
click at [24, 419] on label at bounding box center [27, 419] width 15 height 0
click at [26, 483] on label at bounding box center [27, 483] width 15 height 0
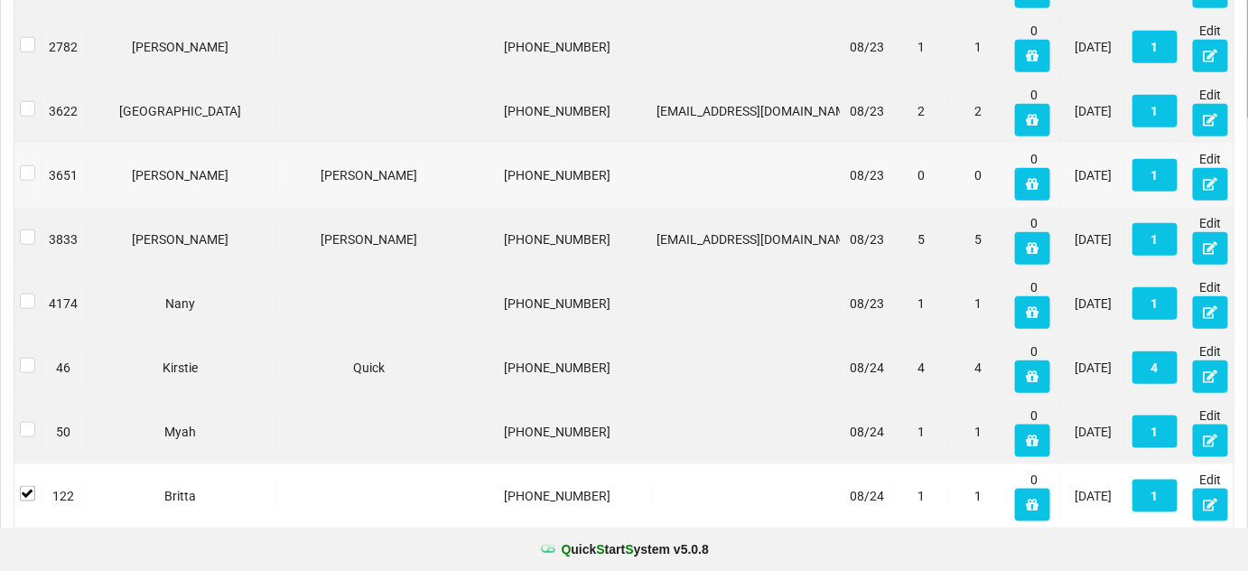
scroll to position [500, 0]
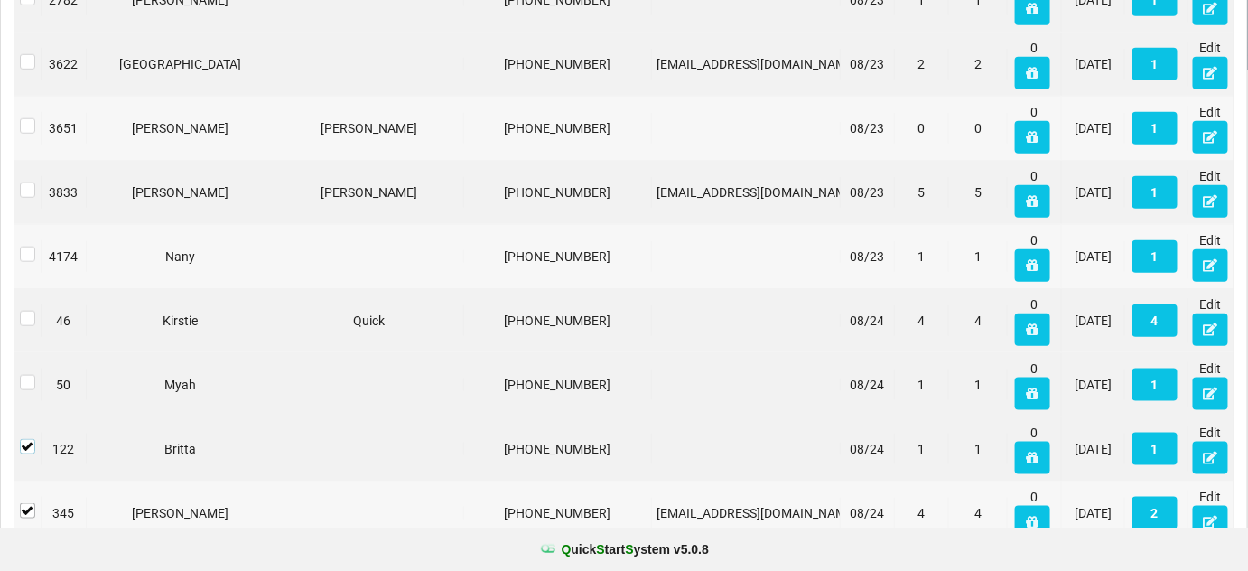
click at [29, 439] on label at bounding box center [27, 439] width 15 height 0
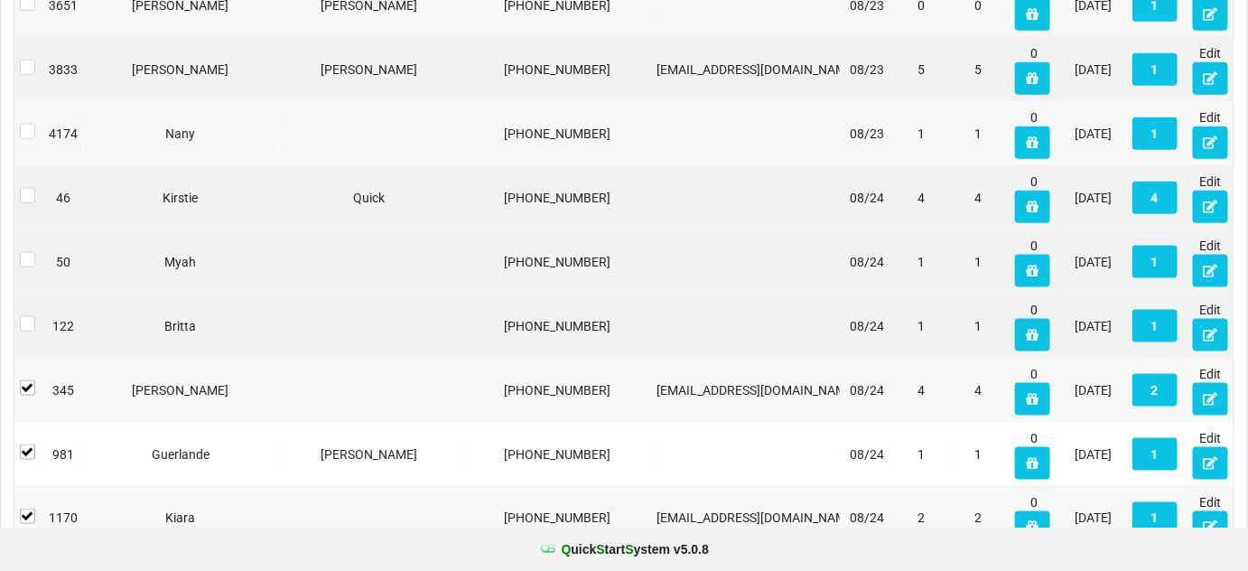
scroll to position [720, 0]
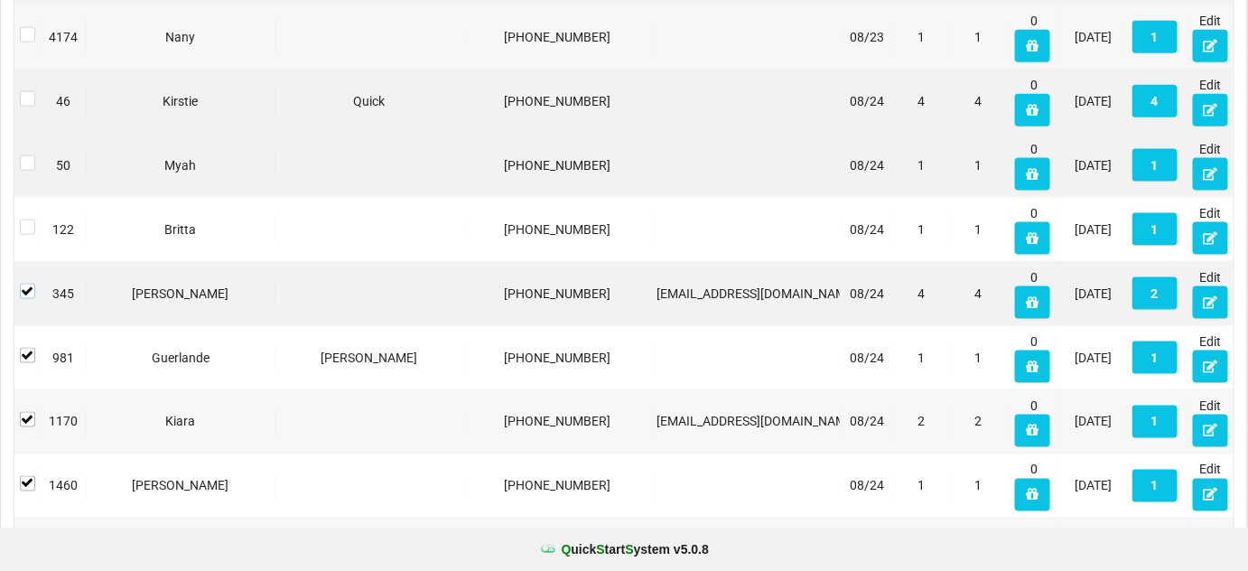
click at [29, 284] on label at bounding box center [27, 284] width 15 height 0
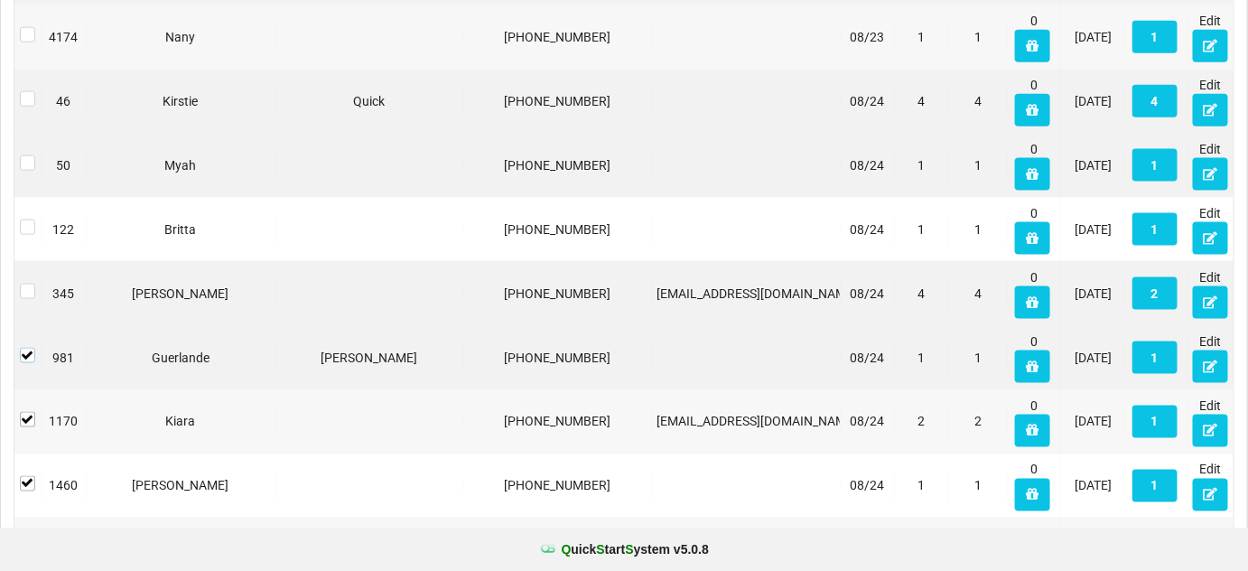
click at [26, 348] on label at bounding box center [27, 348] width 15 height 0
click at [31, 412] on label at bounding box center [27, 412] width 15 height 0
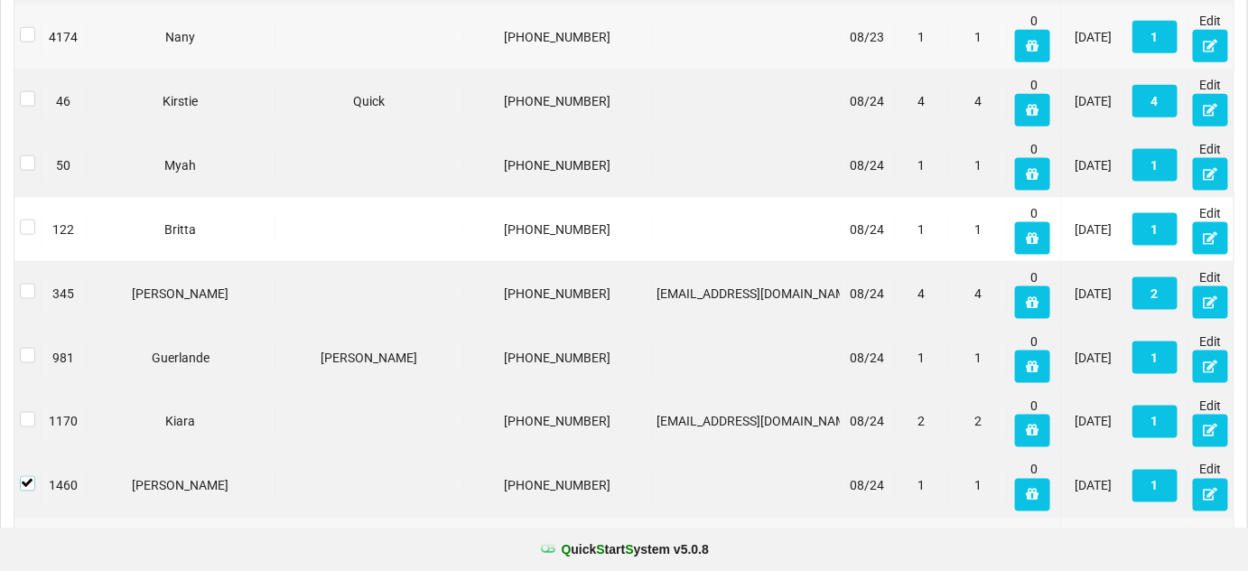
click at [31, 476] on label at bounding box center [27, 476] width 15 height 0
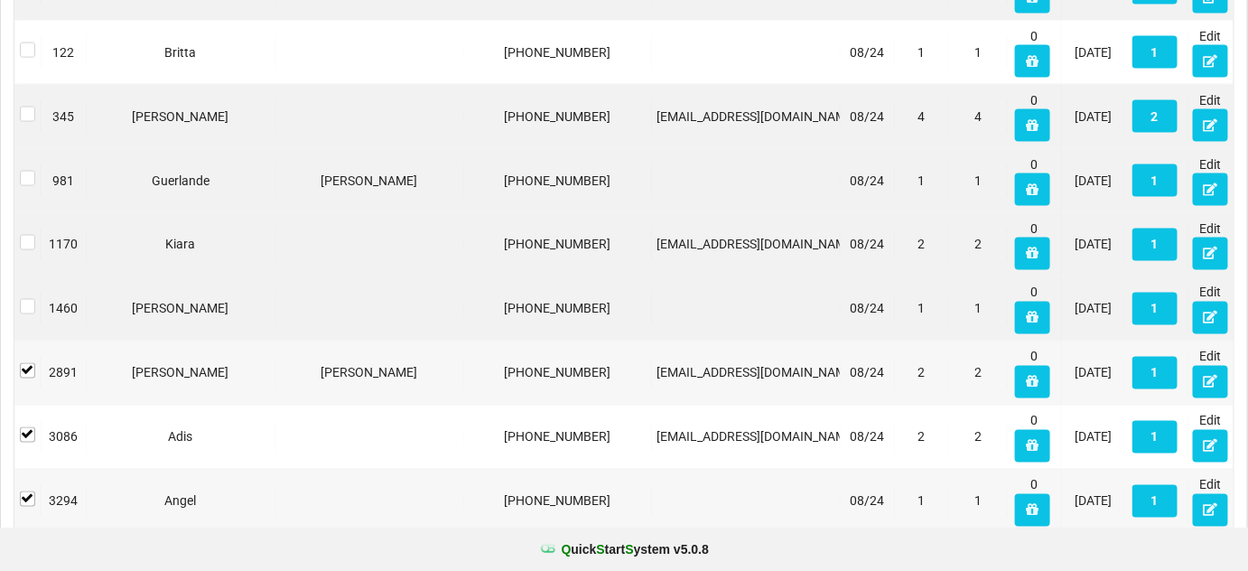
scroll to position [939, 0]
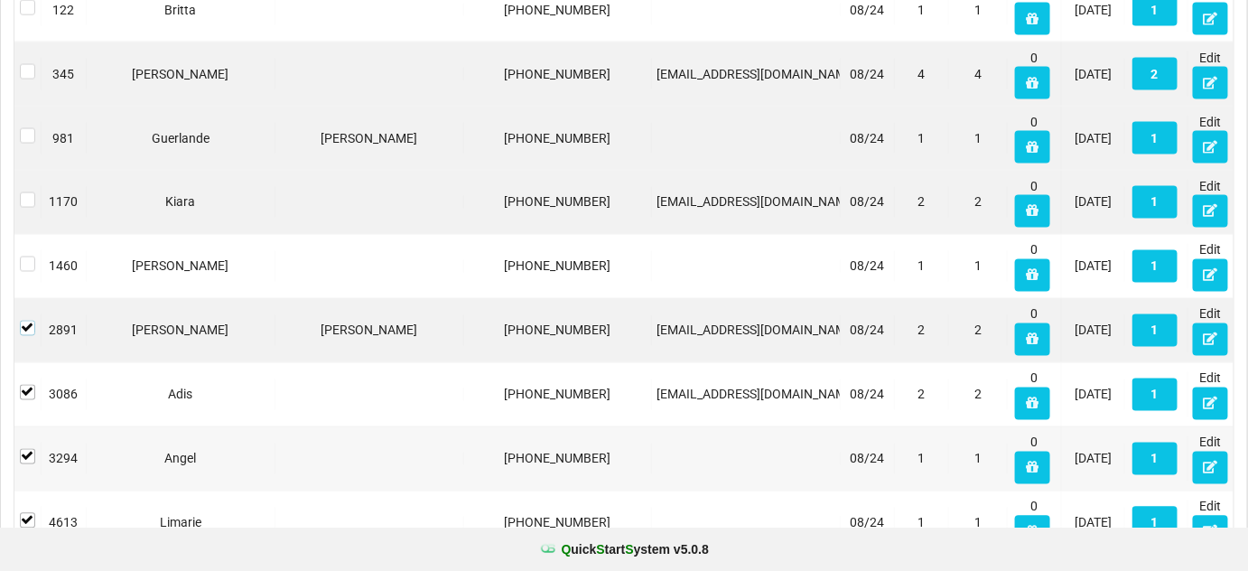
click at [29, 321] on label at bounding box center [27, 321] width 15 height 0
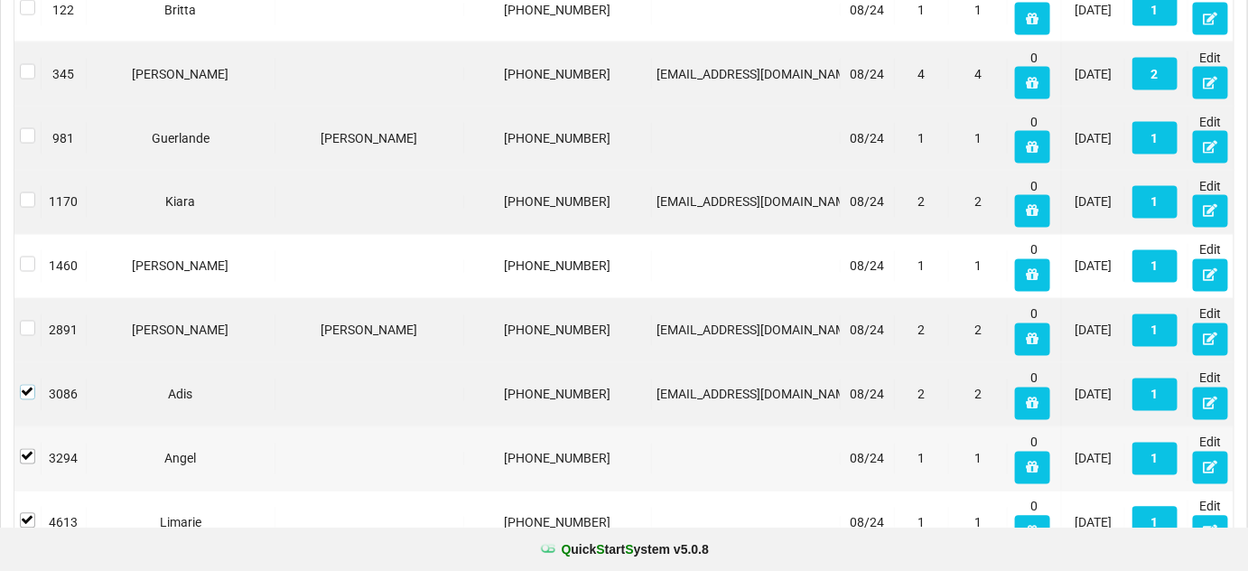
click at [25, 385] on label at bounding box center [27, 385] width 15 height 0
click at [26, 449] on label at bounding box center [27, 449] width 15 height 0
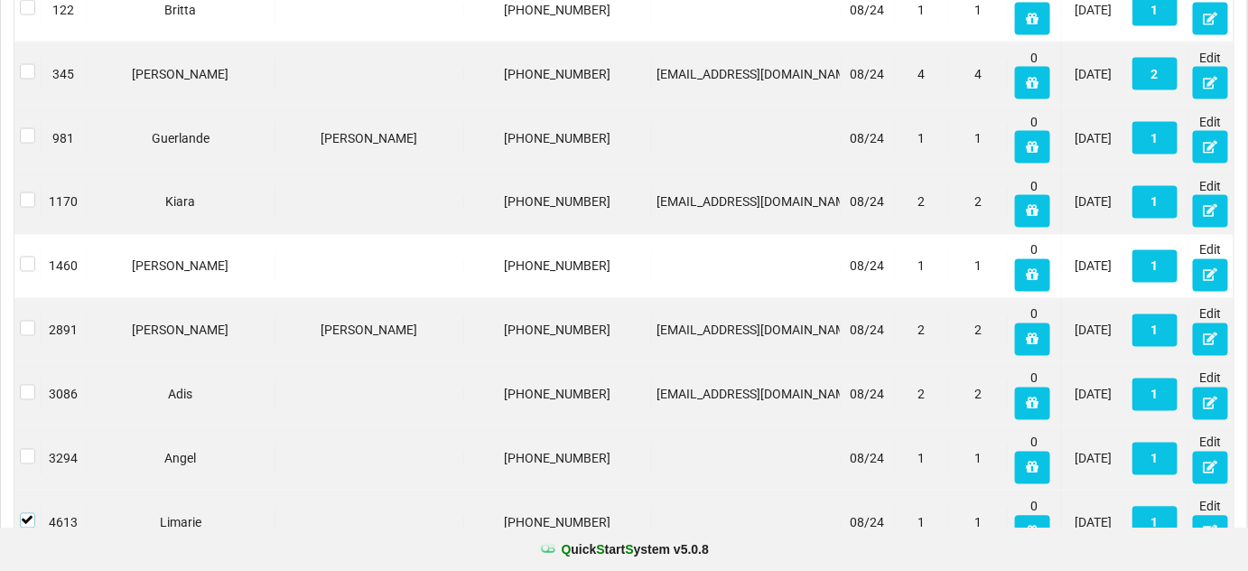
click at [29, 513] on label at bounding box center [27, 513] width 15 height 0
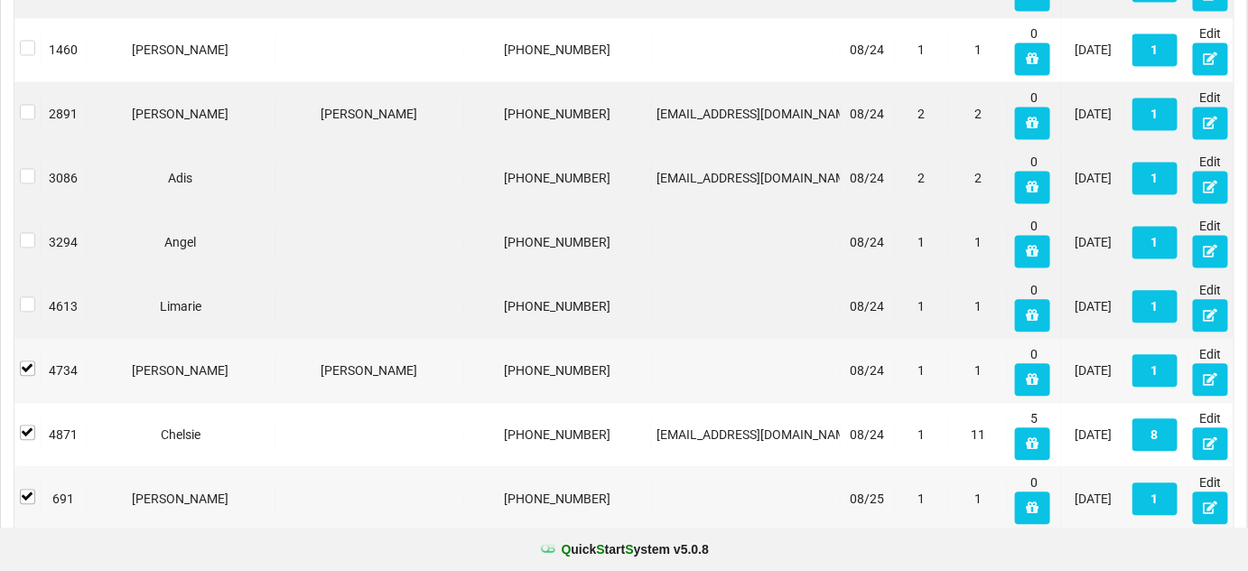
scroll to position [1157, 0]
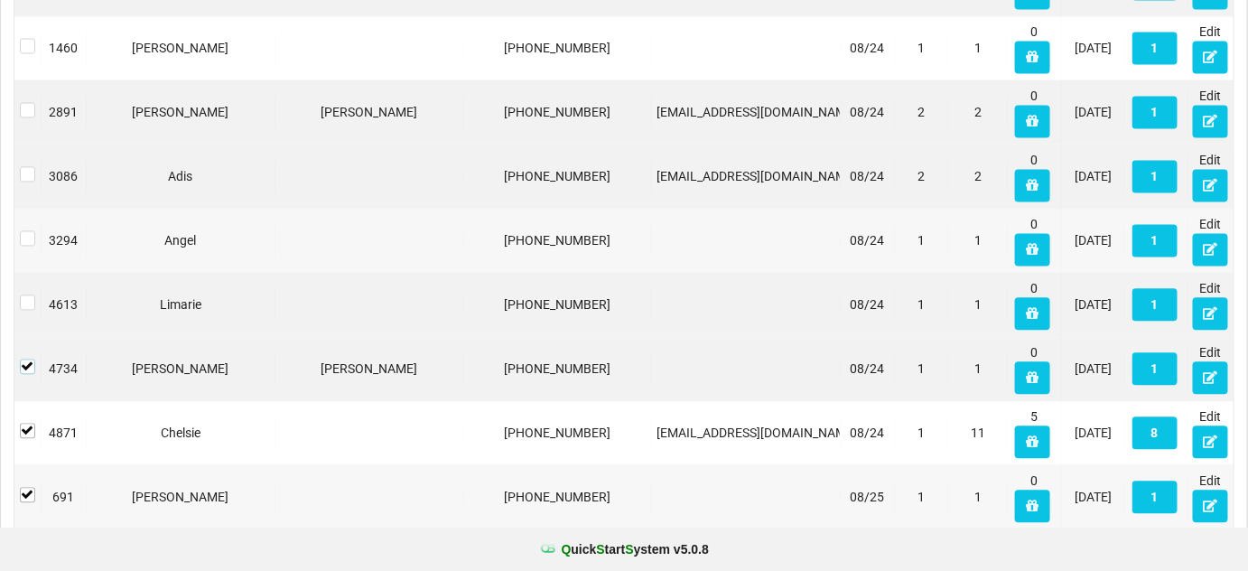
click at [33, 358] on label at bounding box center [27, 358] width 15 height 0
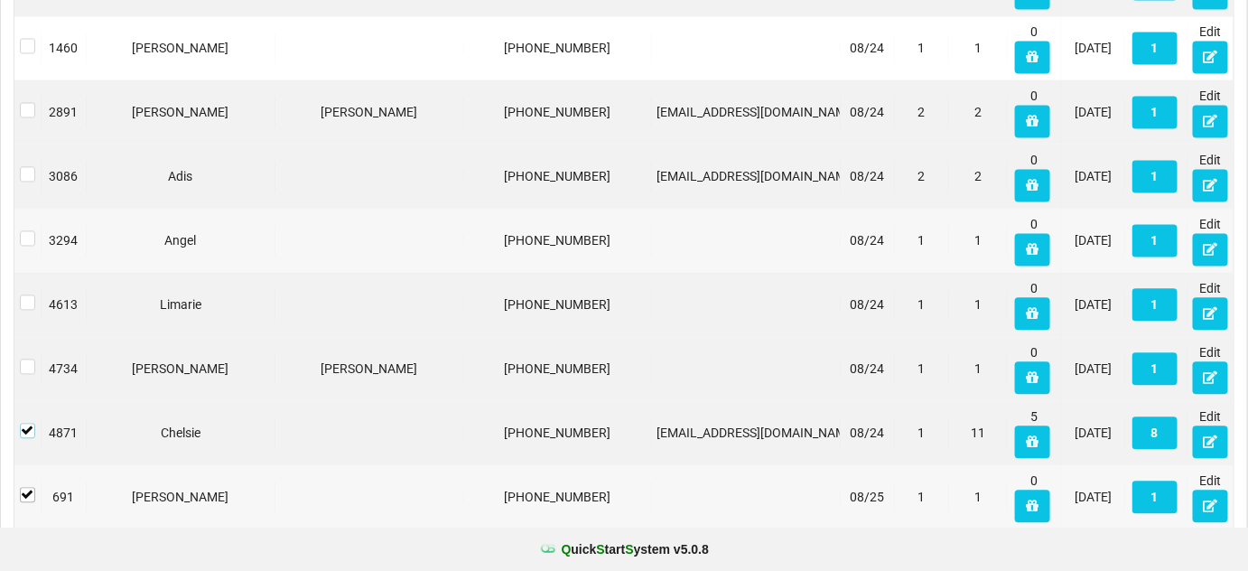
click at [26, 423] on label at bounding box center [27, 423] width 15 height 0
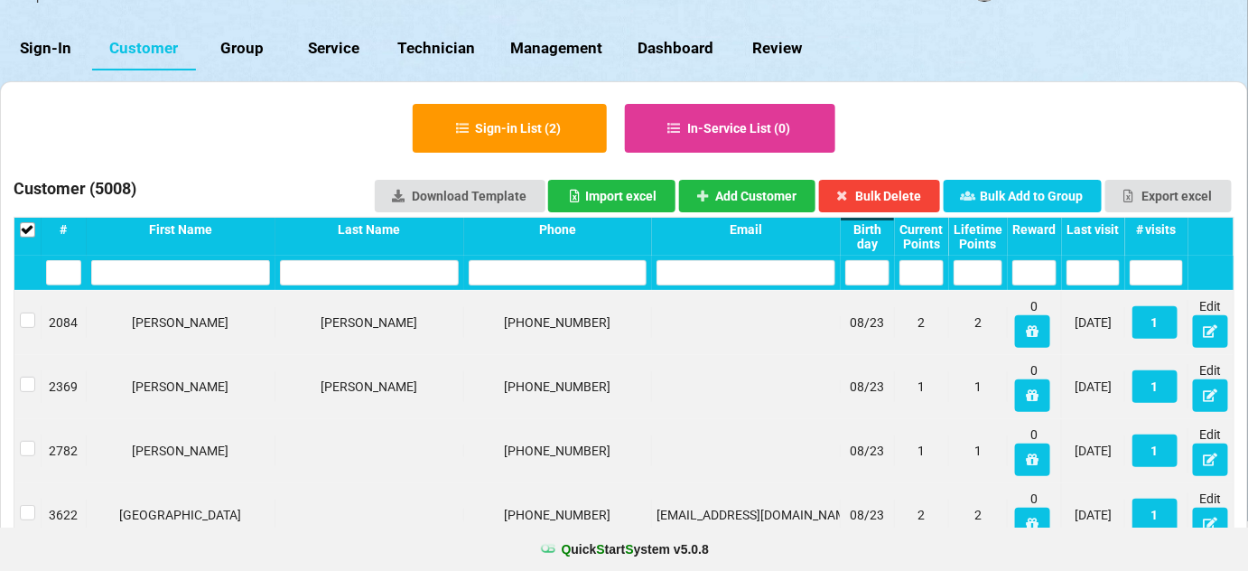
scroll to position [0, 0]
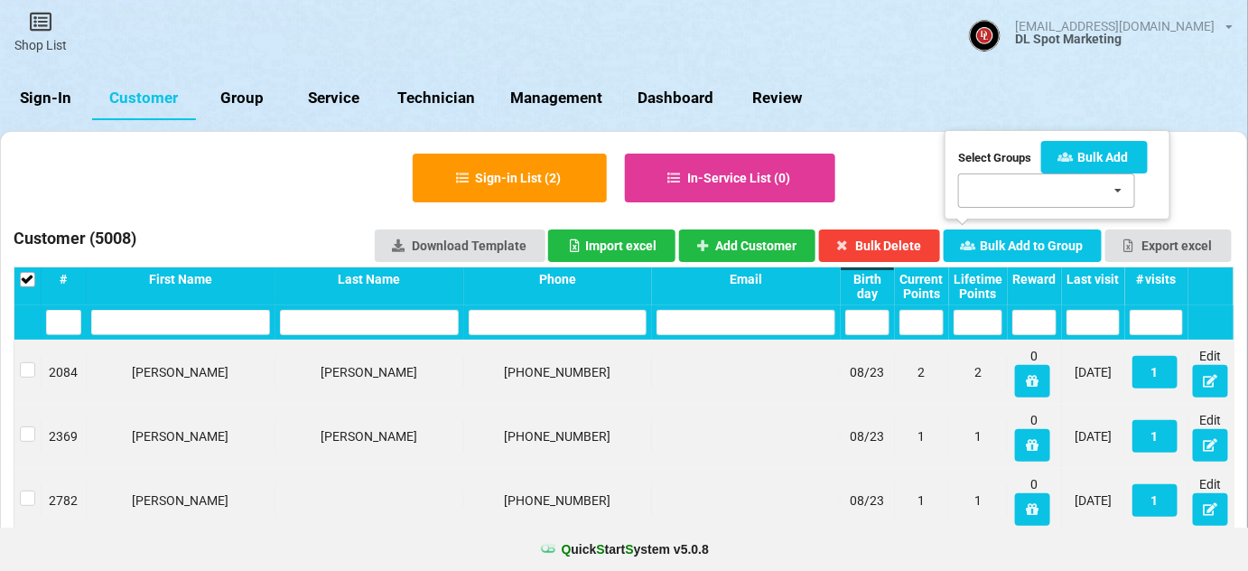
click at [1015, 197] on div "[DATE] Bday 8/4 - 8/15 SMS Test [DATE] 60-Days SMS [DATE] Bday 1 5/1-5/[DATE] B…" at bounding box center [1046, 190] width 177 height 34
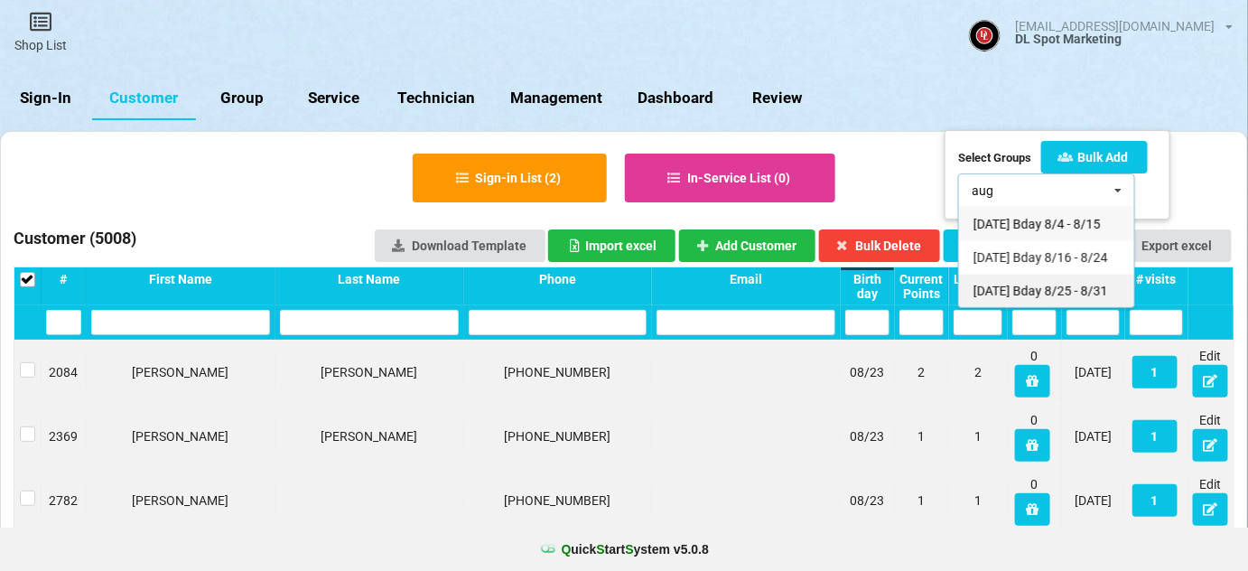
type input "aug"
click at [1031, 298] on span "[DATE] Bday 8/25 - 8/31" at bounding box center [1040, 291] width 135 height 14
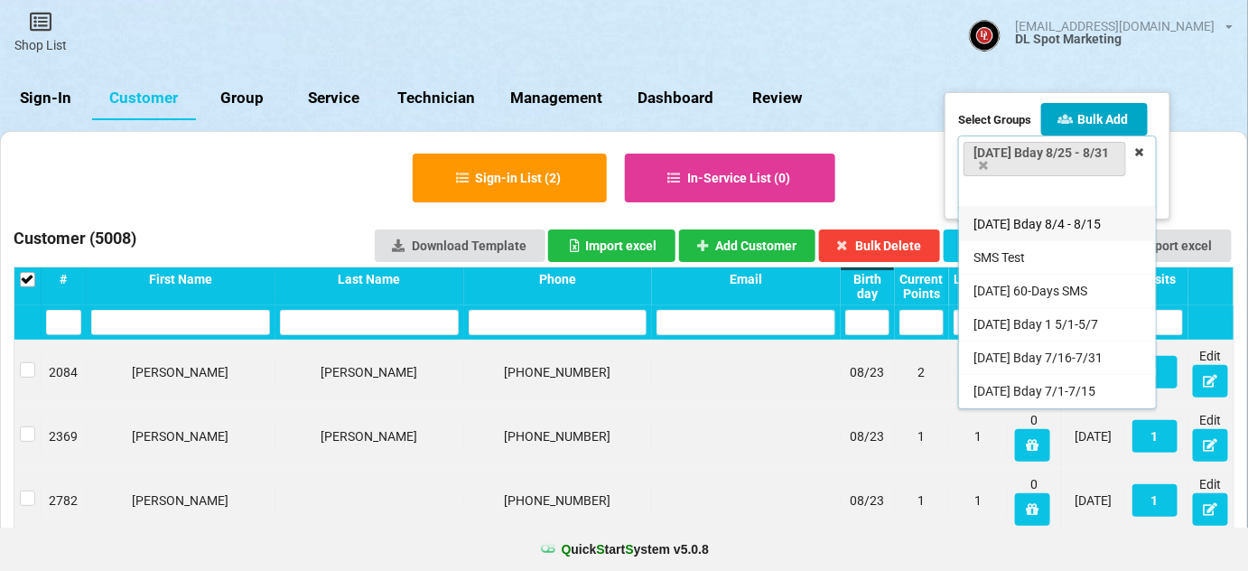
click at [1098, 117] on button "Bulk Add" at bounding box center [1094, 119] width 107 height 33
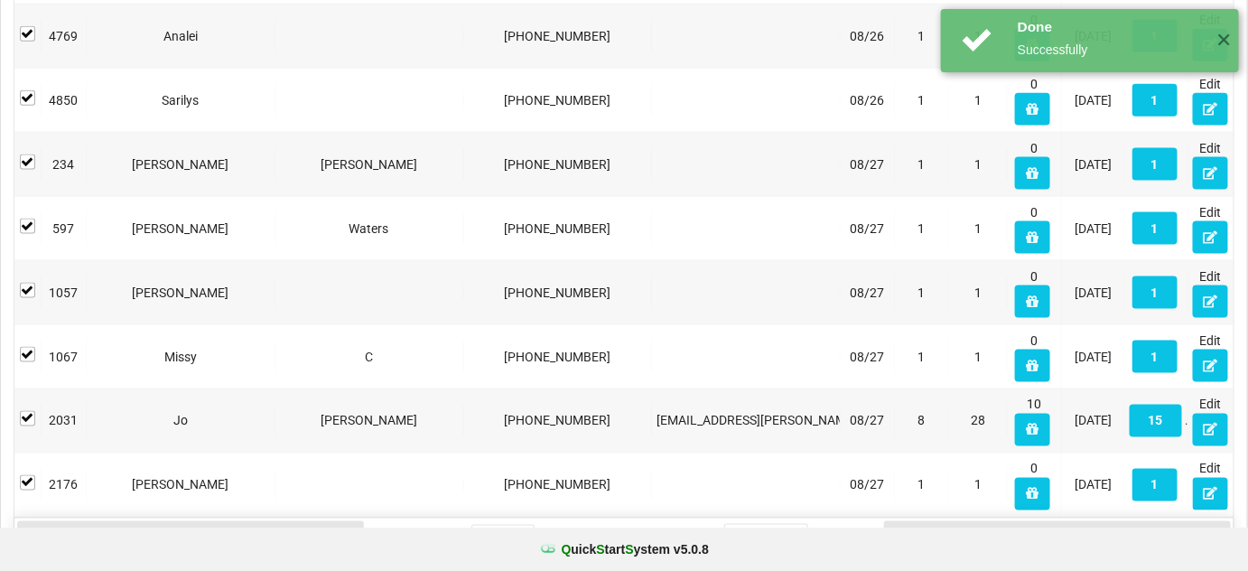
scroll to position [3058, 0]
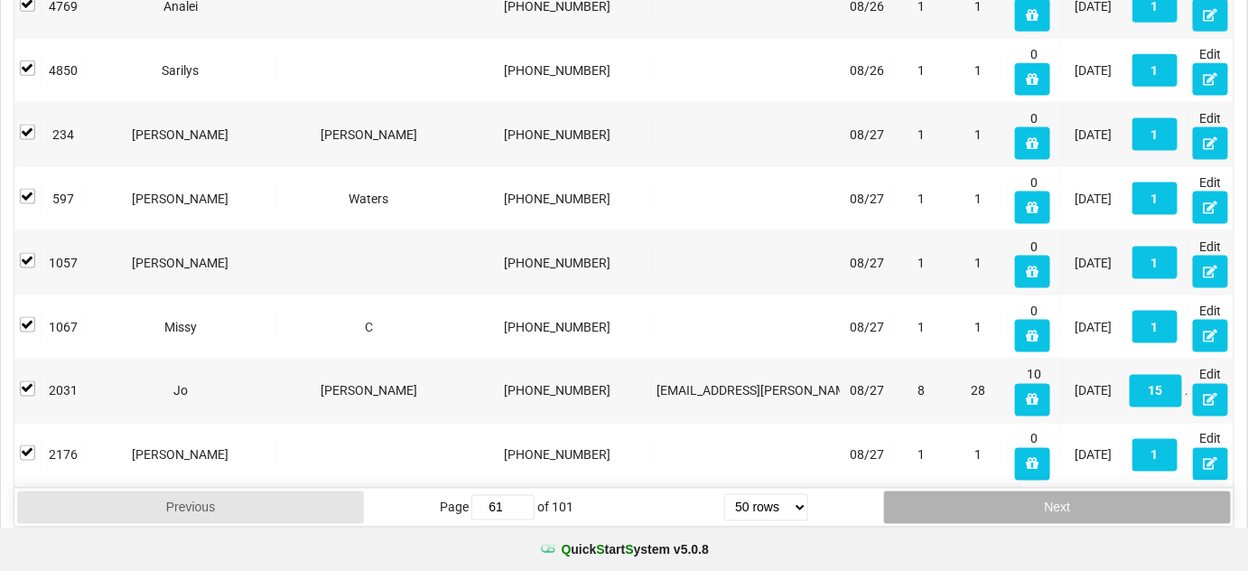
click at [1064, 491] on button "Next" at bounding box center [1057, 507] width 347 height 33
type input "62"
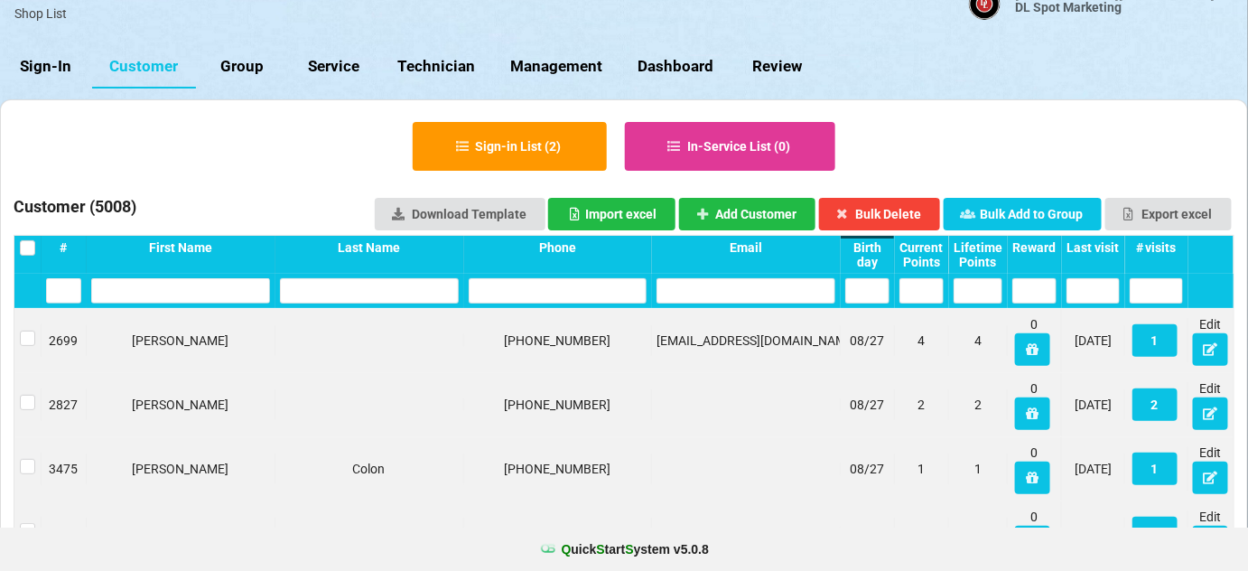
scroll to position [0, 0]
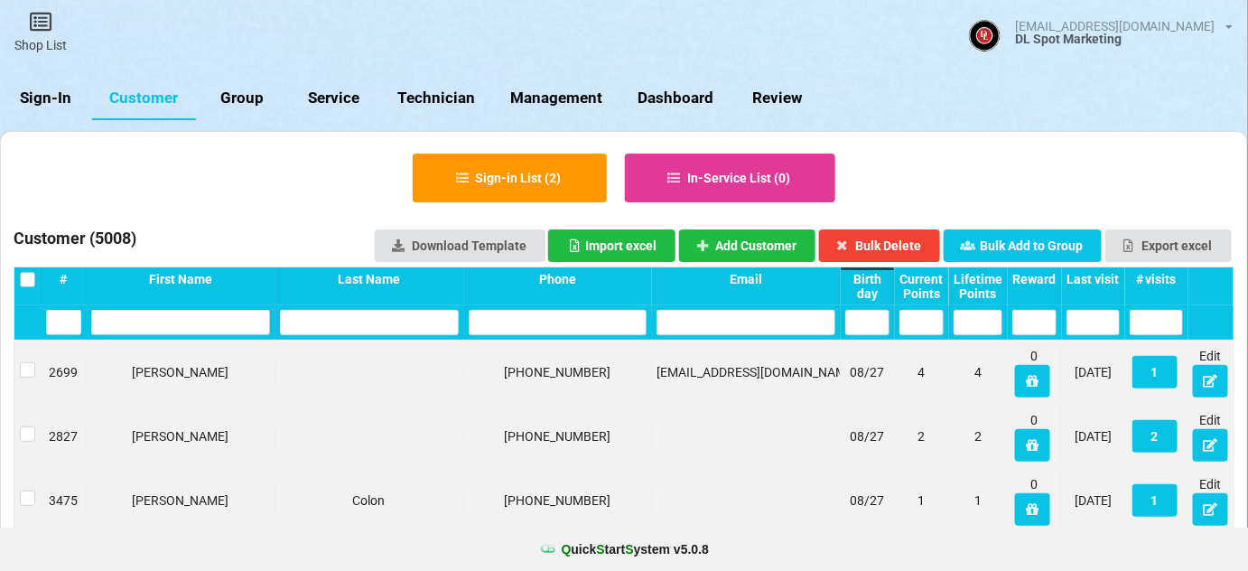
click at [24, 272] on label at bounding box center [27, 272] width 15 height 0
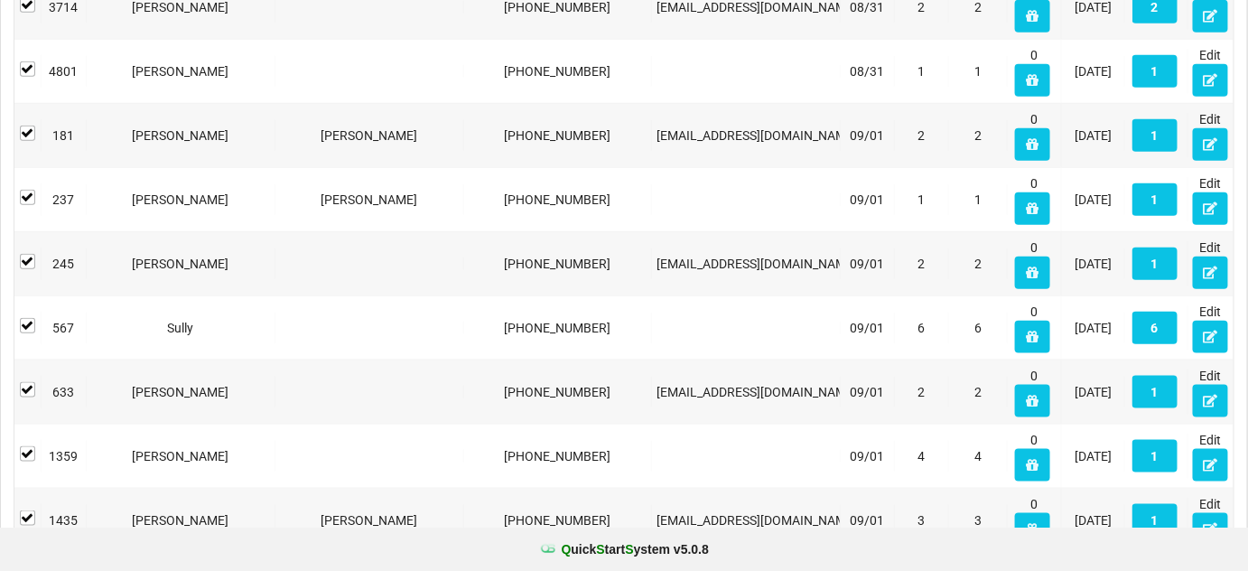
scroll to position [2845, 0]
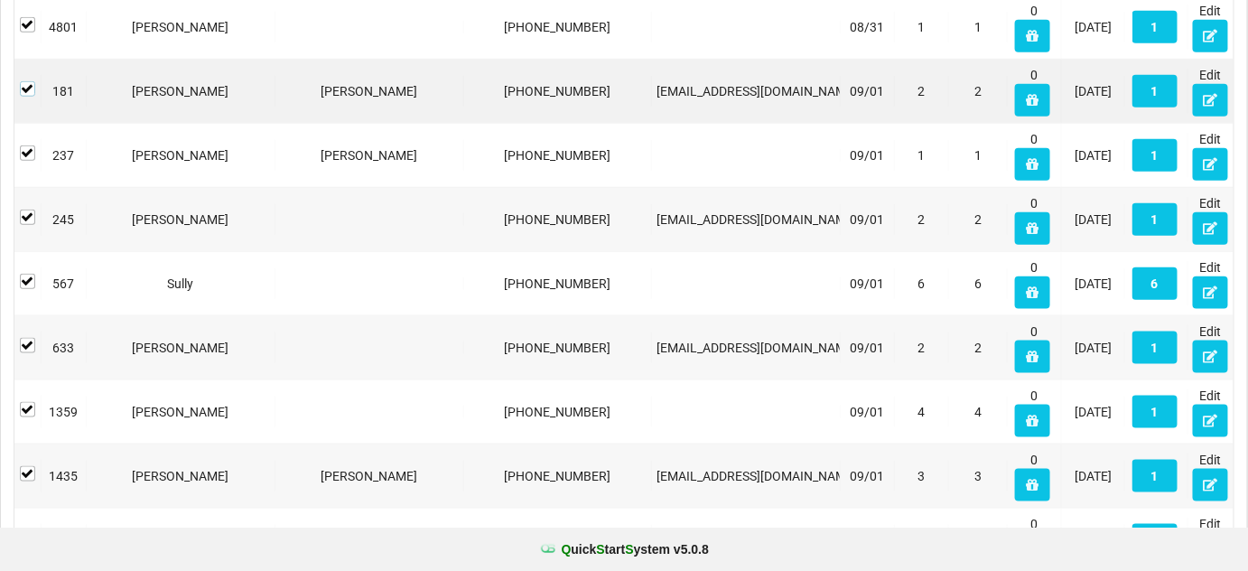
click at [23, 81] on label at bounding box center [27, 81] width 15 height 0
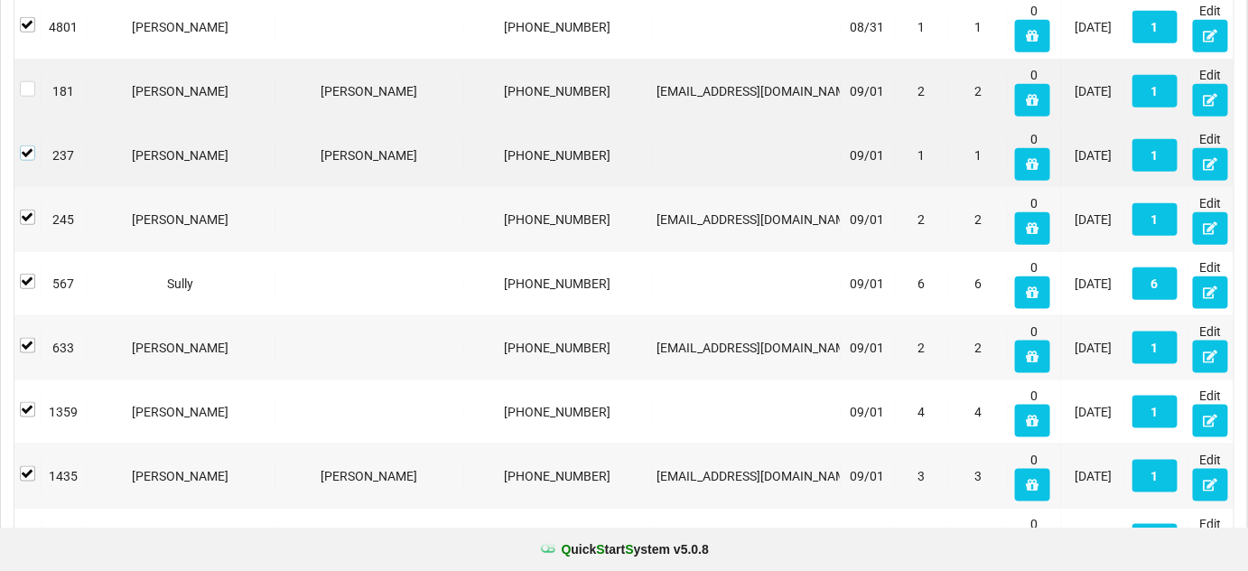
click at [29, 145] on label at bounding box center [27, 145] width 15 height 0
click at [27, 209] on label at bounding box center [27, 209] width 15 height 0
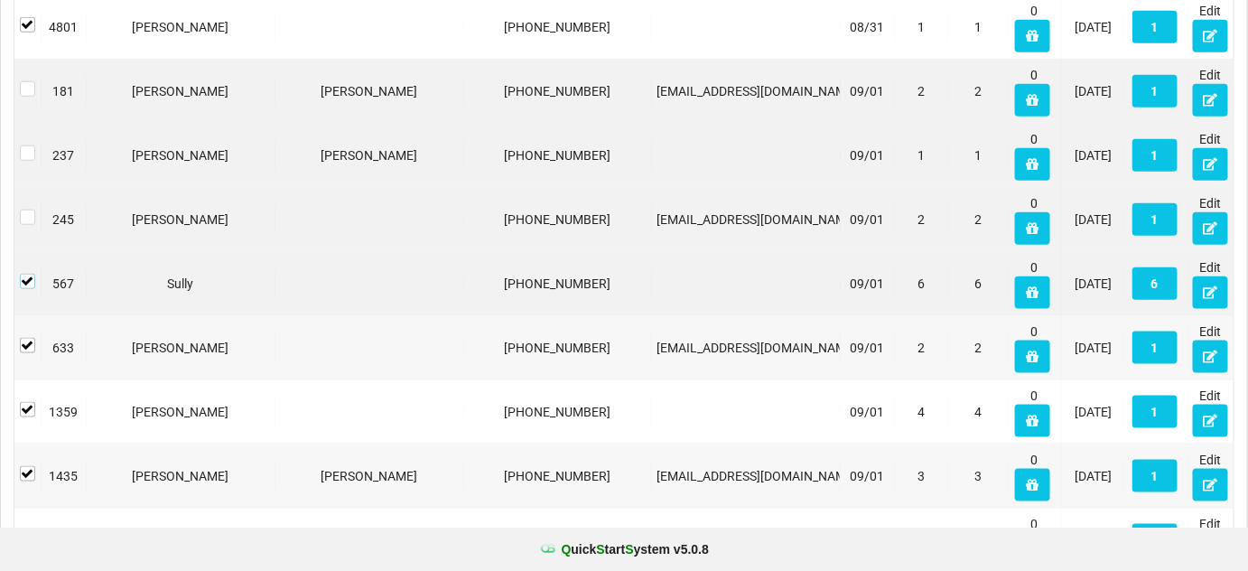
click at [27, 274] on label at bounding box center [27, 274] width 15 height 0
click at [29, 343] on div at bounding box center [27, 347] width 27 height 33
click at [29, 338] on label at bounding box center [27, 338] width 15 height 0
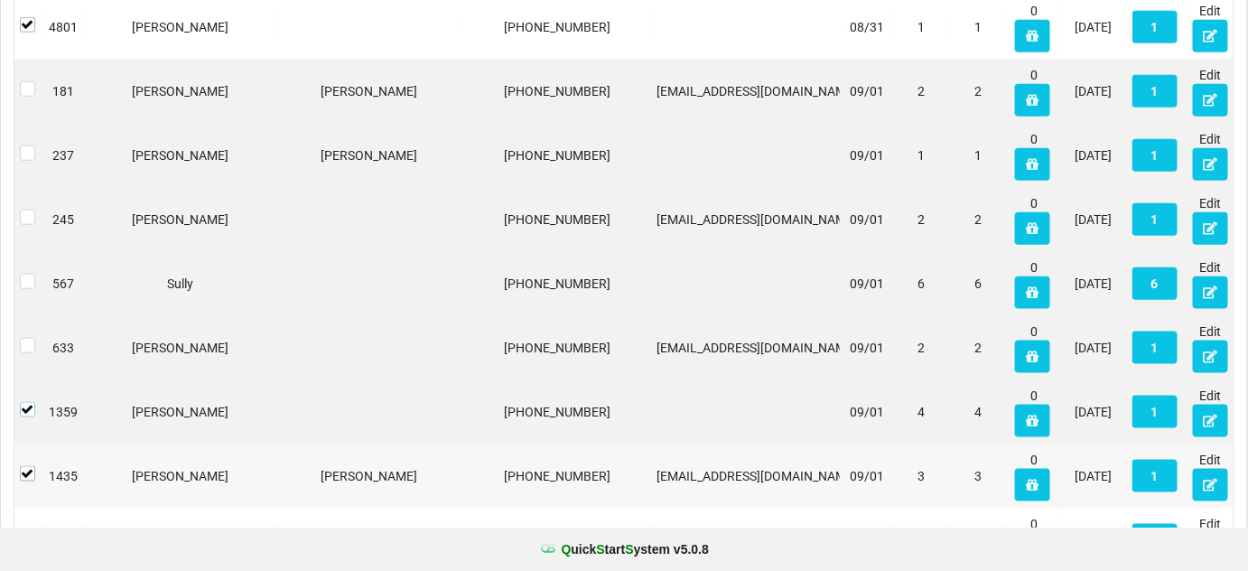
click at [24, 402] on label at bounding box center [27, 402] width 15 height 0
click at [30, 466] on label at bounding box center [27, 466] width 15 height 0
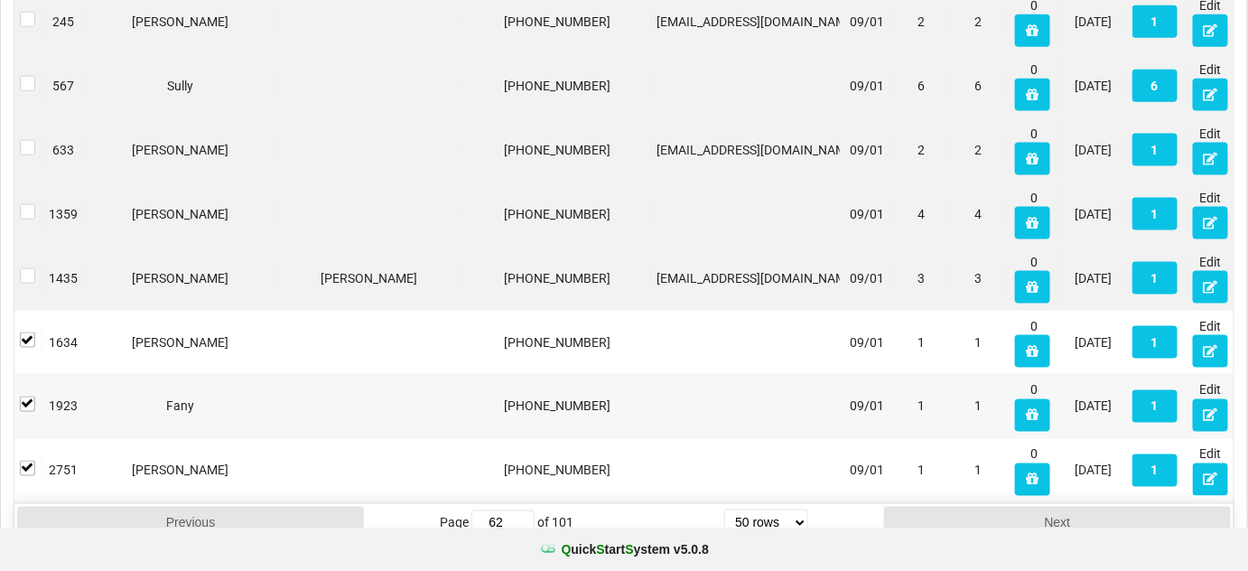
scroll to position [3058, 0]
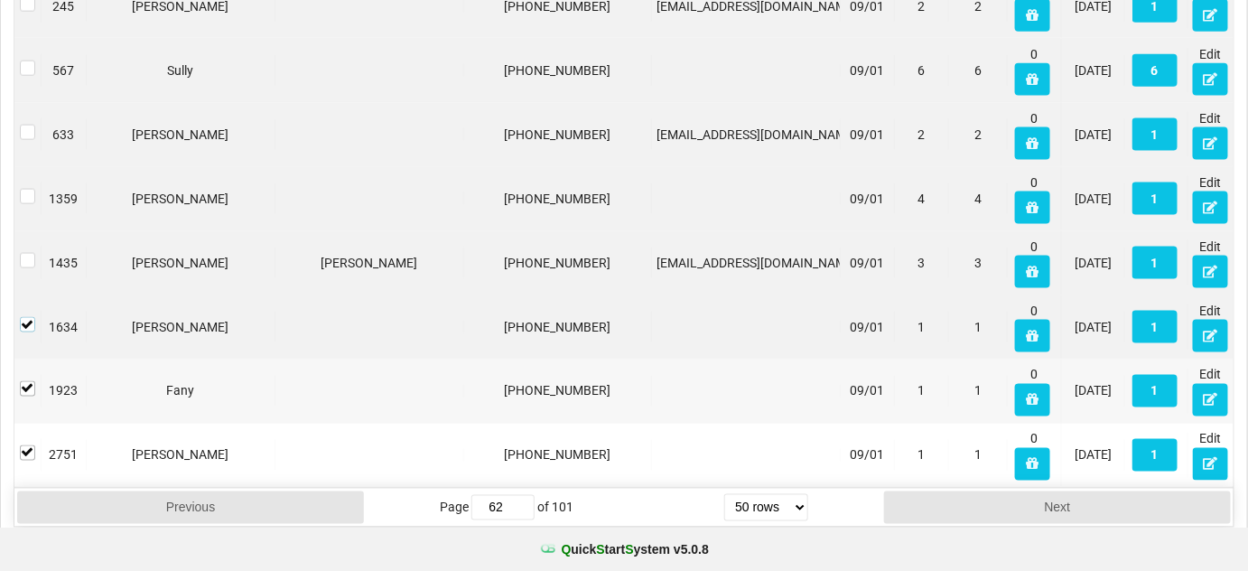
click at [26, 317] on label at bounding box center [27, 317] width 15 height 0
click at [26, 381] on label at bounding box center [27, 381] width 15 height 0
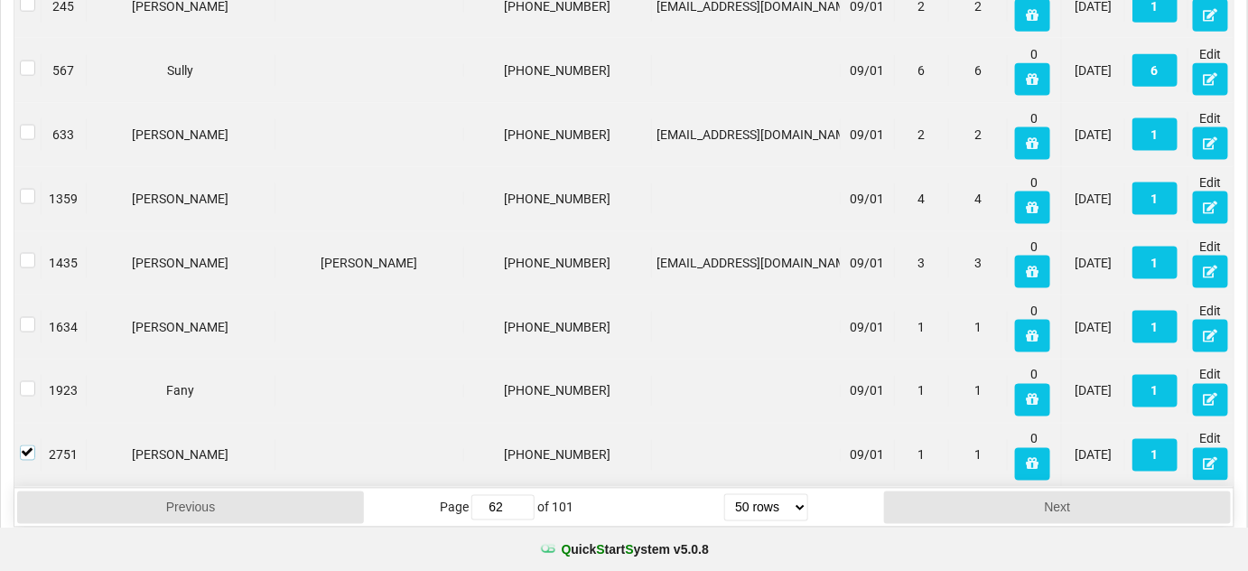
click at [23, 445] on label at bounding box center [27, 445] width 15 height 0
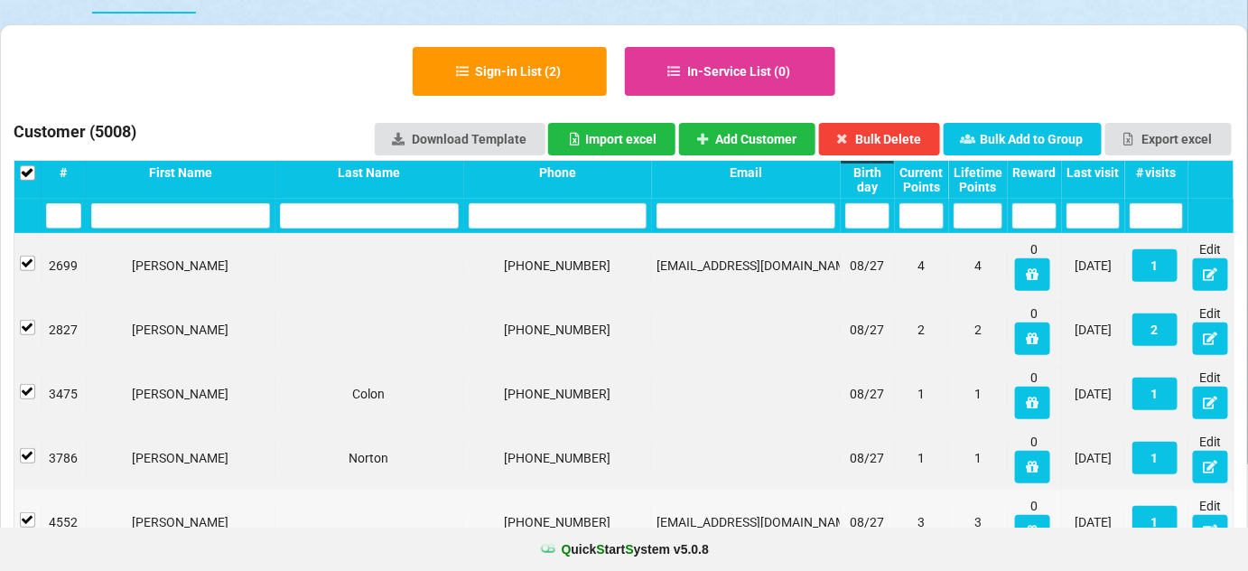
scroll to position [103, 0]
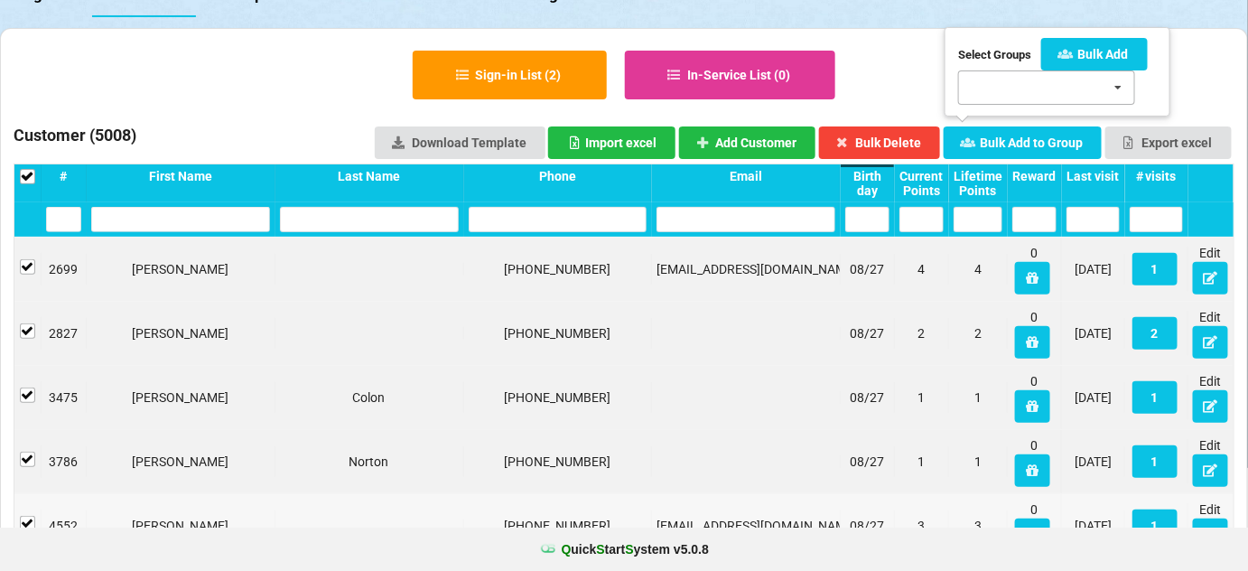
click at [1036, 89] on div "[DATE] Bday 8/4 - 8/15 SMS Test [DATE] 60-Days SMS [DATE] Bday 1 5/1-5/[DATE] B…" at bounding box center [1046, 87] width 177 height 34
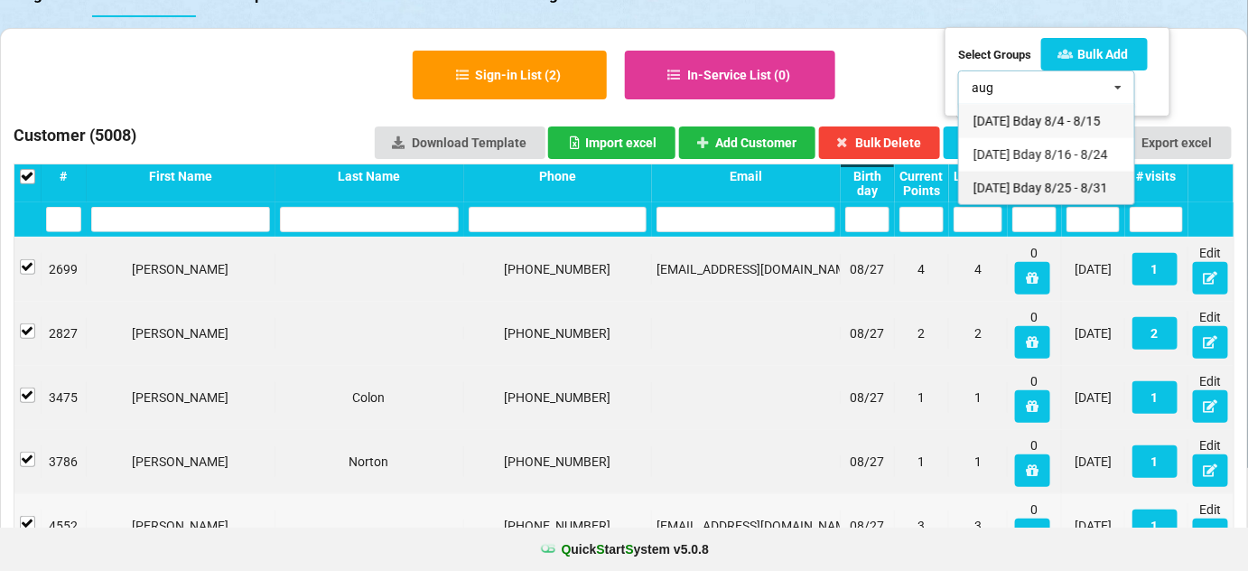
type input "aug"
click at [1040, 204] on div "[DATE] Bday 8/25 - 8/31" at bounding box center [1046, 187] width 175 height 33
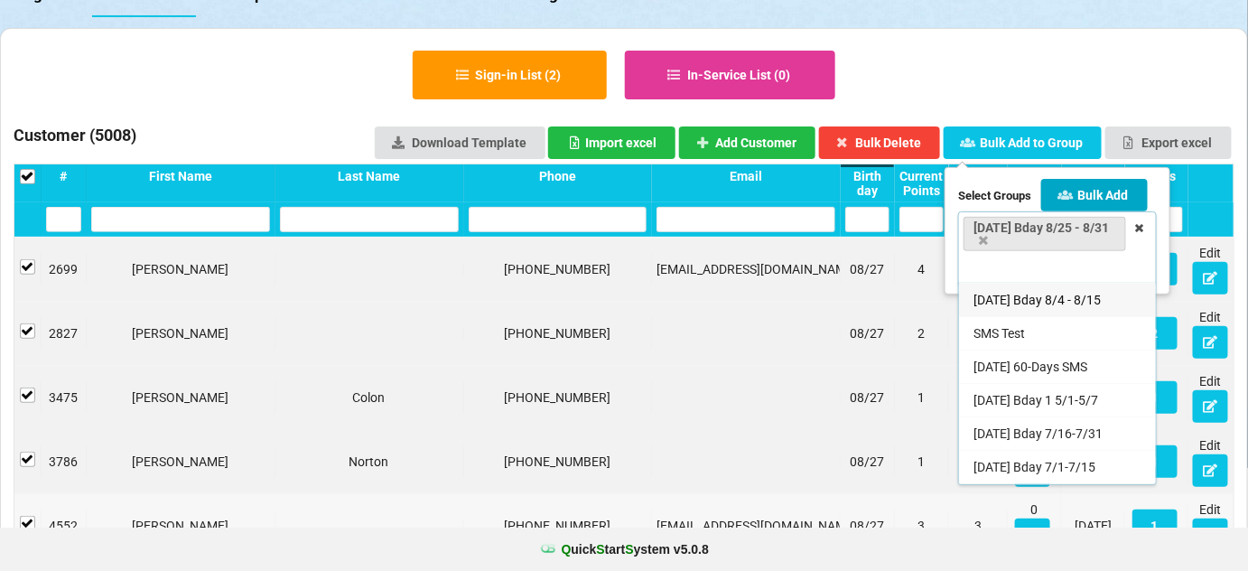
click at [1112, 193] on button "Bulk Add" at bounding box center [1094, 195] width 107 height 33
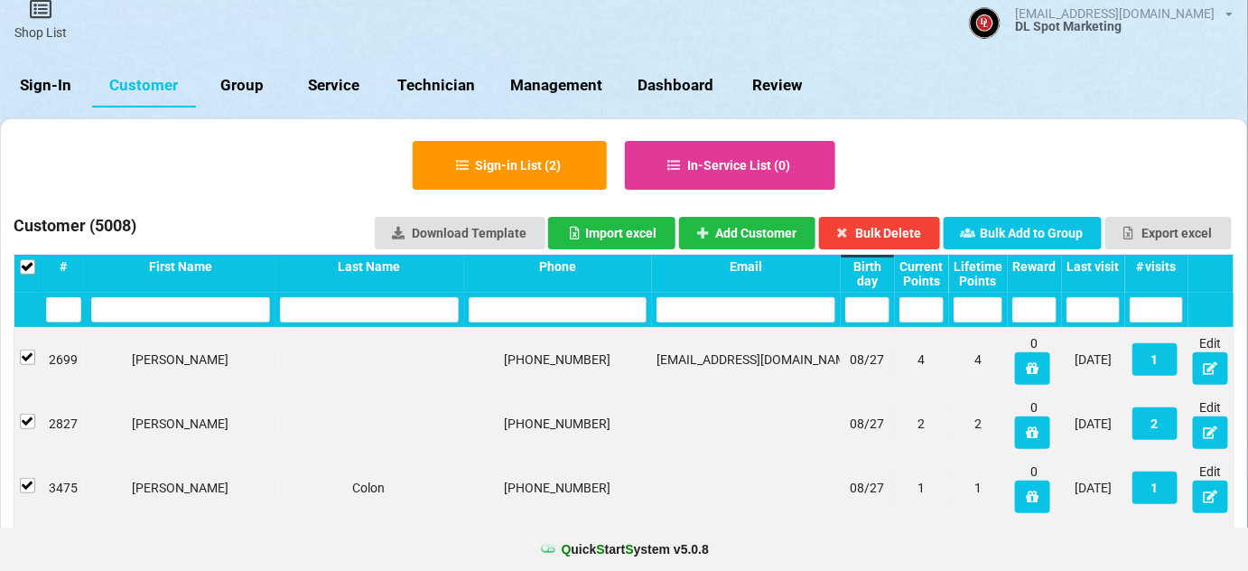
scroll to position [0, 0]
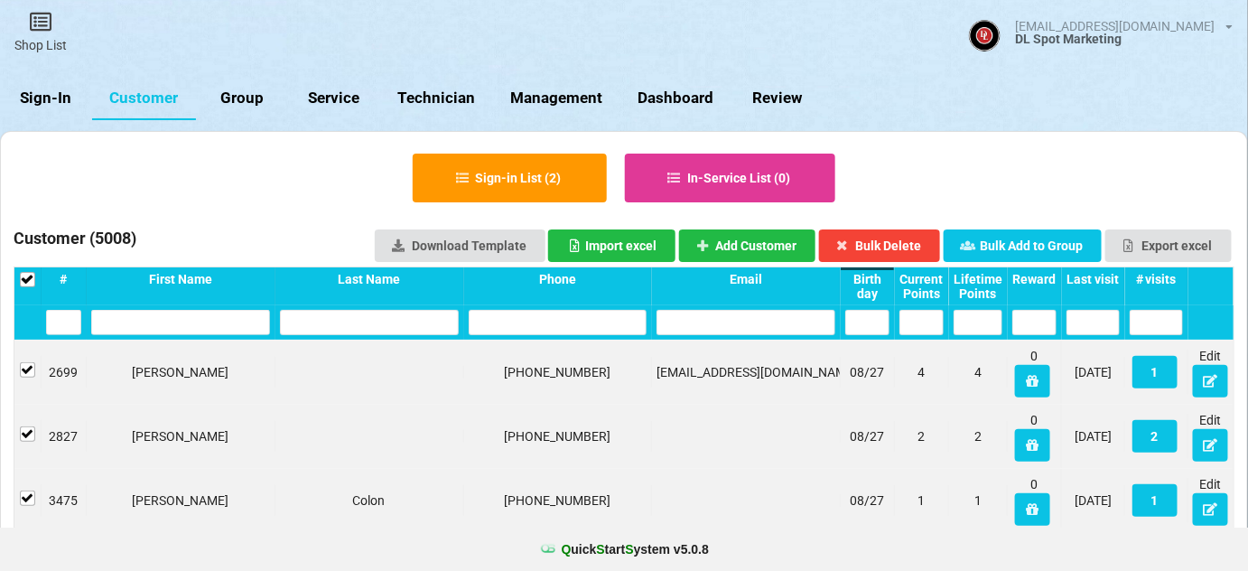
click at [240, 98] on link "Group" at bounding box center [242, 98] width 92 height 43
select select "25"
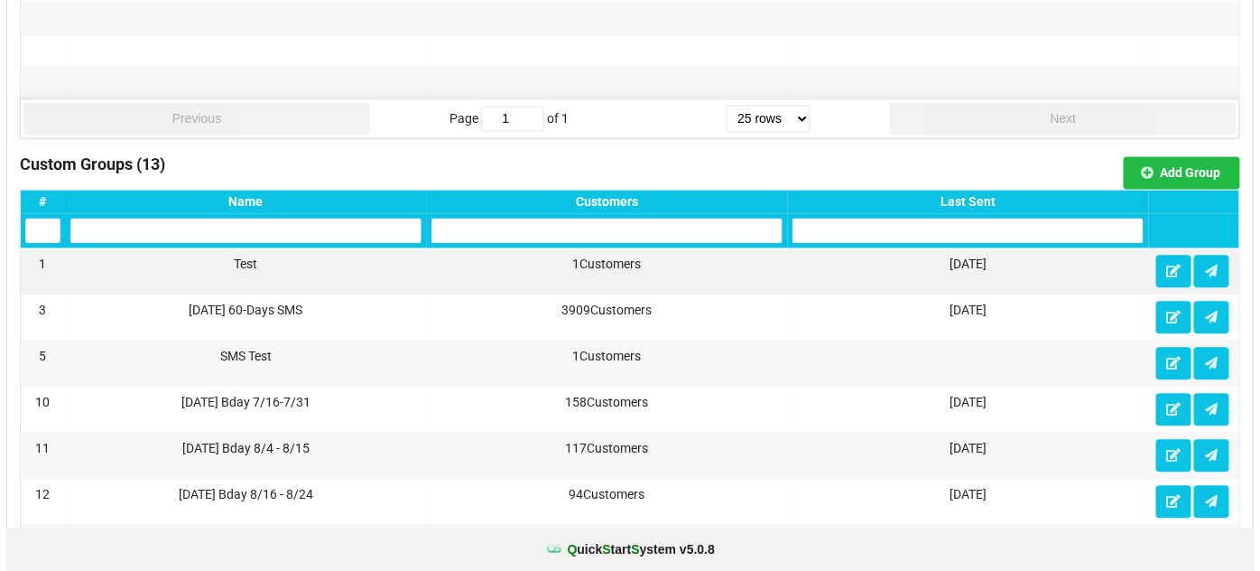
scroll to position [1204, 0]
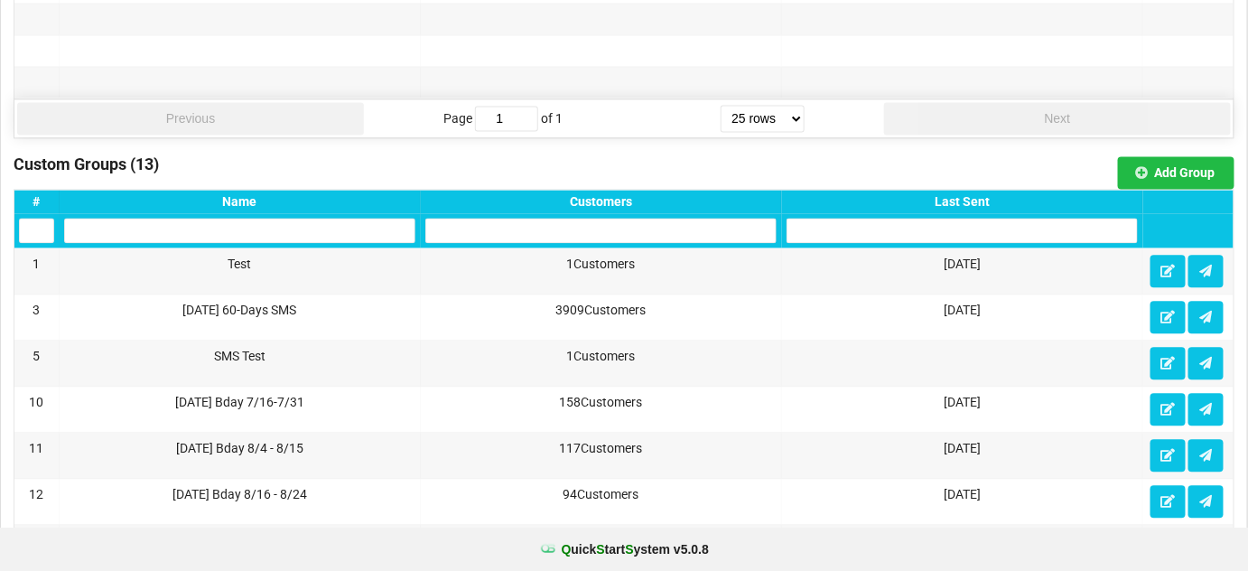
click at [990, 194] on div "Last Sent" at bounding box center [961, 201] width 351 height 14
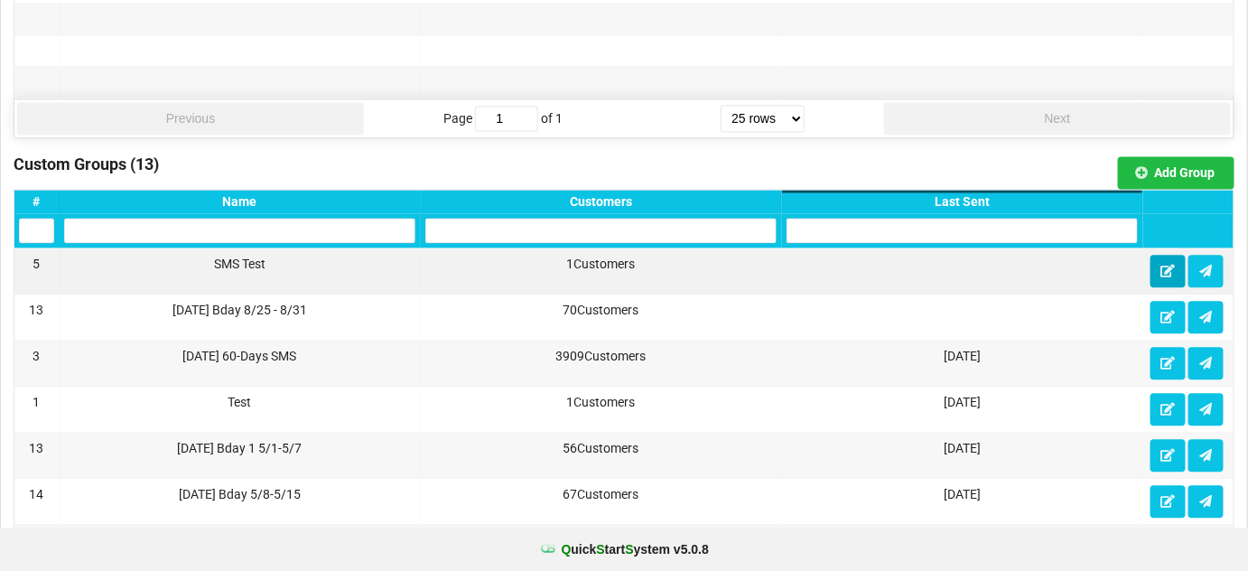
click at [1167, 265] on icon at bounding box center [1167, 270] width 15 height 11
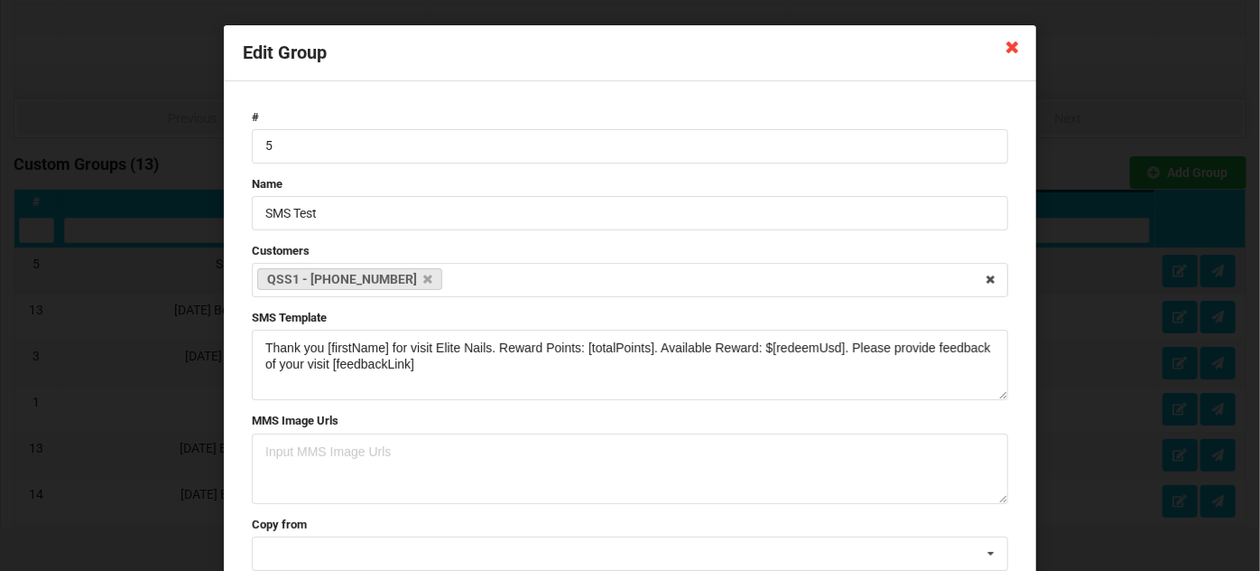
click at [1006, 51] on icon at bounding box center [1013, 46] width 29 height 29
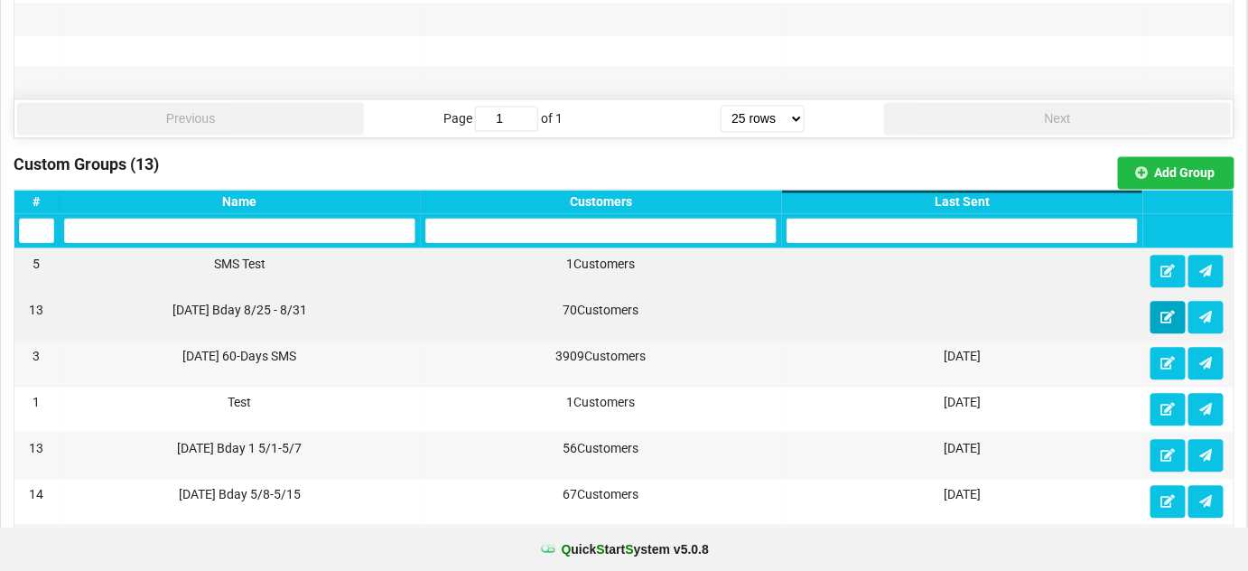
click at [1167, 311] on icon at bounding box center [1167, 316] width 15 height 11
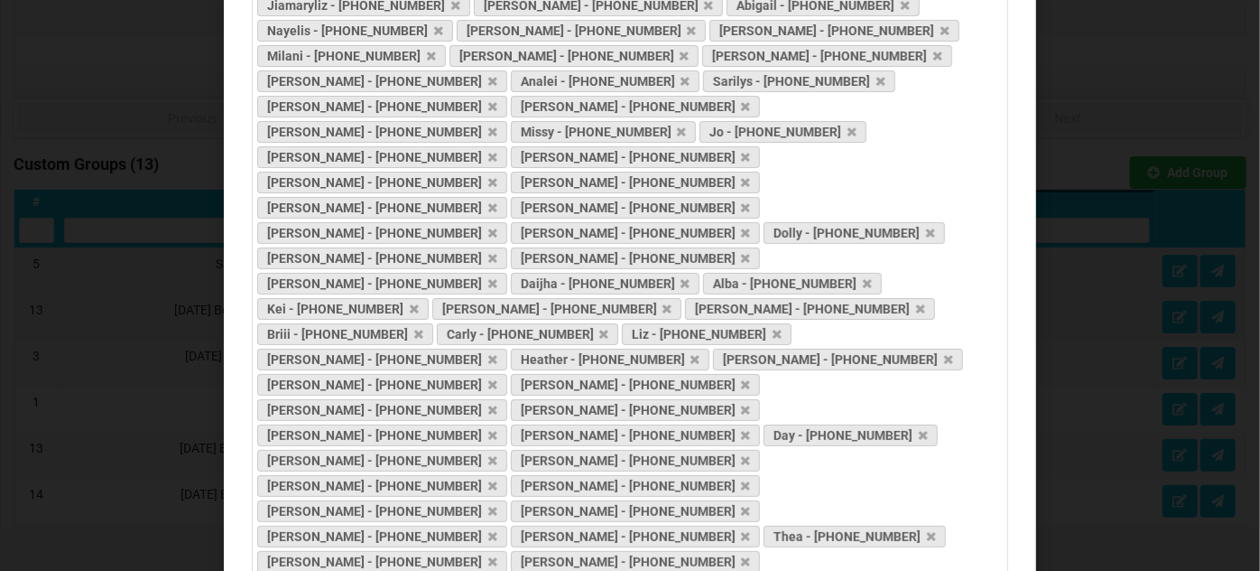
scroll to position [376, 0]
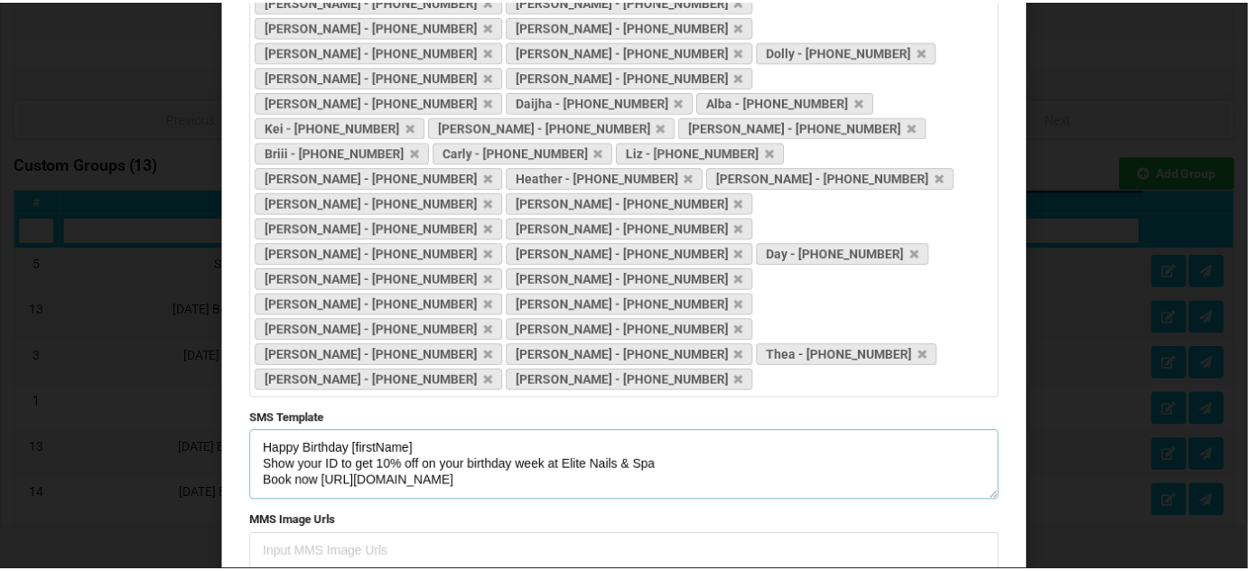
scroll to position [558, 0]
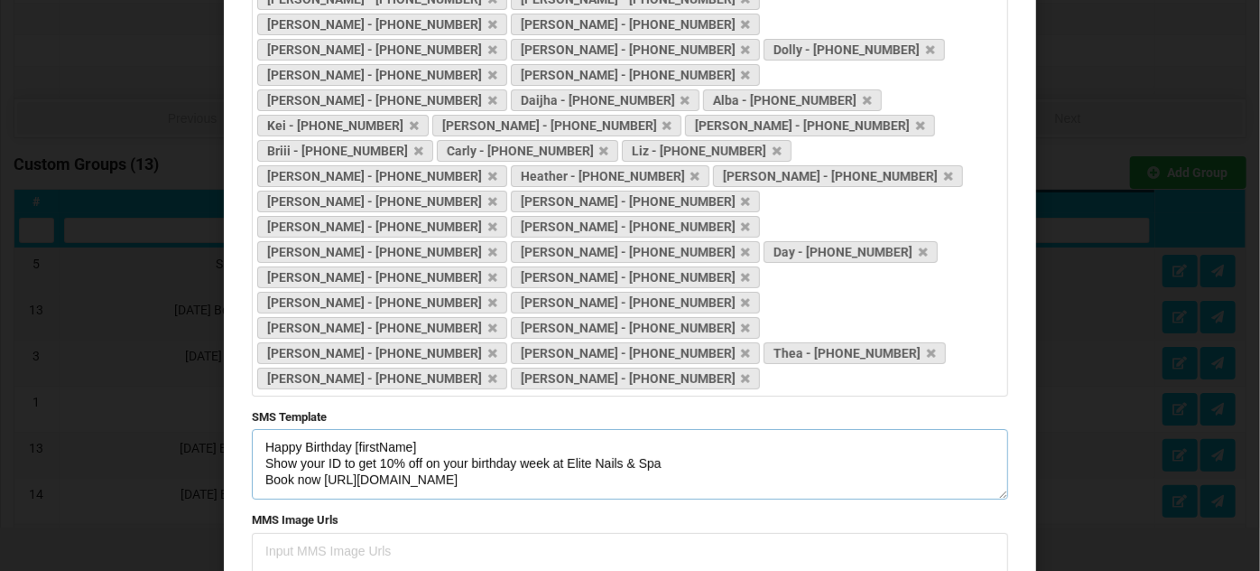
type textarea "Happy Birthday [firstName] Show your ID to get 10% off on your birthday week at…"
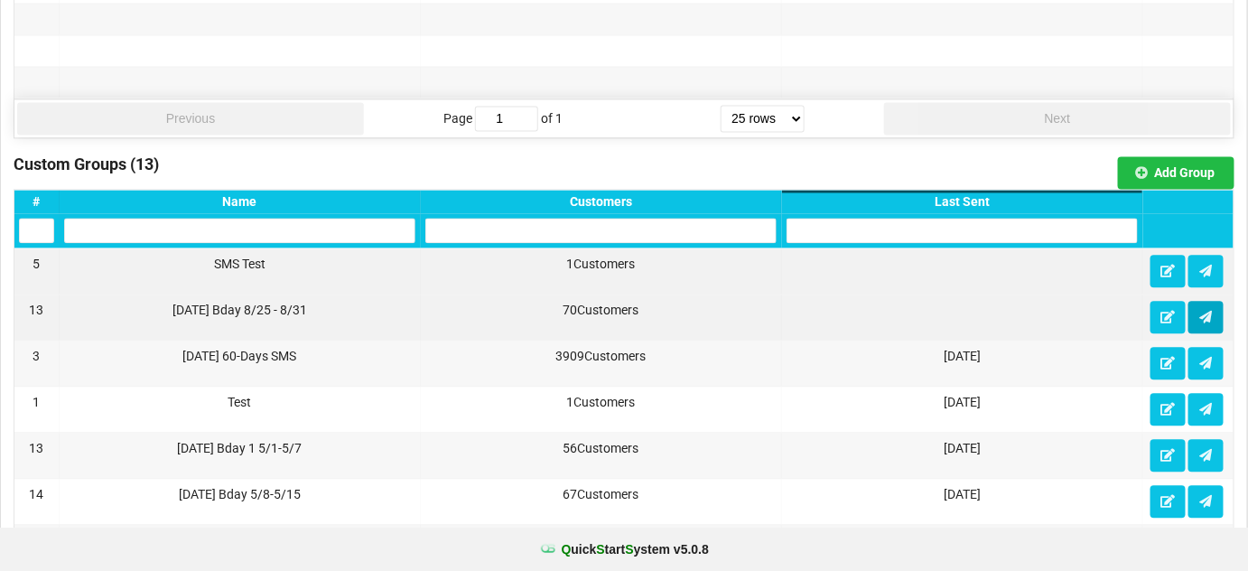
click at [1206, 311] on icon at bounding box center [1205, 316] width 15 height 11
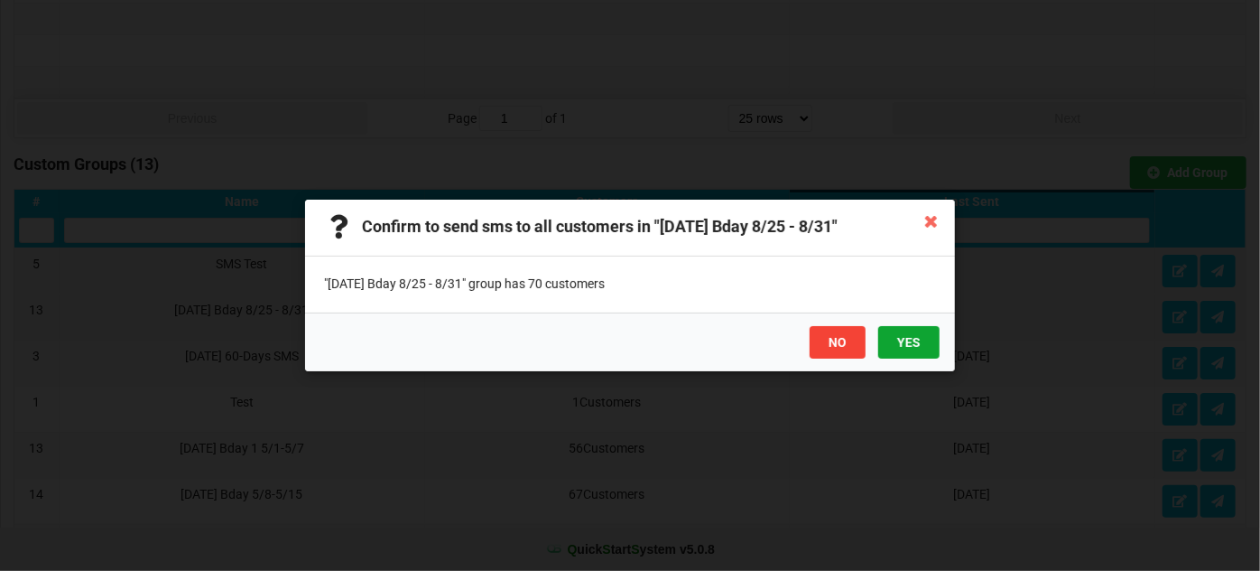
click at [916, 339] on button "YES" at bounding box center [908, 342] width 61 height 33
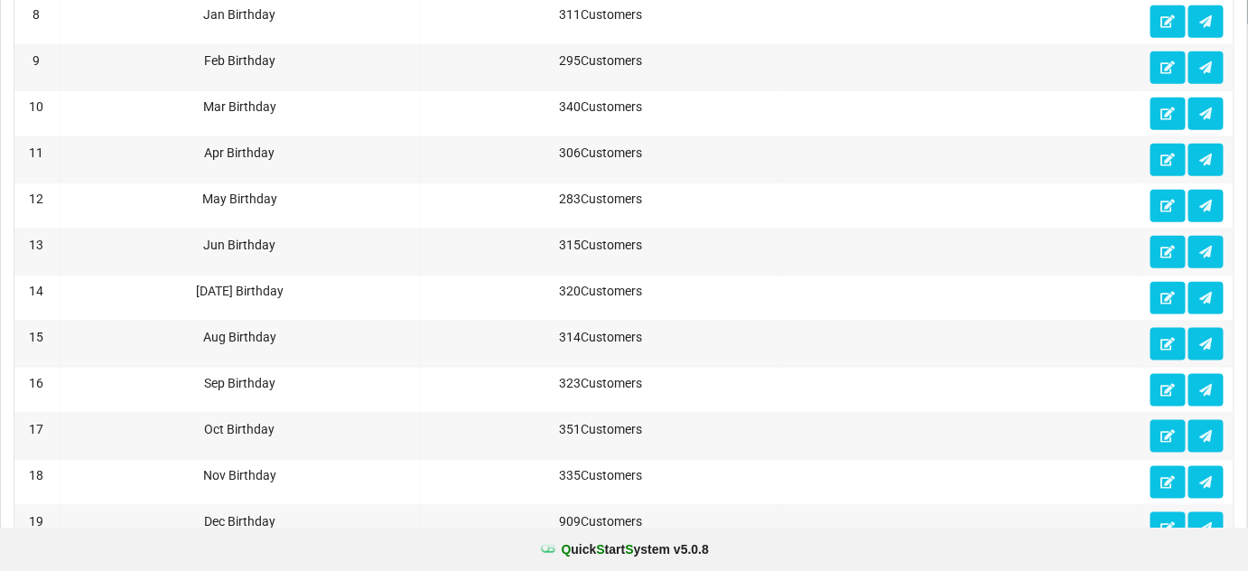
scroll to position [0, 0]
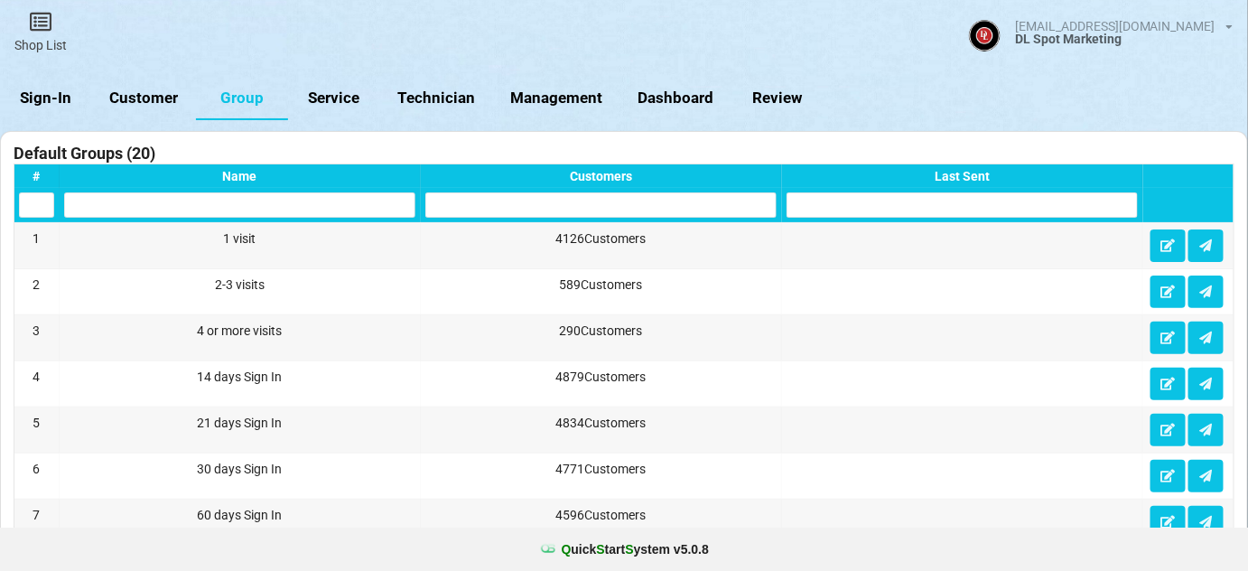
click at [153, 93] on link "Customer" at bounding box center [144, 98] width 104 height 43
select select "25"
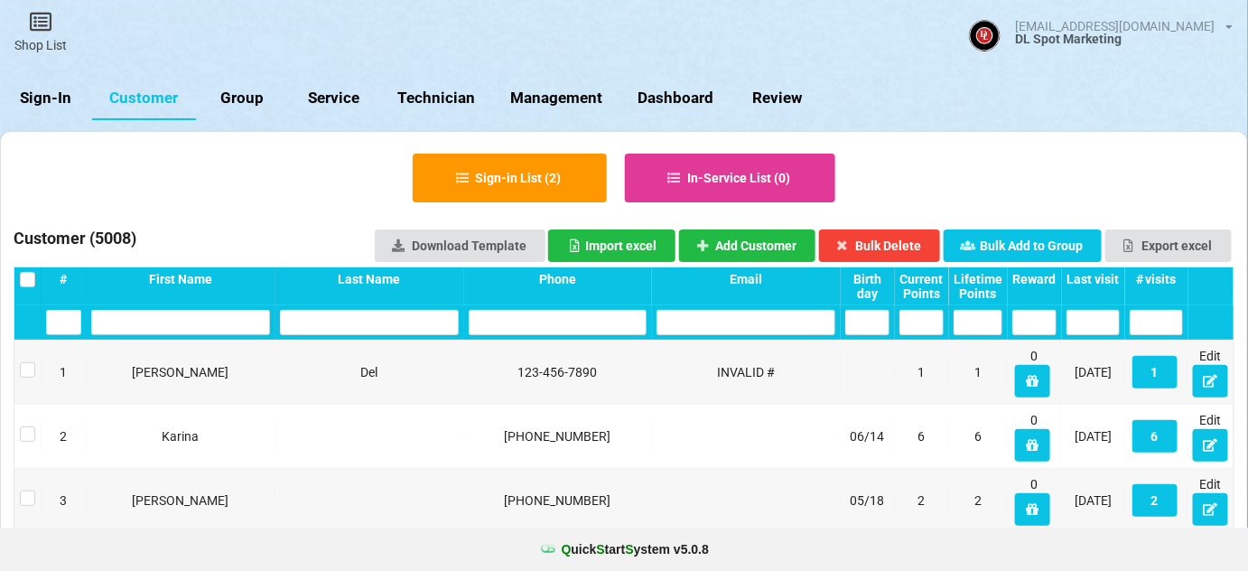
click at [568, 324] on input "text" at bounding box center [558, 322] width 179 height 25
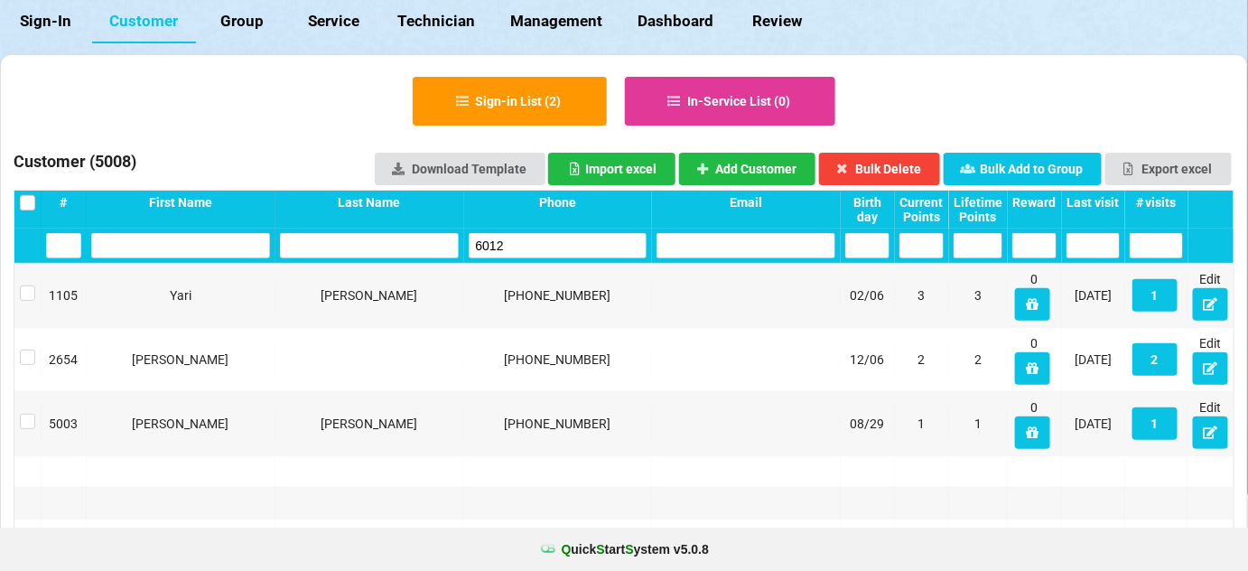
scroll to position [109, 0]
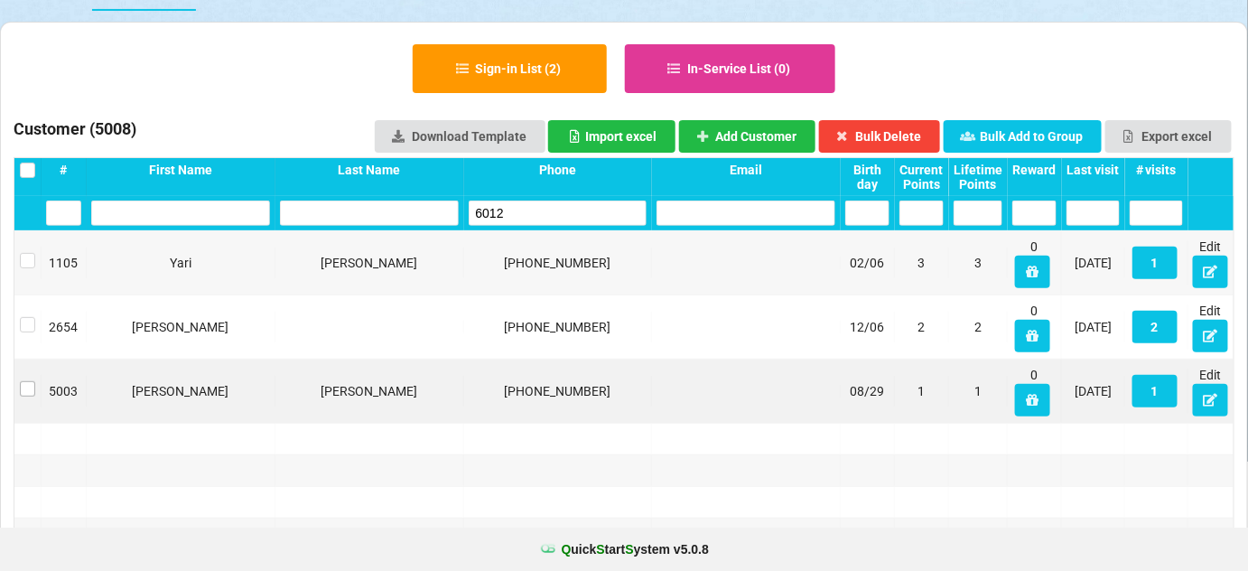
type input "6012"
click at [30, 381] on label at bounding box center [27, 381] width 15 height 0
click at [907, 132] on button "Bulk Delete" at bounding box center [880, 136] width 122 height 33
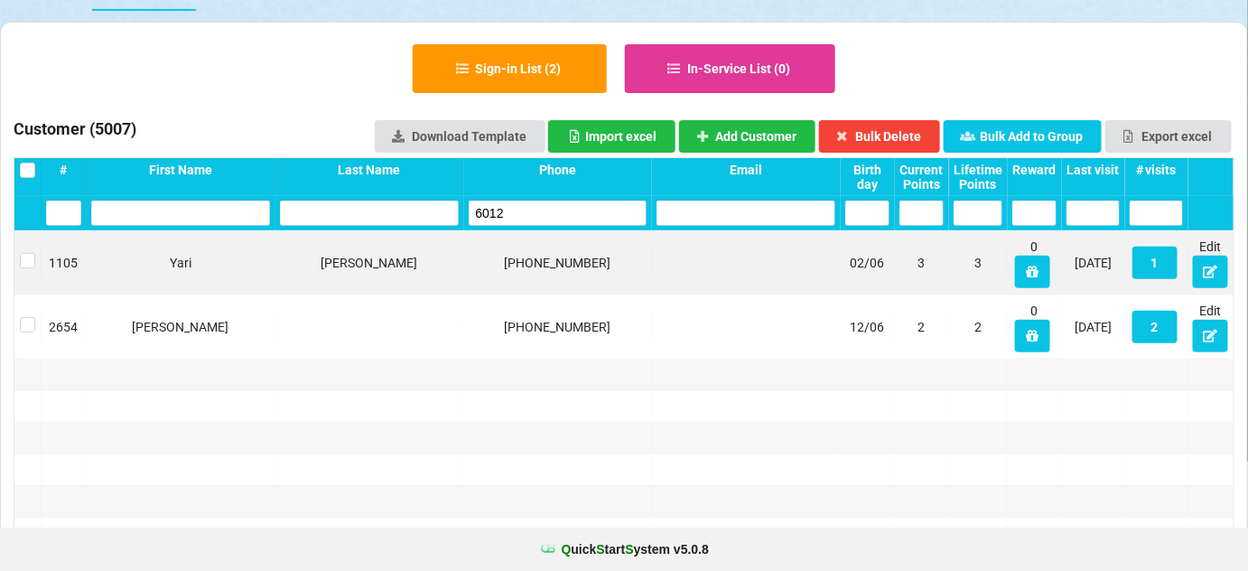
drag, startPoint x: 518, startPoint y: 204, endPoint x: 438, endPoint y: 242, distance: 88.9
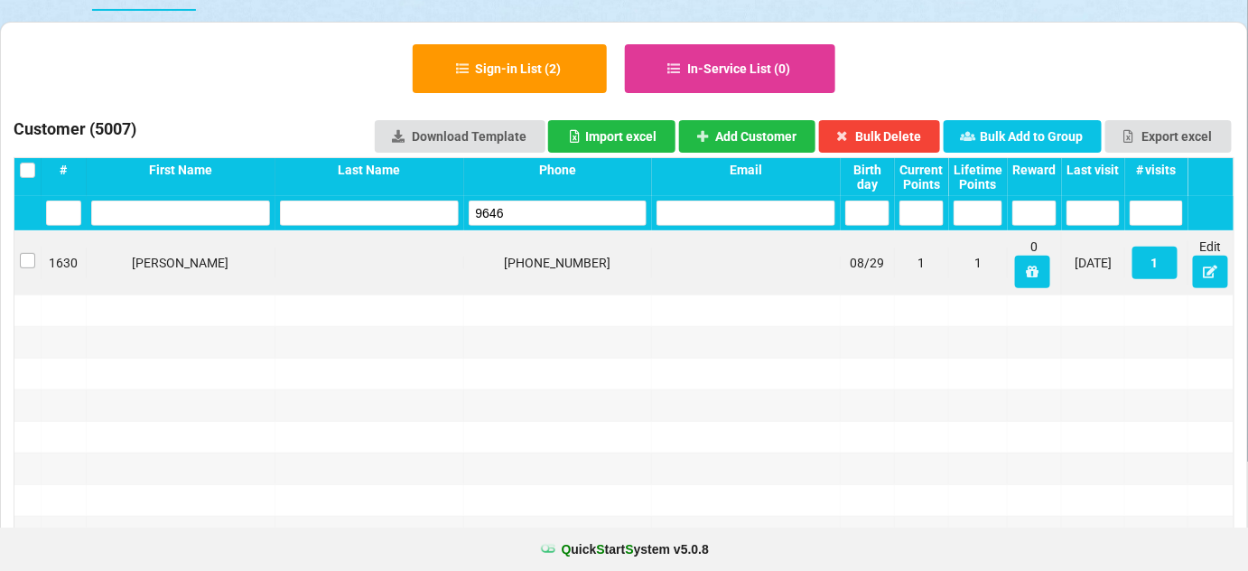
type input "9646"
click at [25, 253] on label at bounding box center [27, 253] width 15 height 0
click at [901, 132] on button "Bulk Delete" at bounding box center [880, 136] width 122 height 33
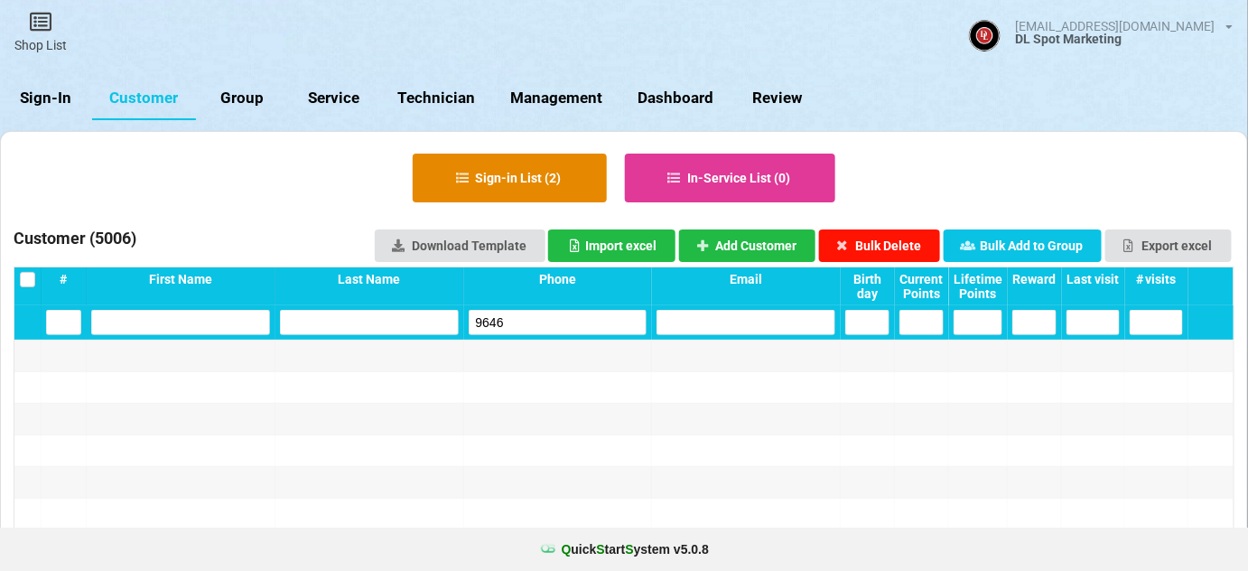
scroll to position [0, 0]
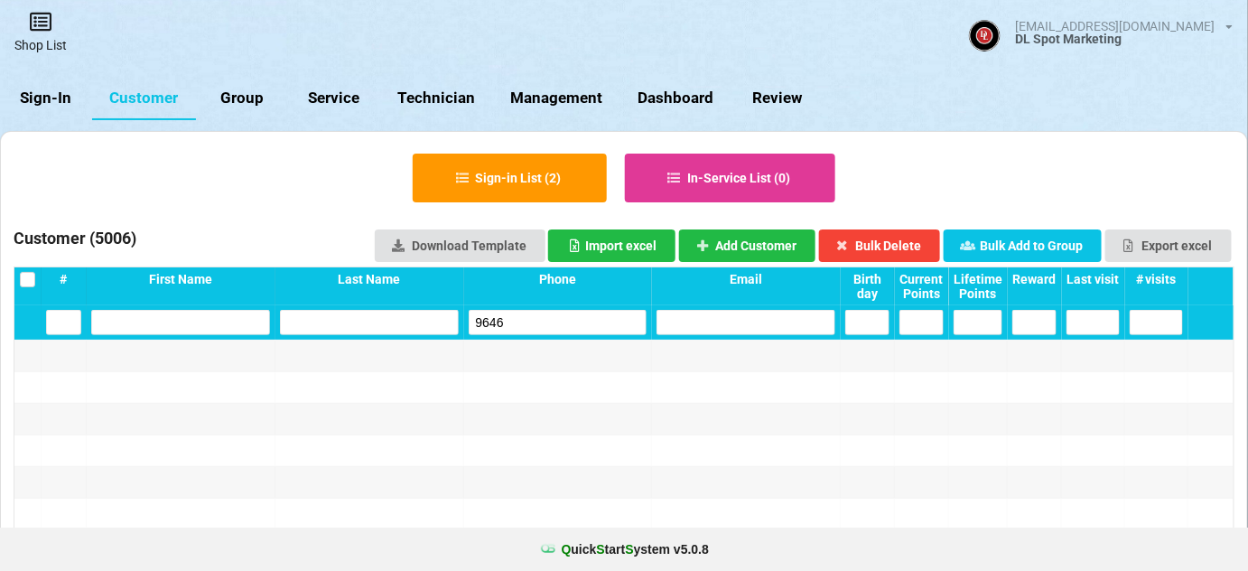
click at [51, 46] on link "Shop List" at bounding box center [40, 32] width 81 height 64
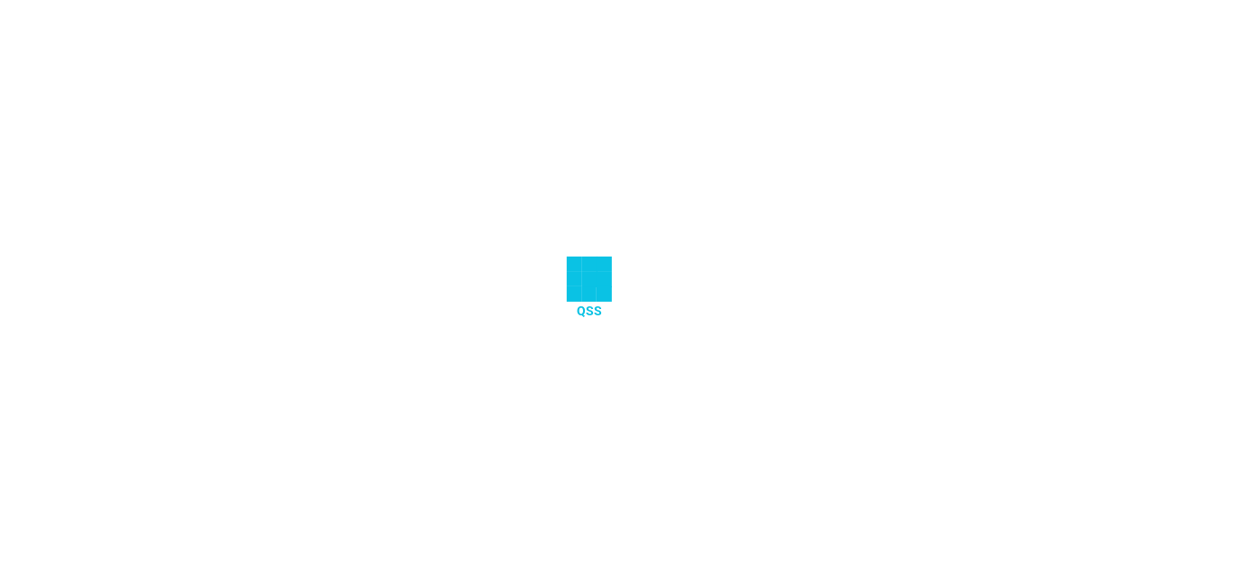
select select "25"
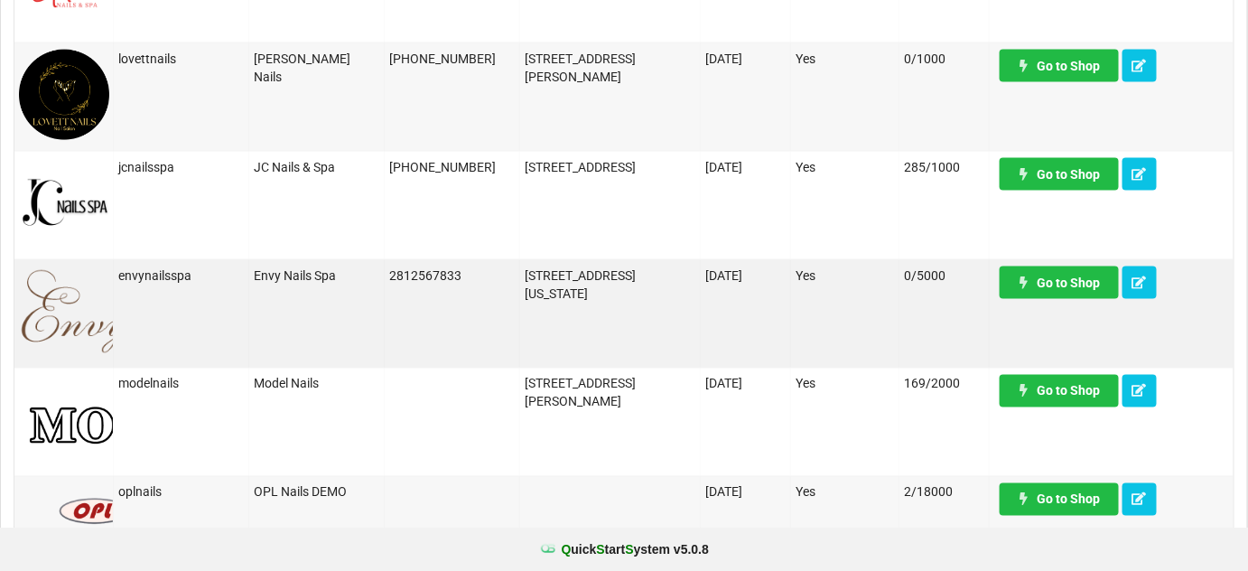
scroll to position [1027, 0]
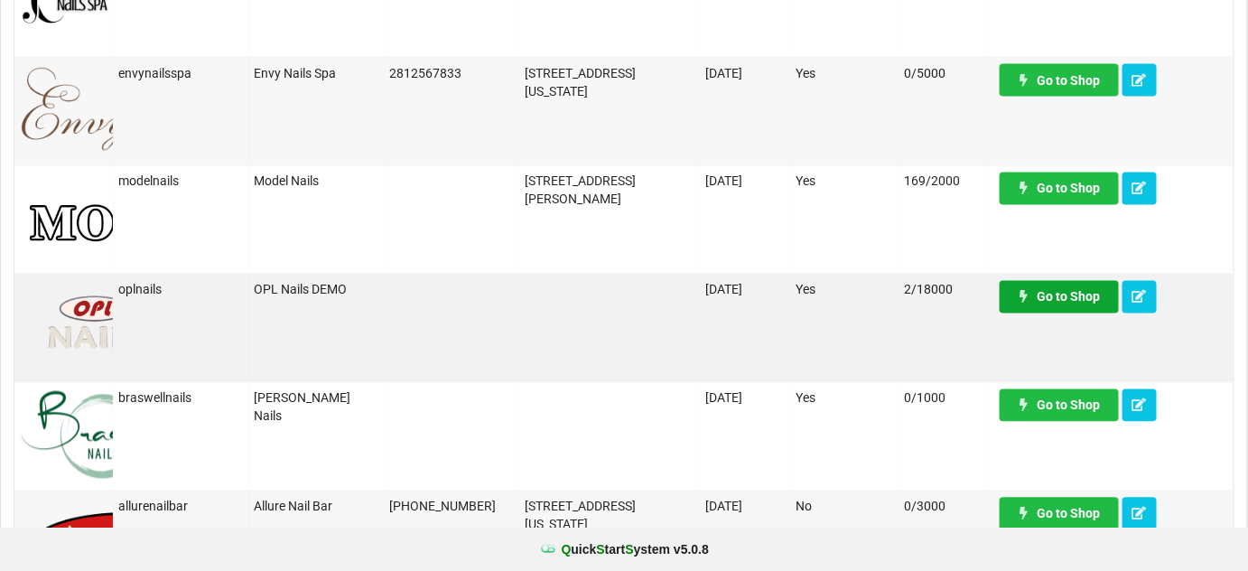
click at [754, 554] on link "Go to Shop" at bounding box center [738, 558] width 32 height 8
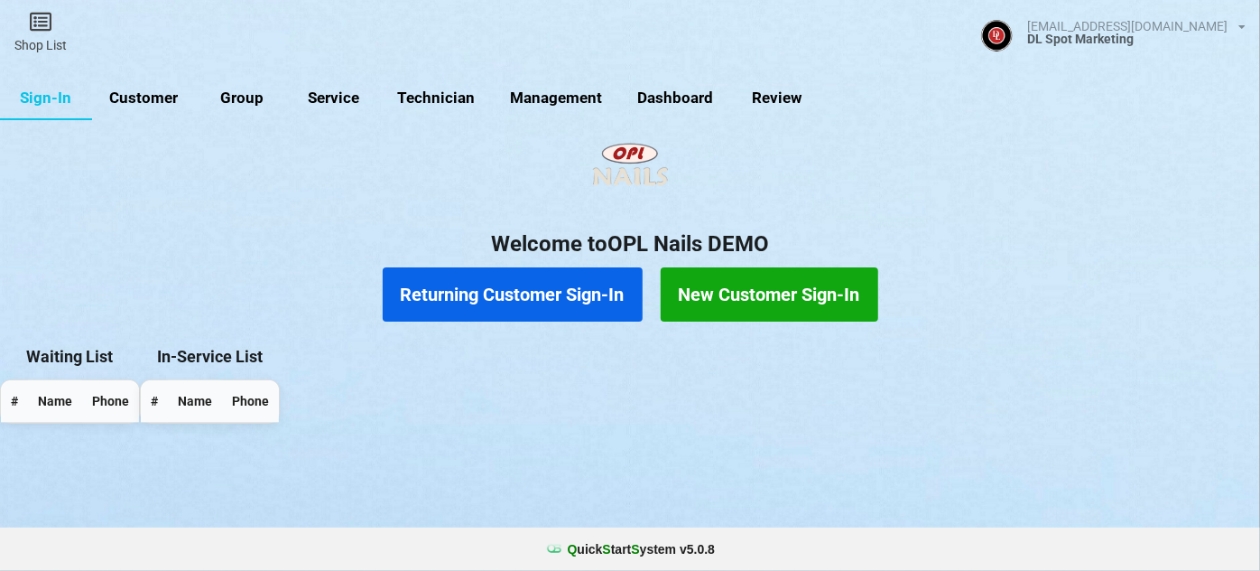
click at [242, 101] on link "Group" at bounding box center [242, 98] width 92 height 43
select select "25"
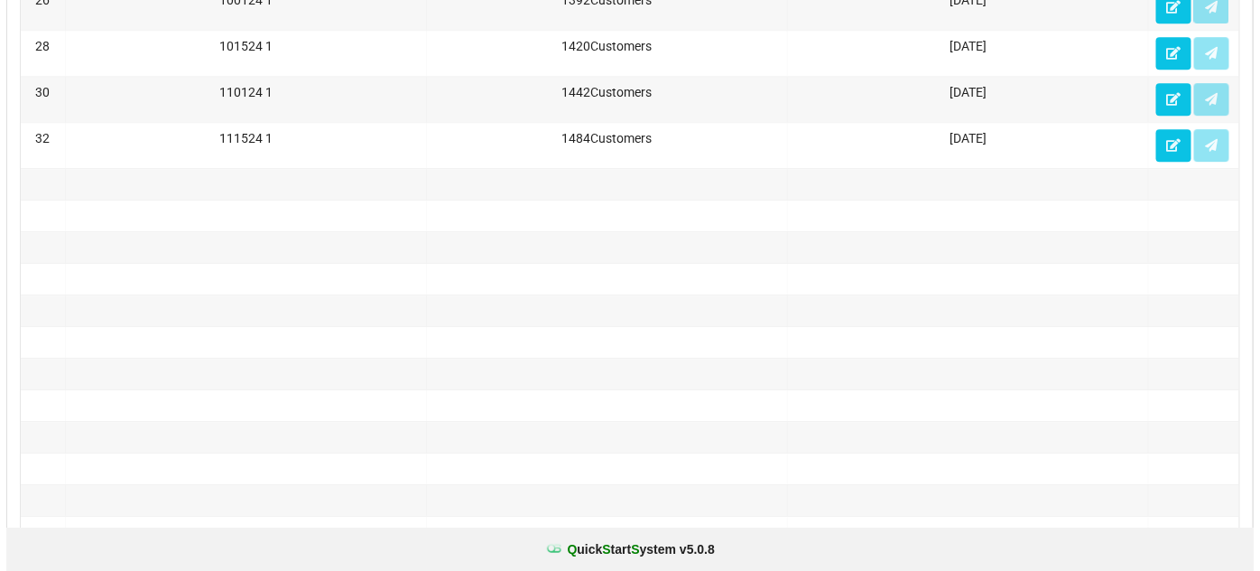
scroll to position [1504, 0]
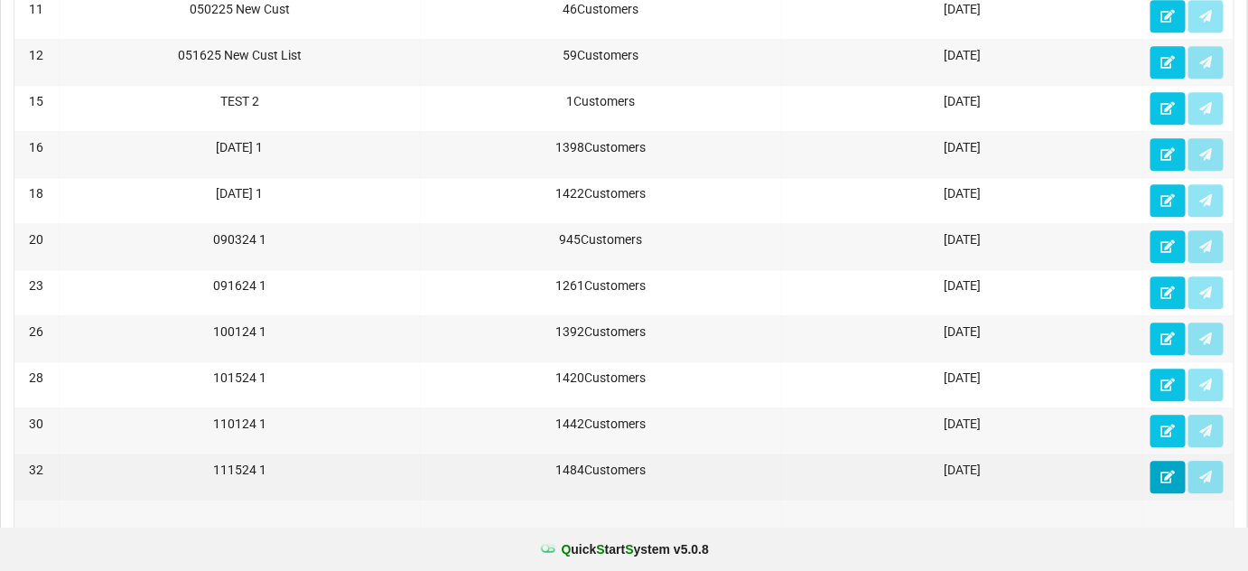
click at [1174, 470] on icon at bounding box center [1167, 475] width 15 height 11
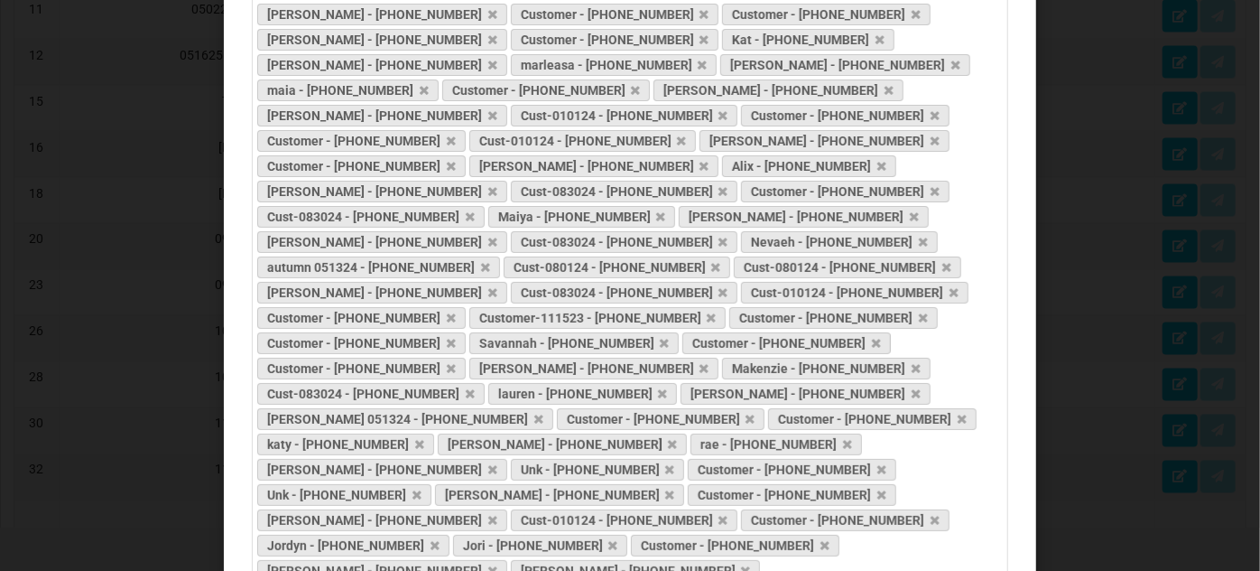
scroll to position [10620, 0]
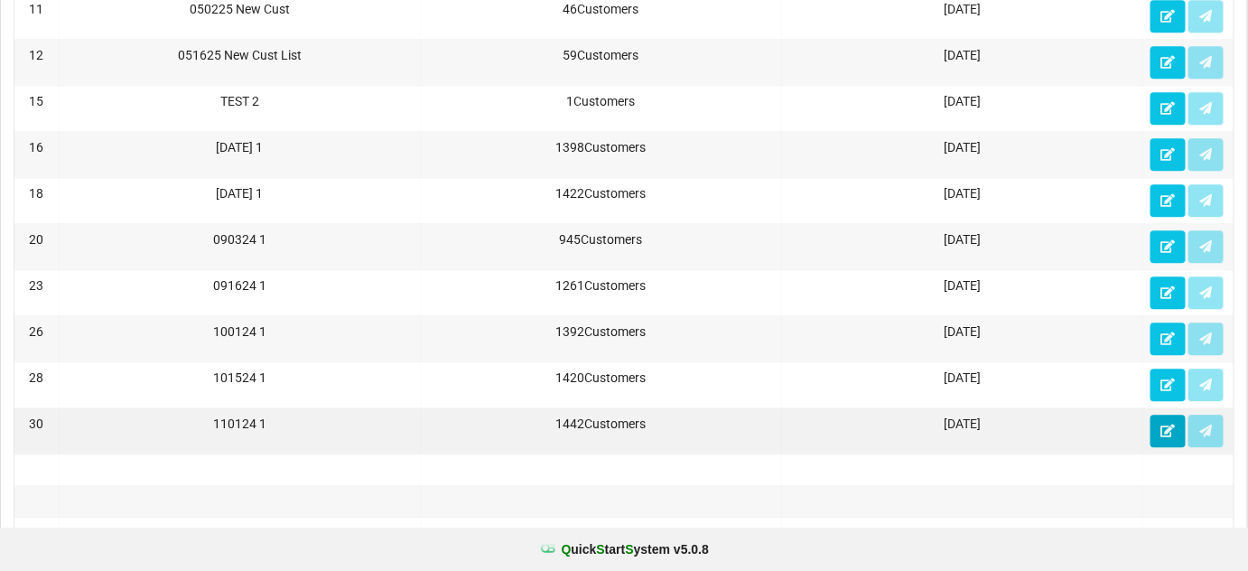
click at [1167, 424] on icon at bounding box center [1167, 429] width 15 height 11
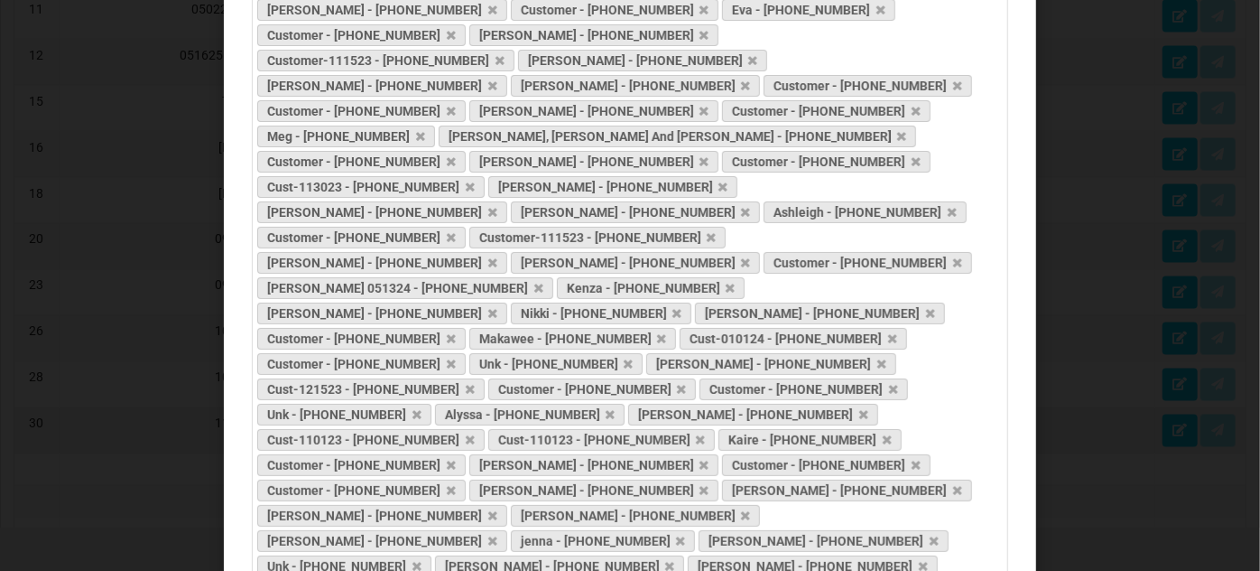
scroll to position [10544, 0]
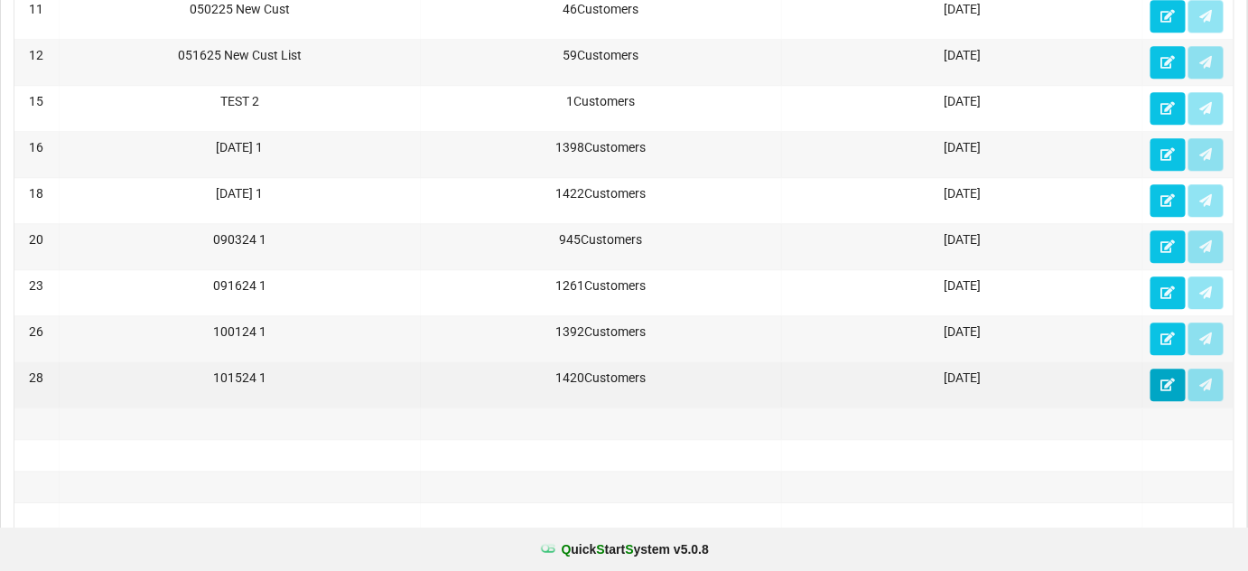
click at [1167, 378] on icon at bounding box center [1167, 383] width 15 height 11
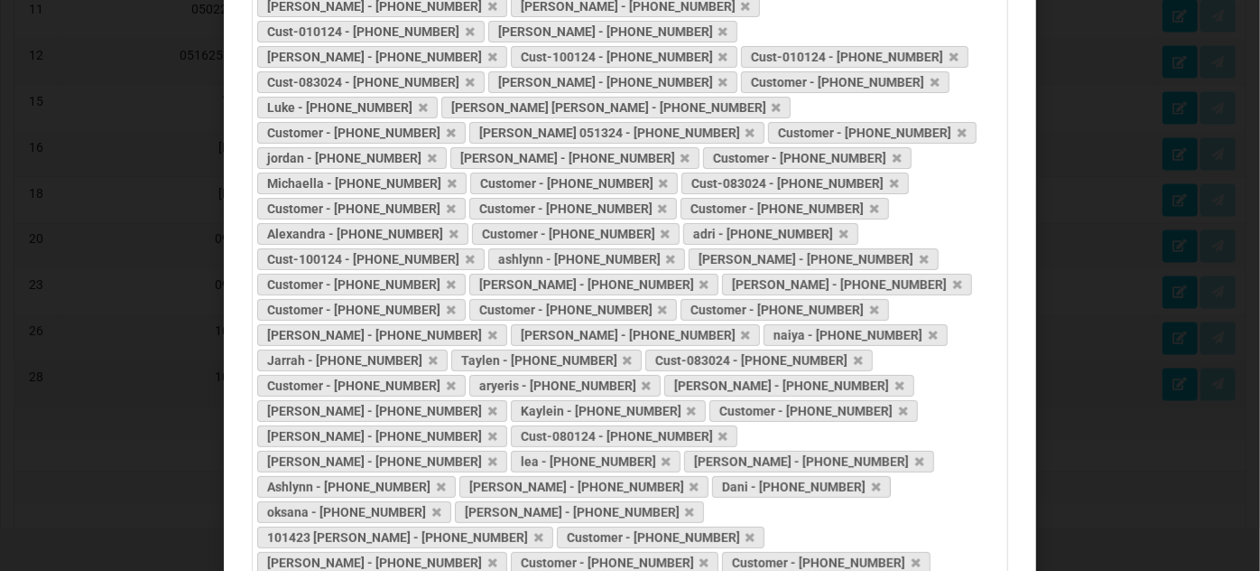
scroll to position [10190, 0]
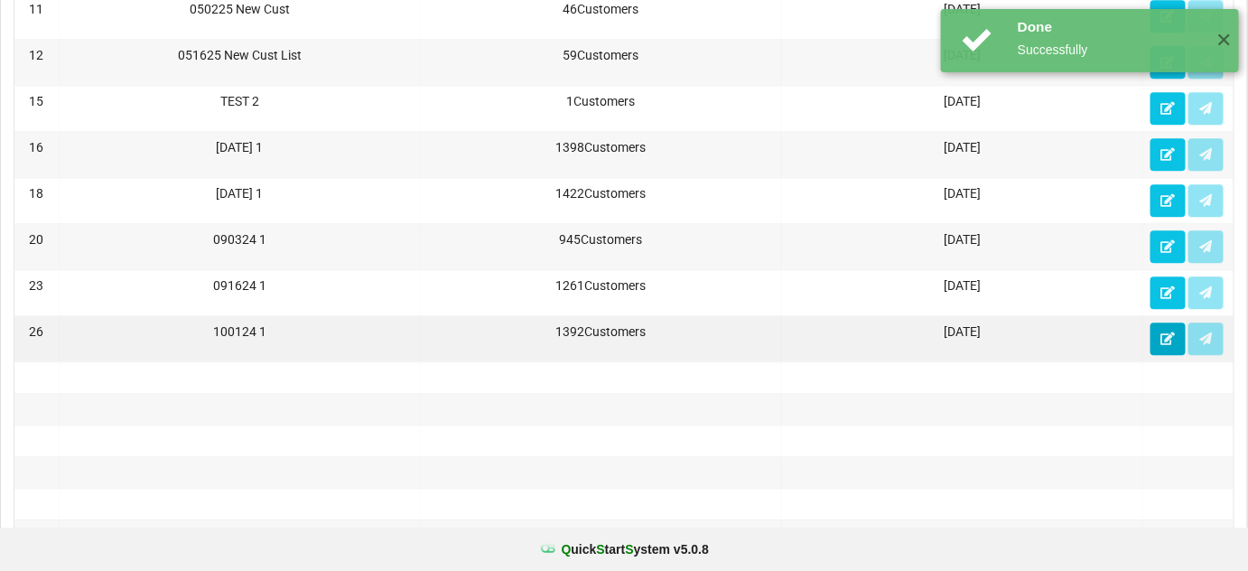
click at [1167, 332] on icon at bounding box center [1167, 337] width 15 height 11
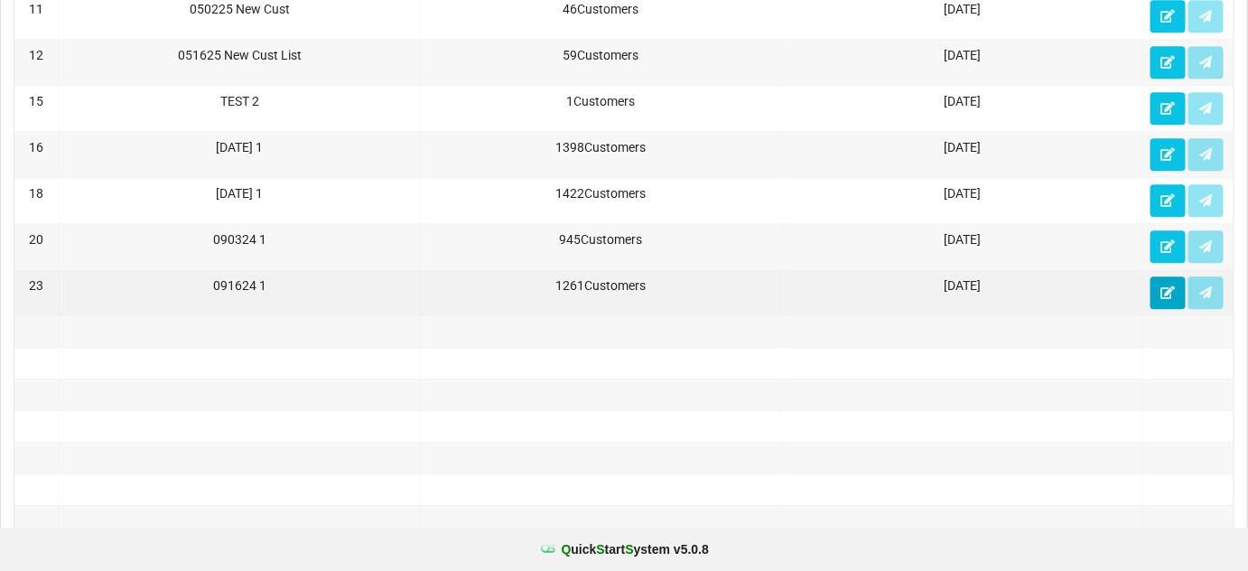
click at [1167, 286] on icon at bounding box center [1167, 291] width 15 height 11
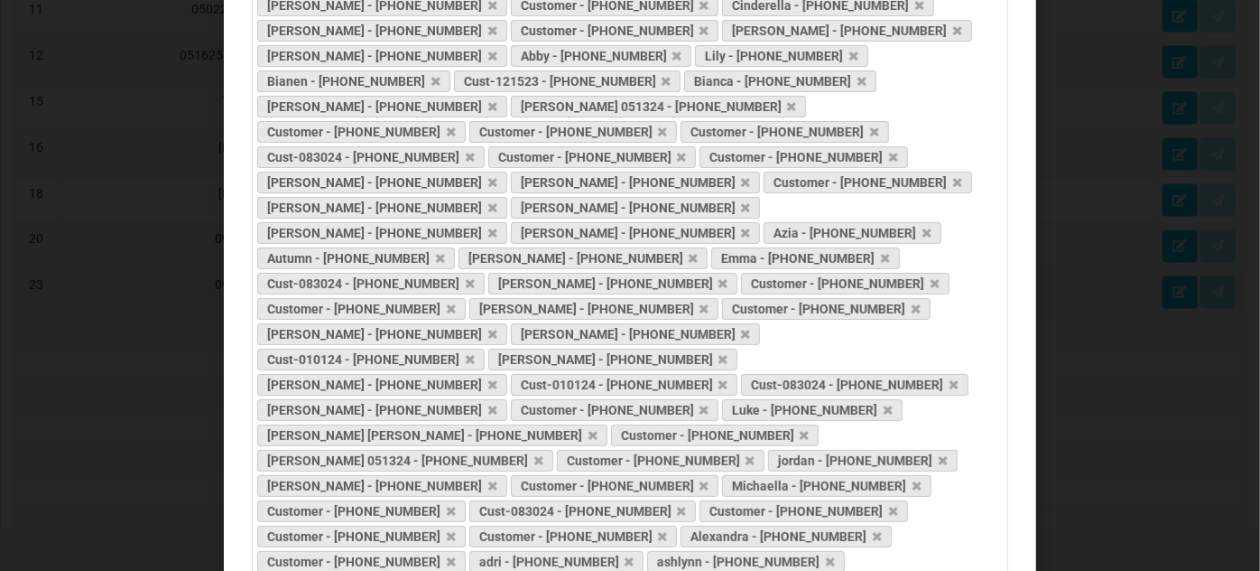
scroll to position [9103, 0]
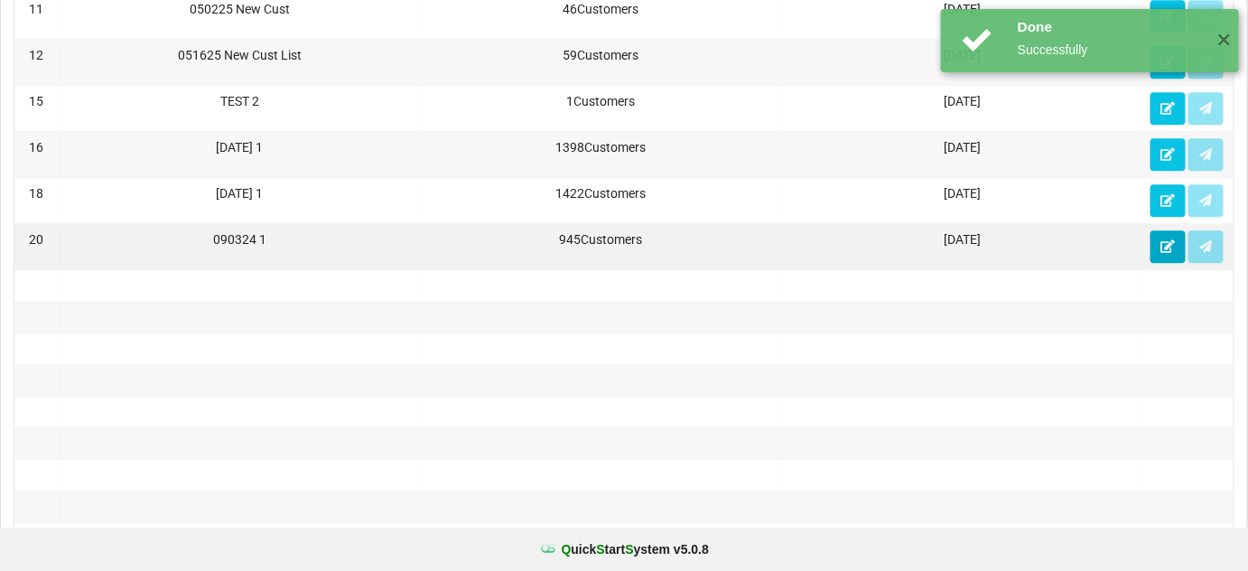
click at [1168, 240] on icon at bounding box center [1167, 245] width 15 height 11
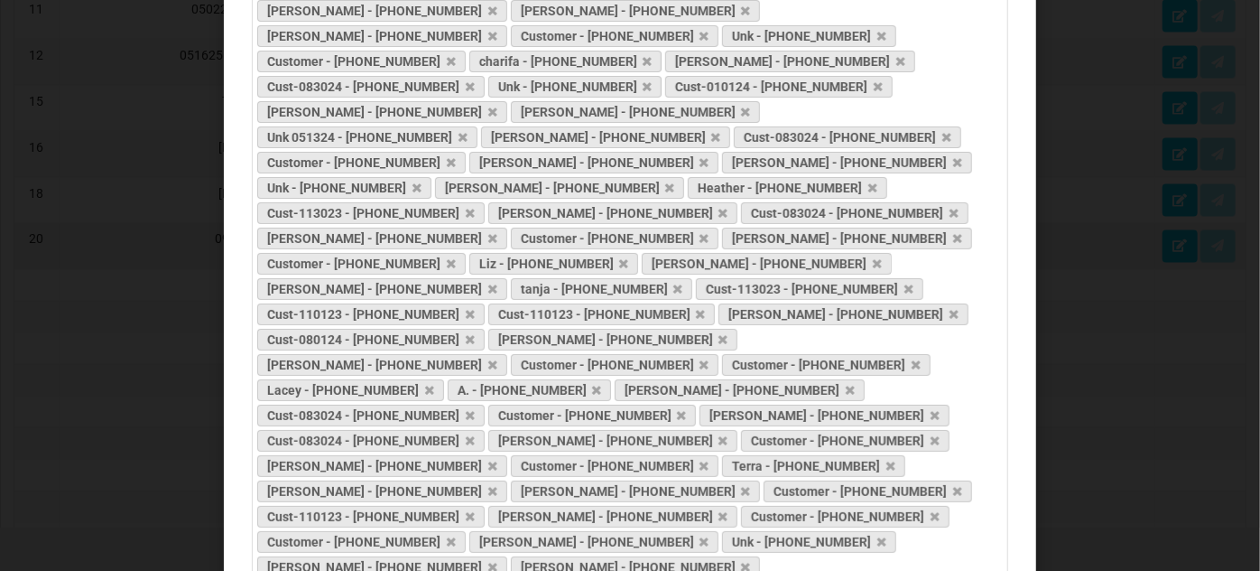
scroll to position [6979, 0]
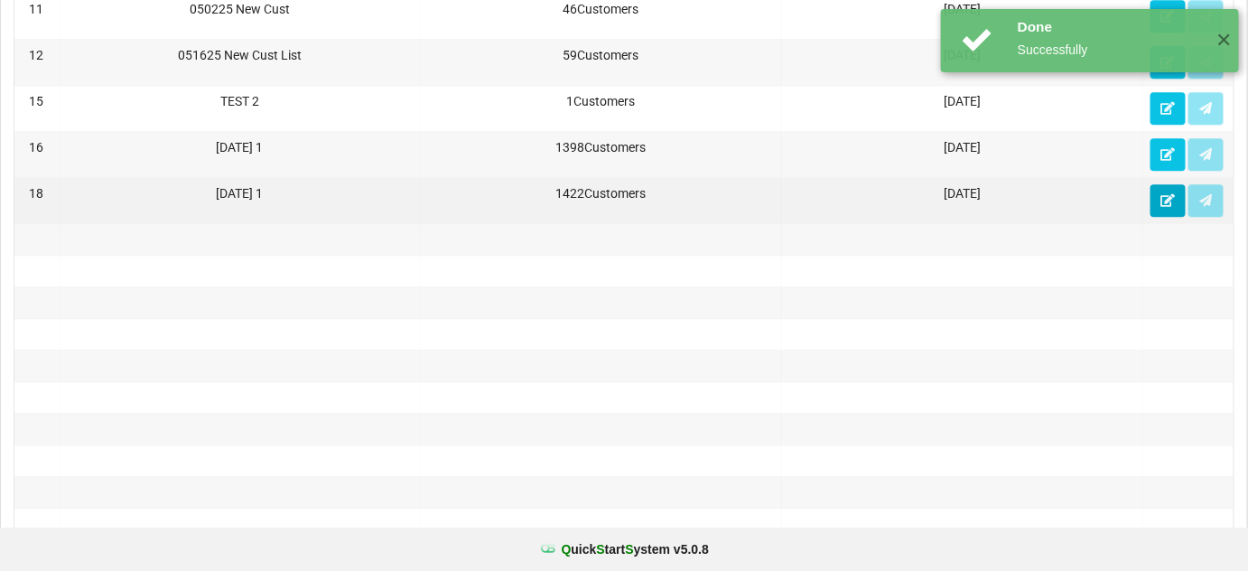
click at [1163, 194] on icon at bounding box center [1167, 199] width 15 height 11
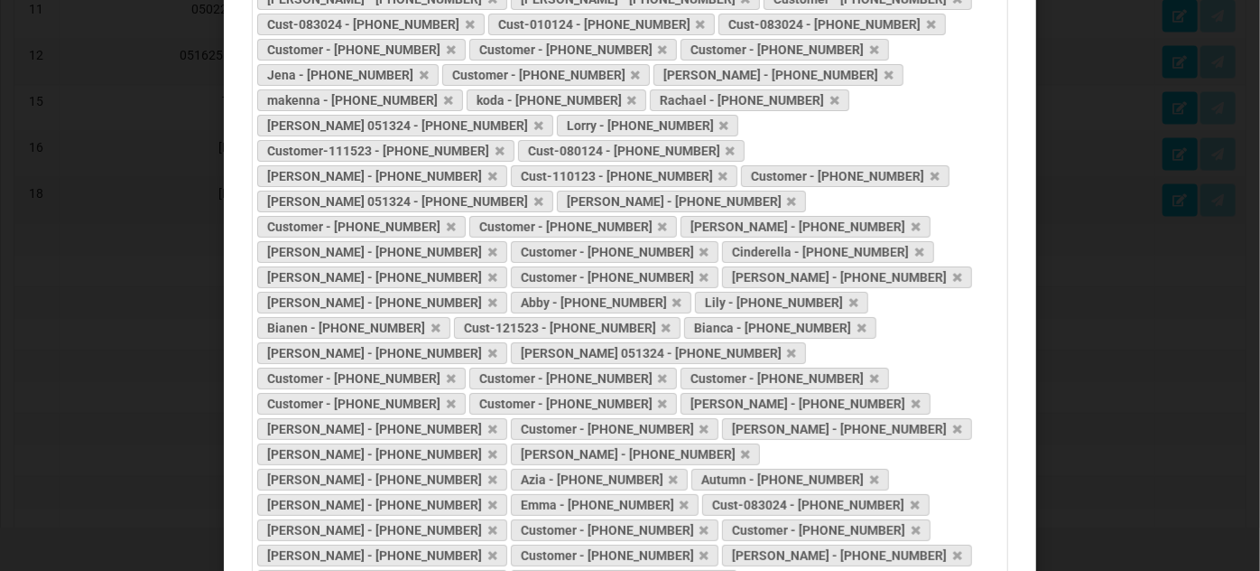
scroll to position [10240, 0]
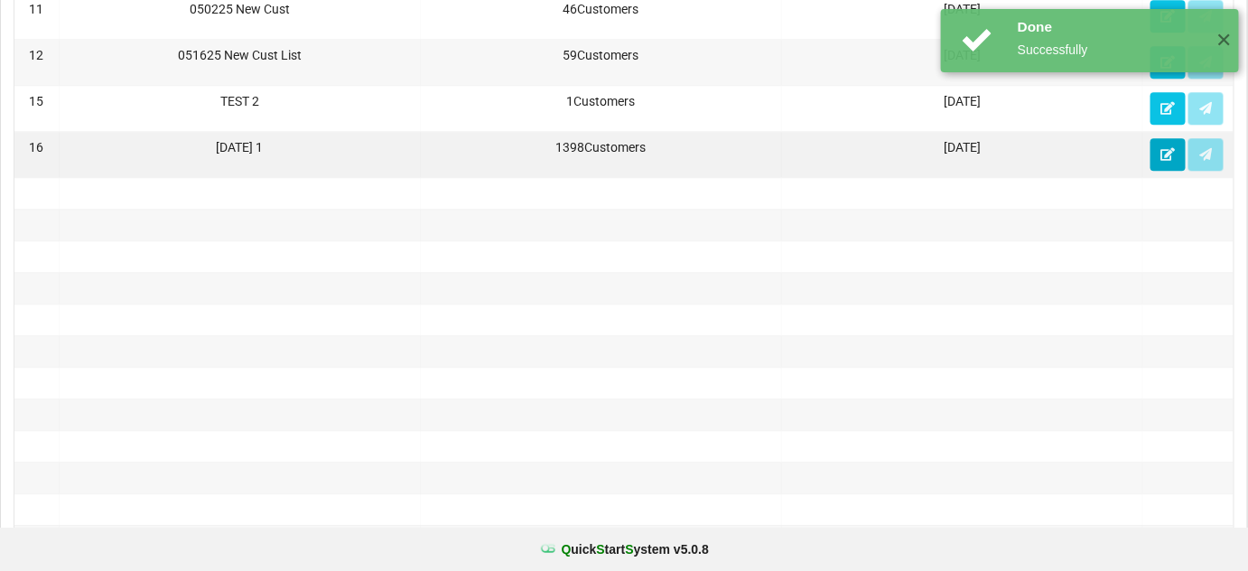
click at [1163, 148] on icon at bounding box center [1167, 153] width 15 height 11
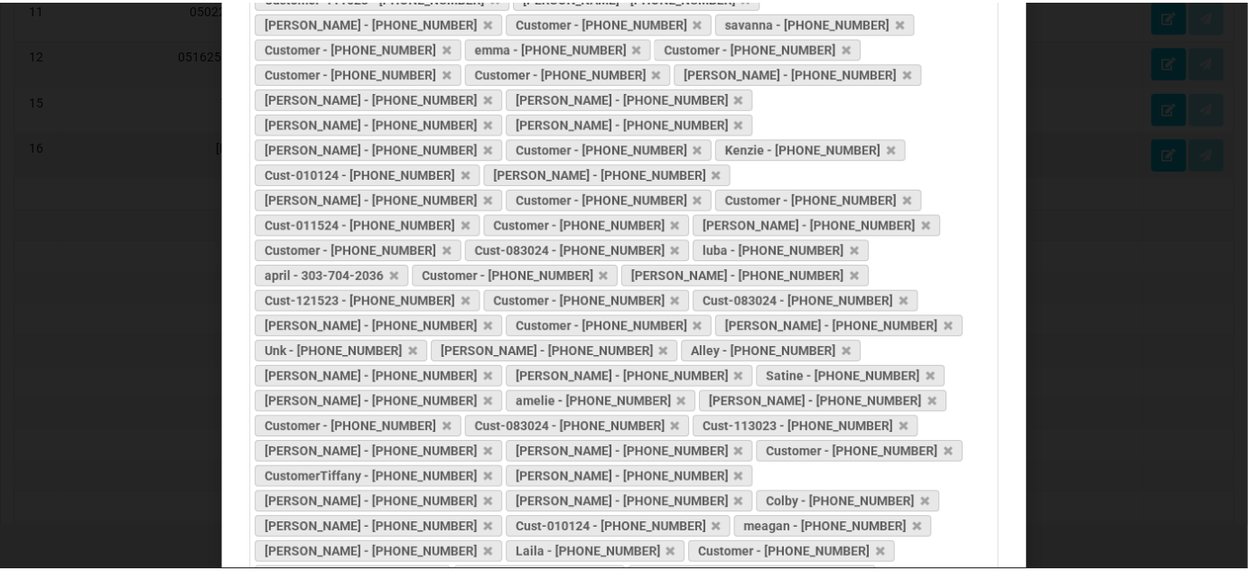
scroll to position [10038, 0]
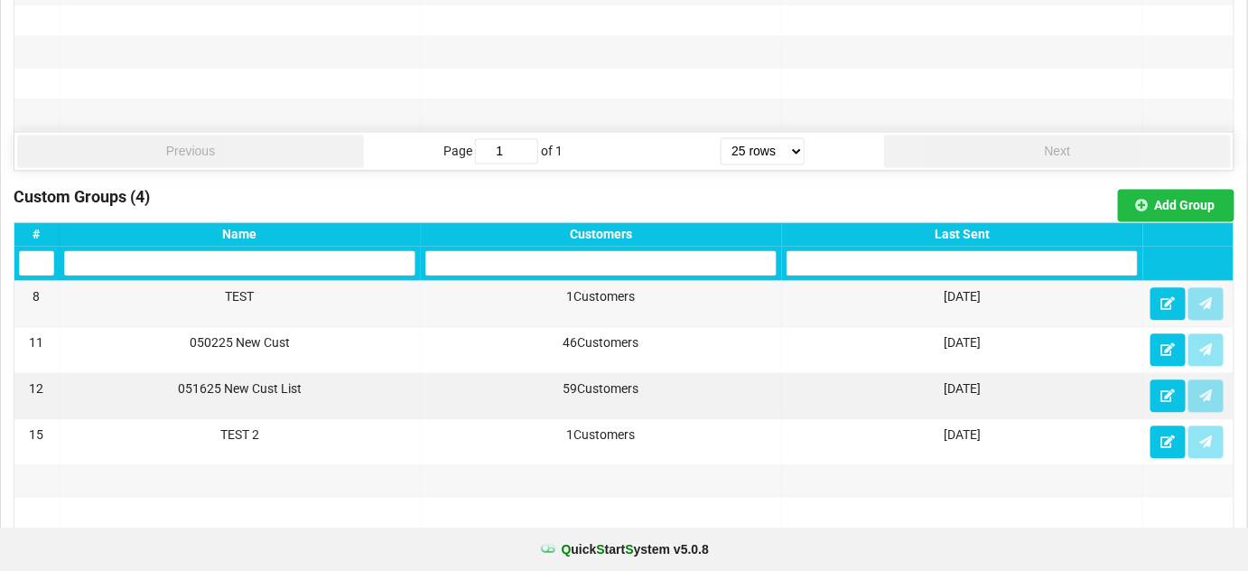
scroll to position [1176, 0]
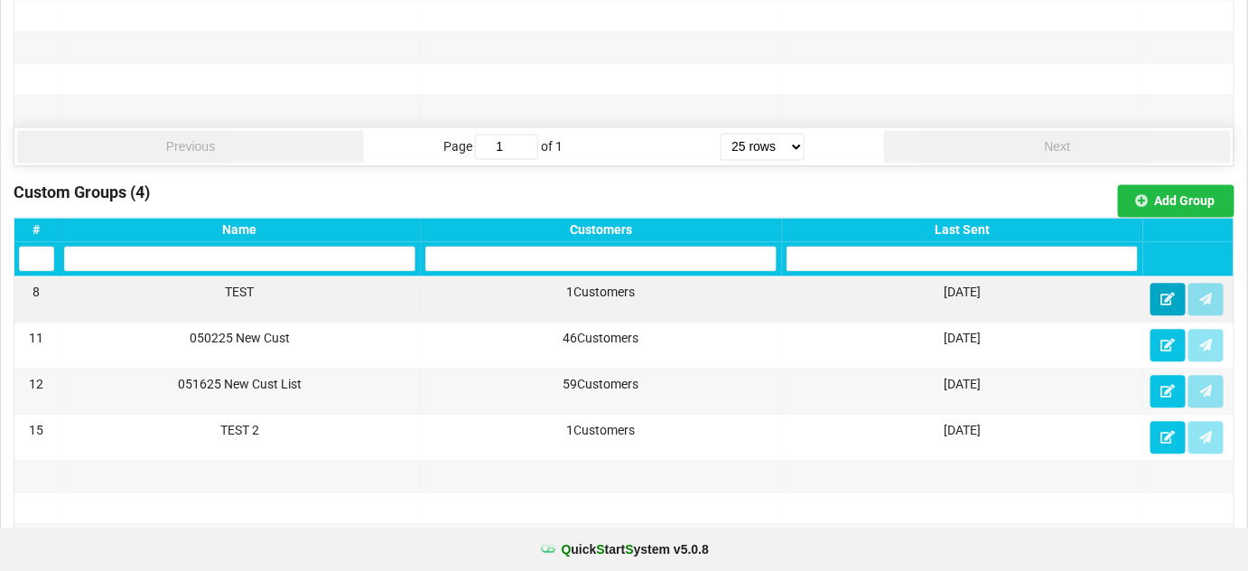
click at [1163, 293] on icon at bounding box center [1167, 298] width 15 height 11
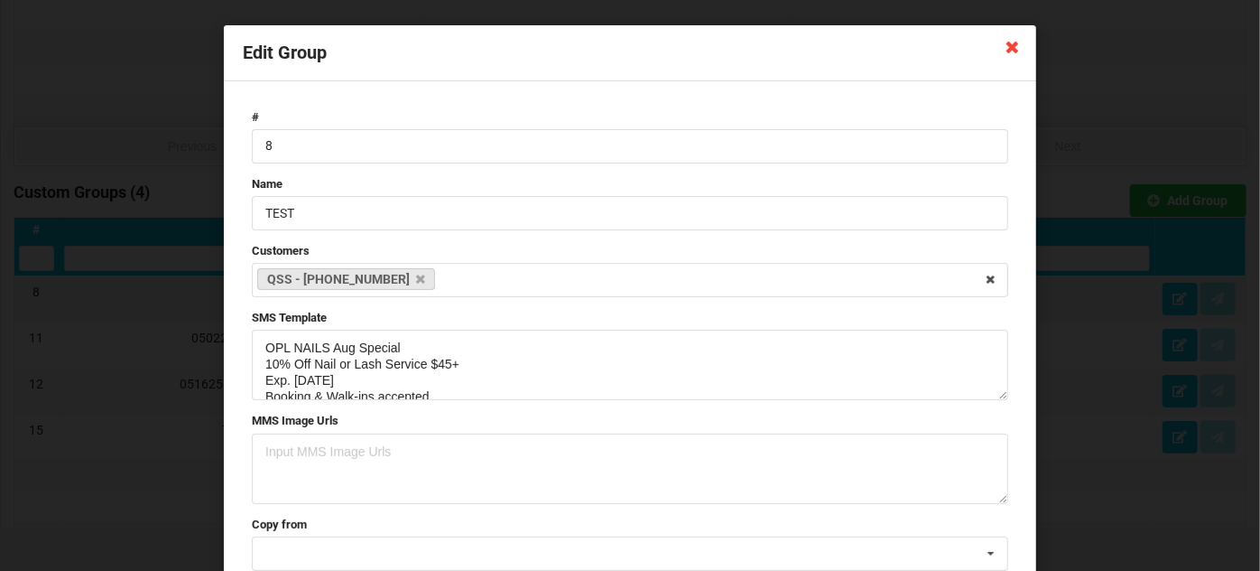
click at [1012, 50] on icon at bounding box center [1013, 46] width 29 height 29
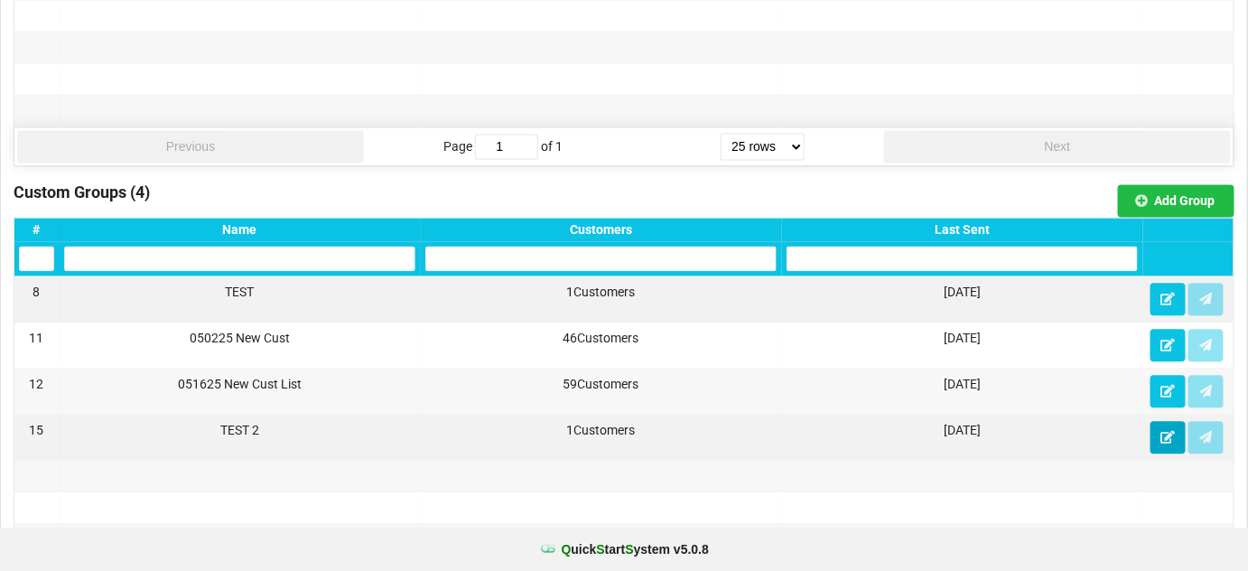
click at [1171, 431] on icon at bounding box center [1167, 436] width 15 height 11
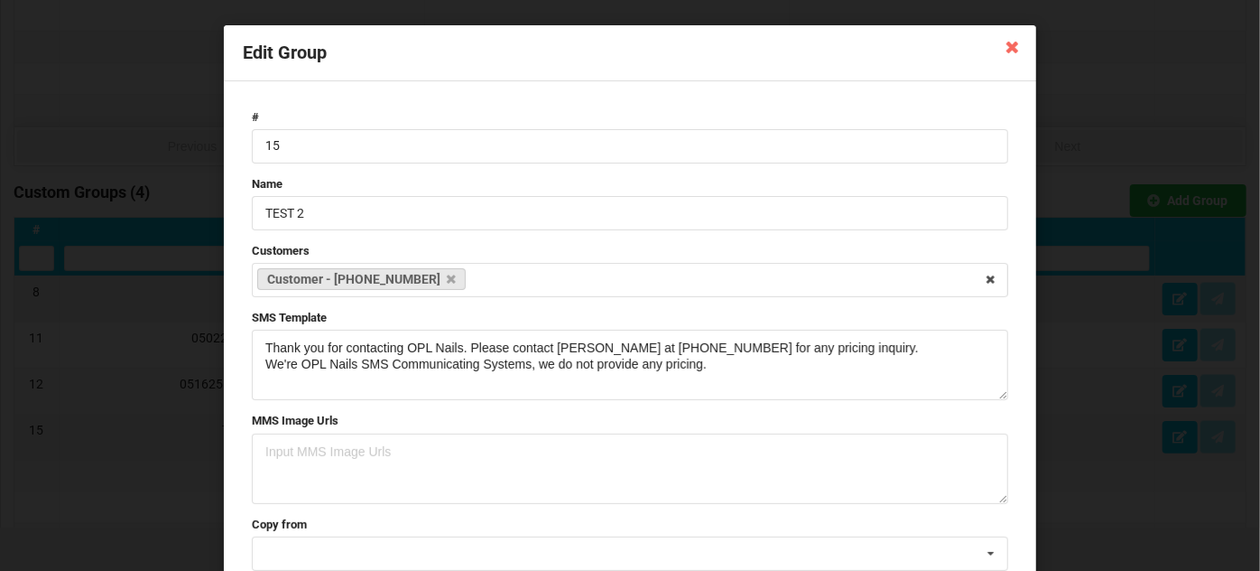
click at [1011, 45] on icon at bounding box center [1013, 46] width 29 height 29
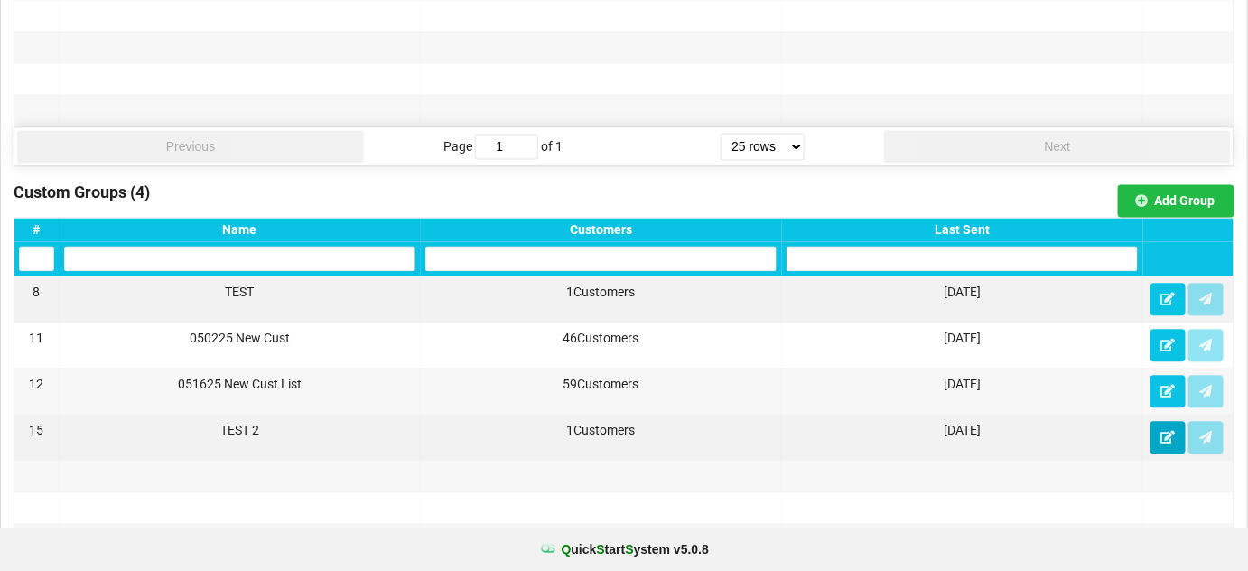
click at [1170, 431] on icon at bounding box center [1167, 436] width 15 height 11
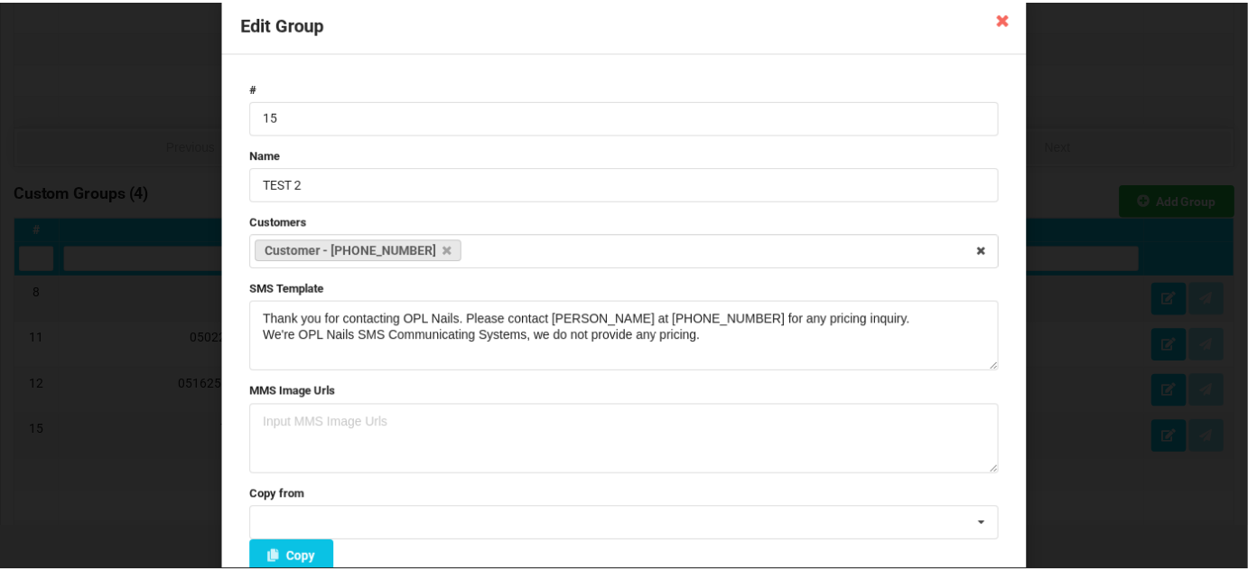
scroll to position [129, 0]
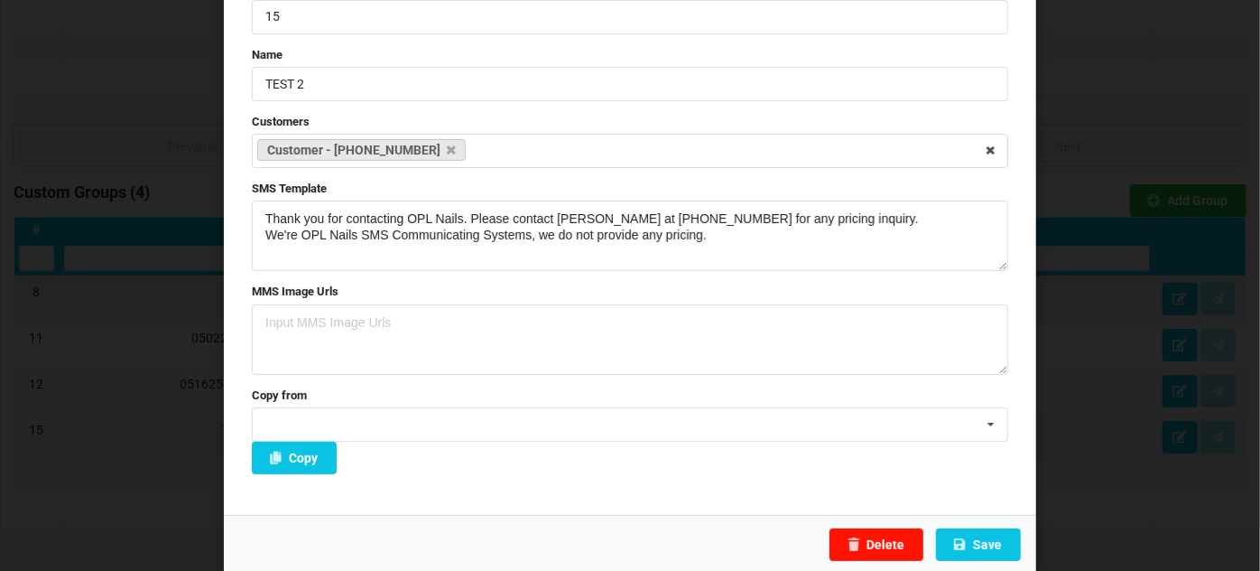
click at [893, 551] on button "Delete" at bounding box center [877, 544] width 94 height 33
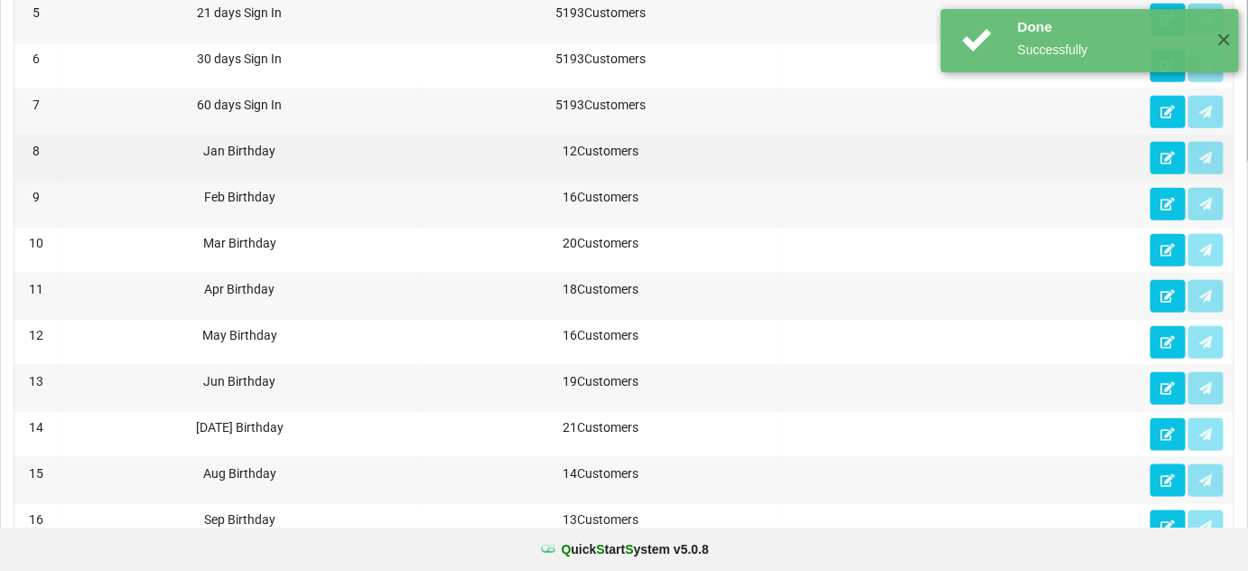
scroll to position [0, 0]
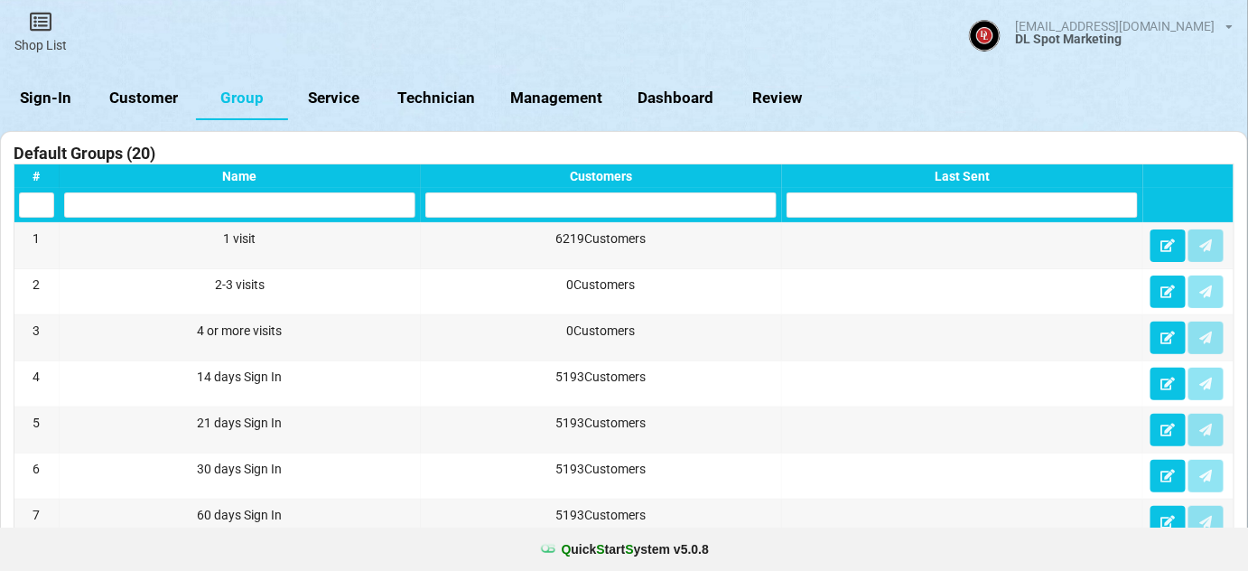
click at [522, 204] on input "text" at bounding box center [600, 204] width 351 height 25
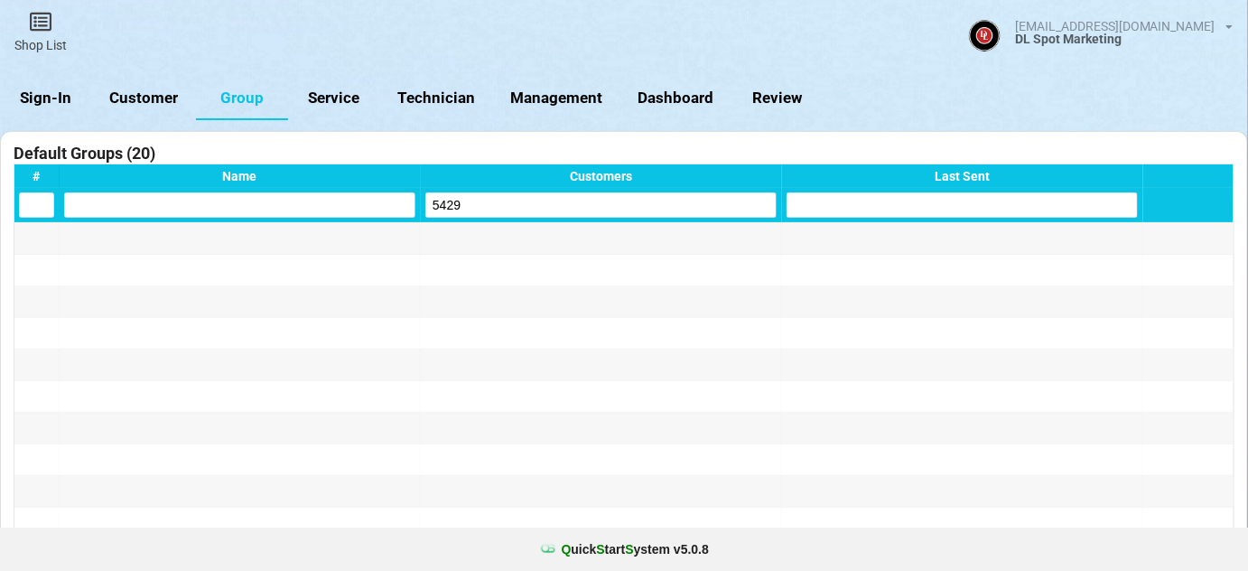
type input "5429"
click at [137, 98] on link "Customer" at bounding box center [144, 98] width 104 height 43
select select "25"
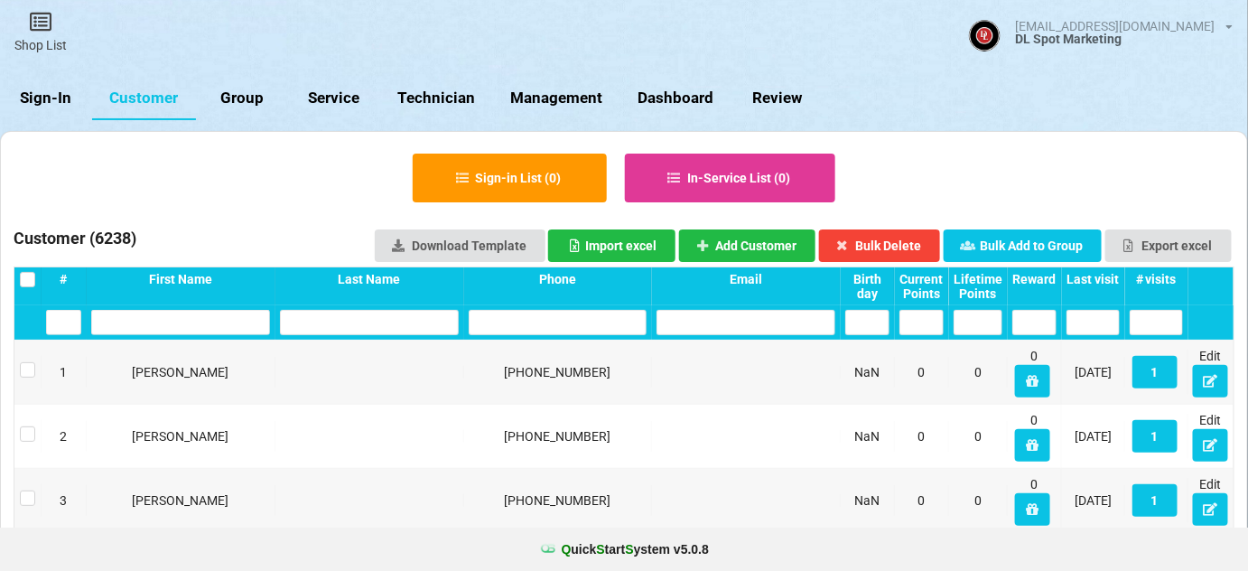
click at [534, 325] on input "text" at bounding box center [558, 322] width 179 height 25
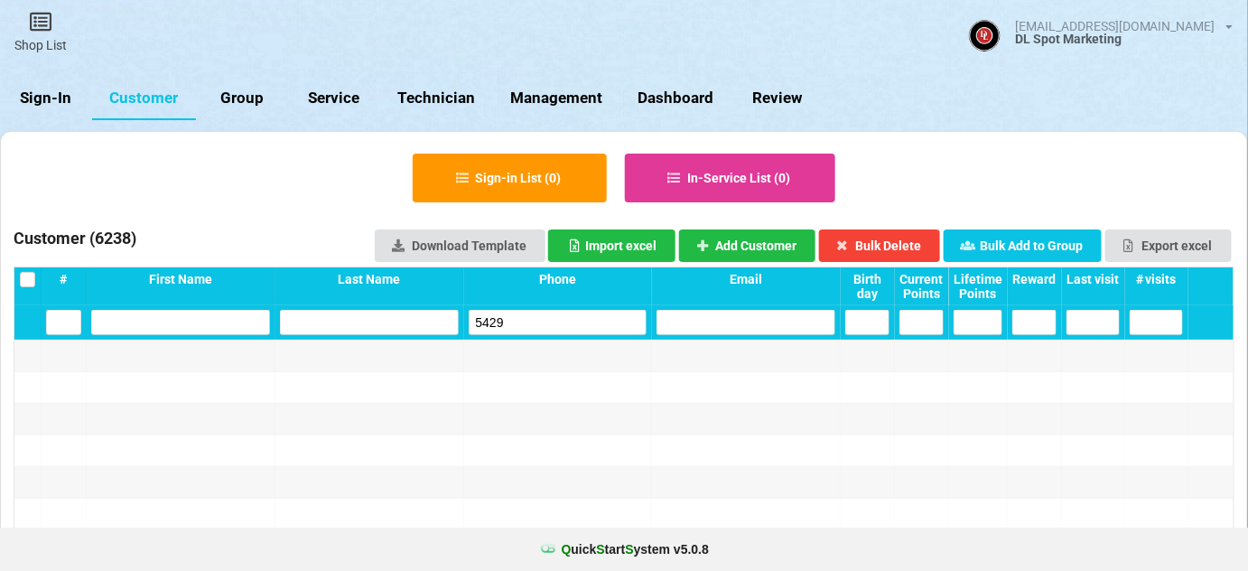
type input "5429"
